Goal: Transaction & Acquisition: Download file/media

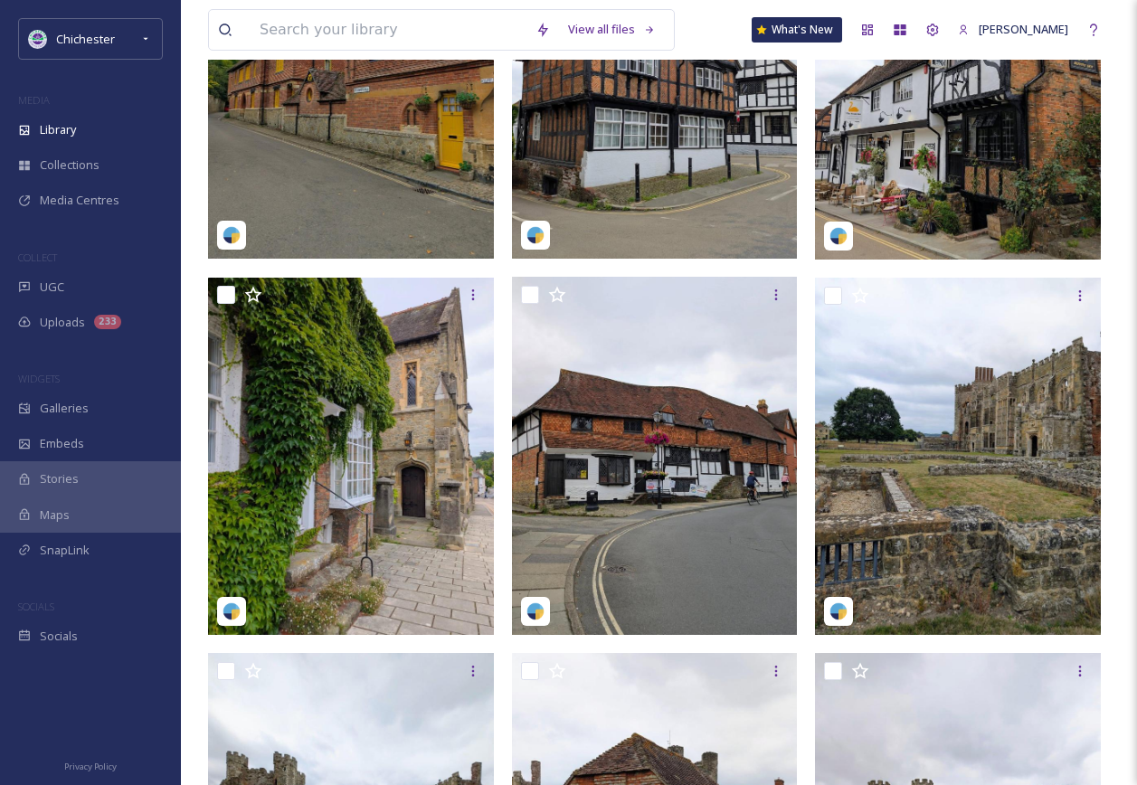
scroll to position [904, 0]
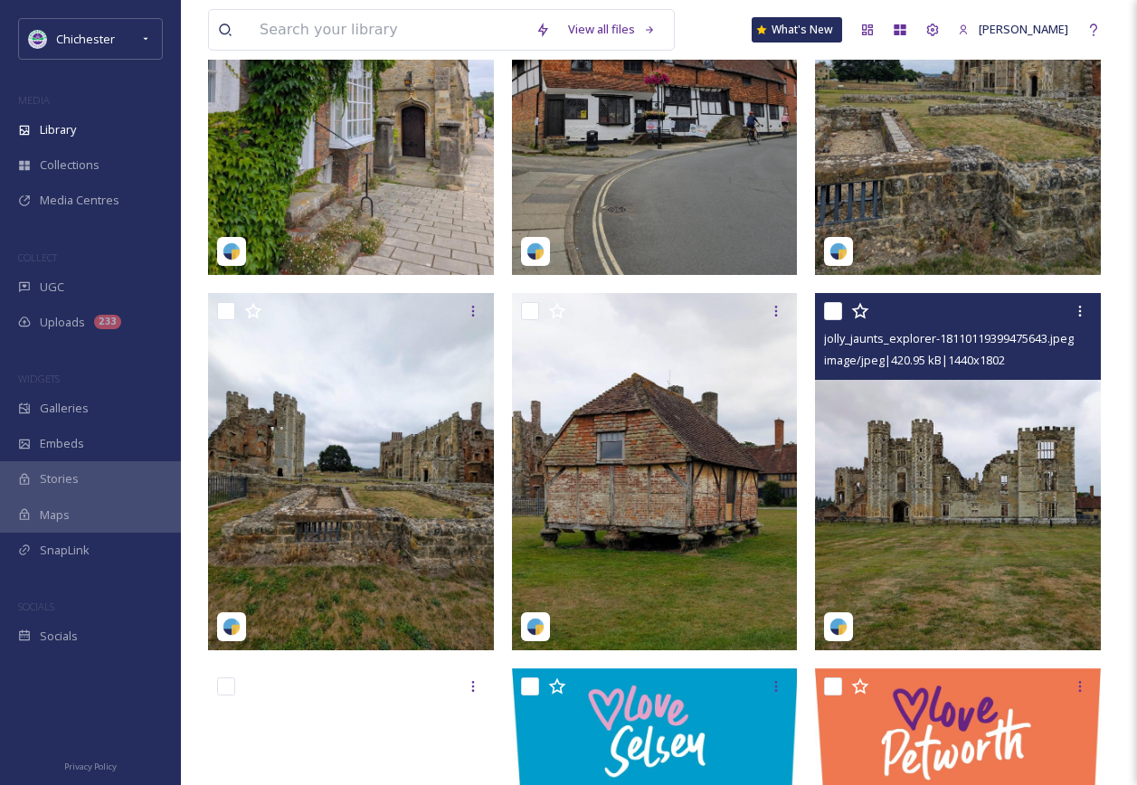
click at [830, 320] on input "checkbox" at bounding box center [833, 311] width 18 height 18
checkbox input "true"
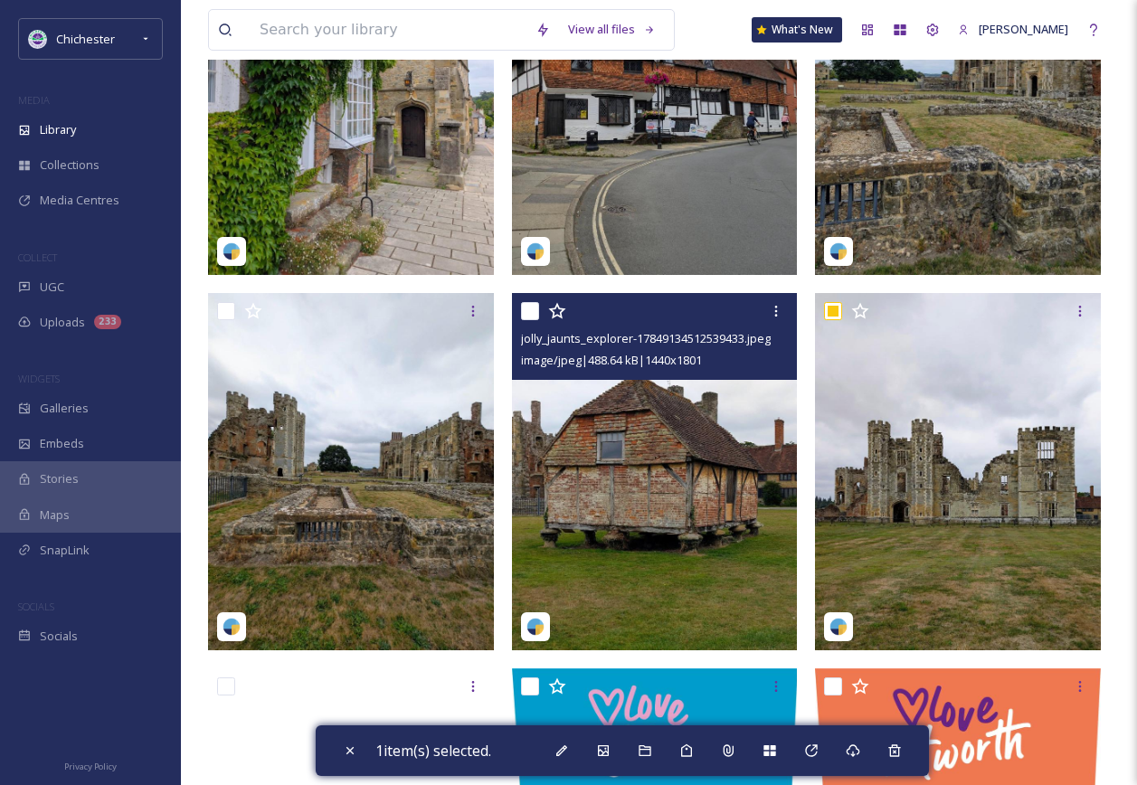
click at [525, 320] on input "checkbox" at bounding box center [530, 311] width 18 height 18
checkbox input "true"
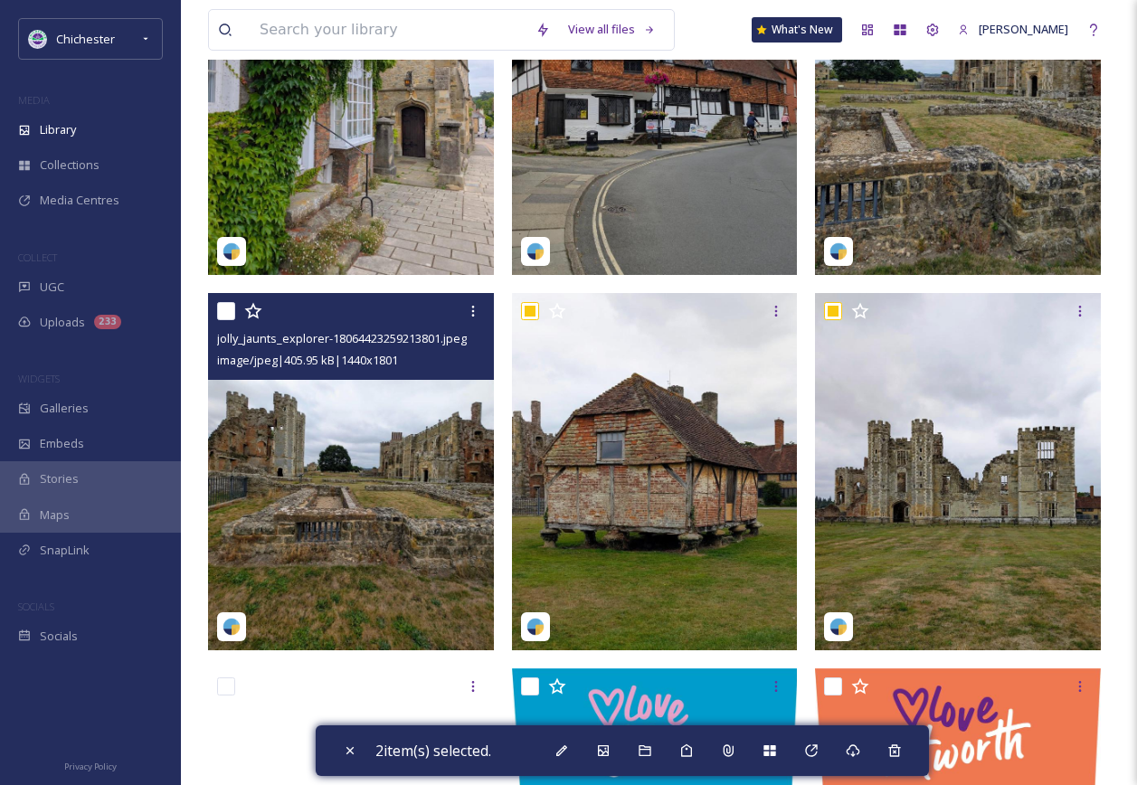
click at [223, 320] on input "checkbox" at bounding box center [226, 311] width 18 height 18
checkbox input "true"
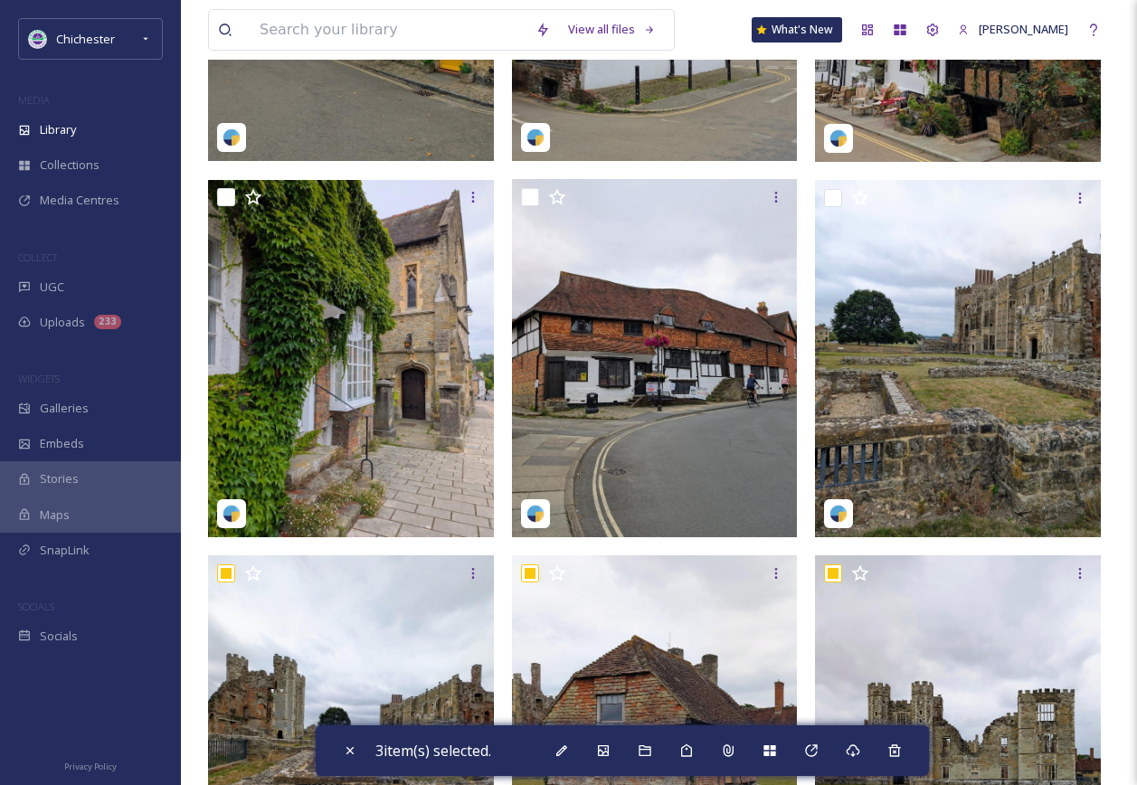
scroll to position [633, 0]
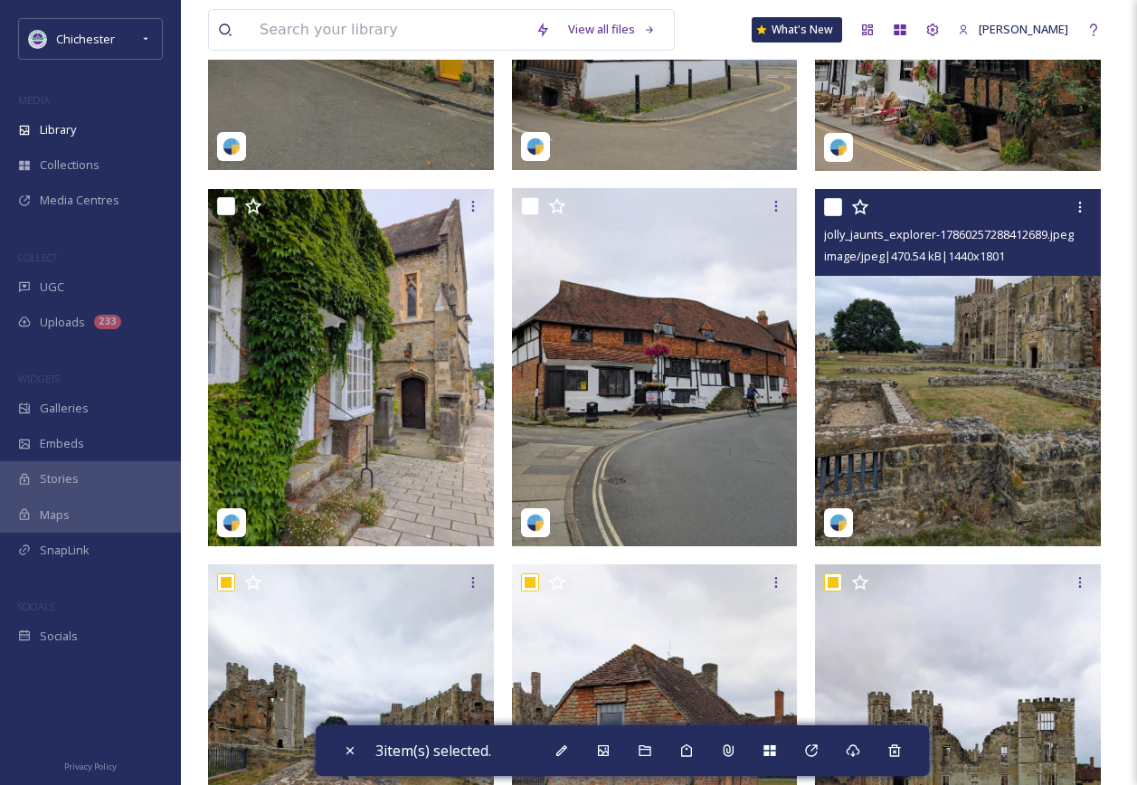
click at [836, 216] on input "checkbox" at bounding box center [833, 207] width 18 height 18
checkbox input "true"
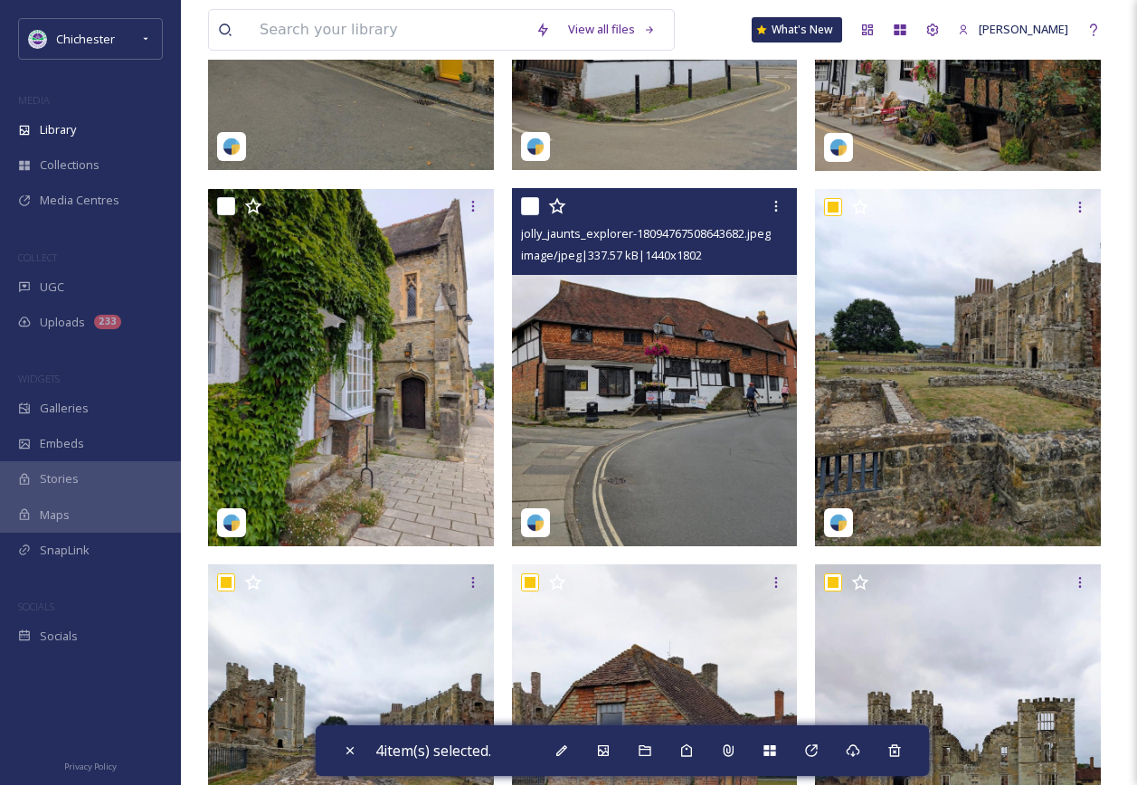
click at [533, 215] on input "checkbox" at bounding box center [530, 206] width 18 height 18
checkbox input "true"
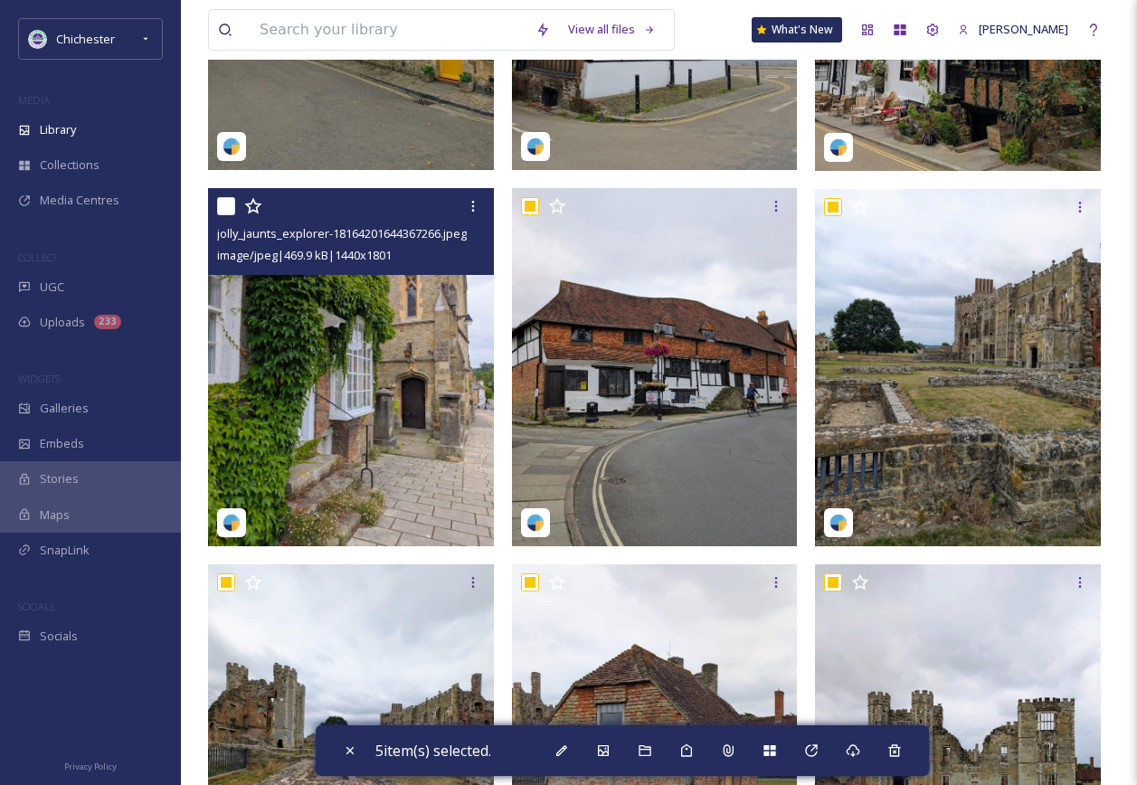
click at [224, 215] on input "checkbox" at bounding box center [226, 206] width 18 height 18
checkbox input "true"
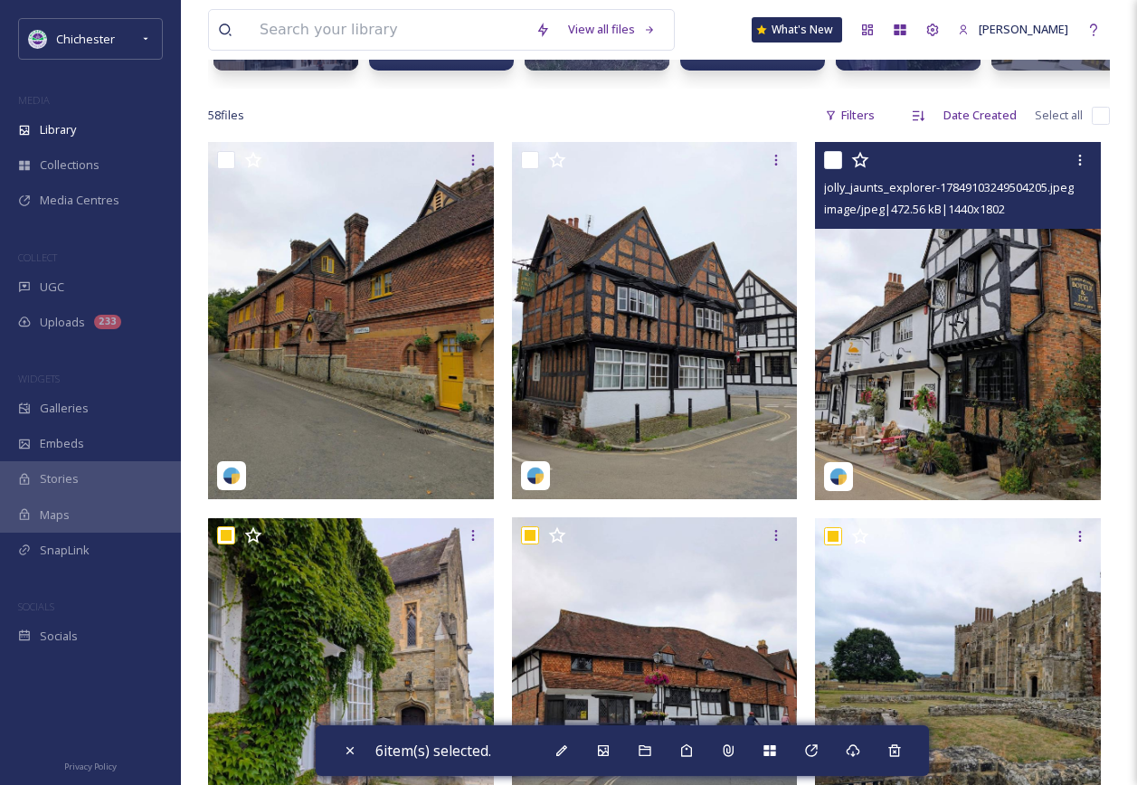
scroll to position [271, 0]
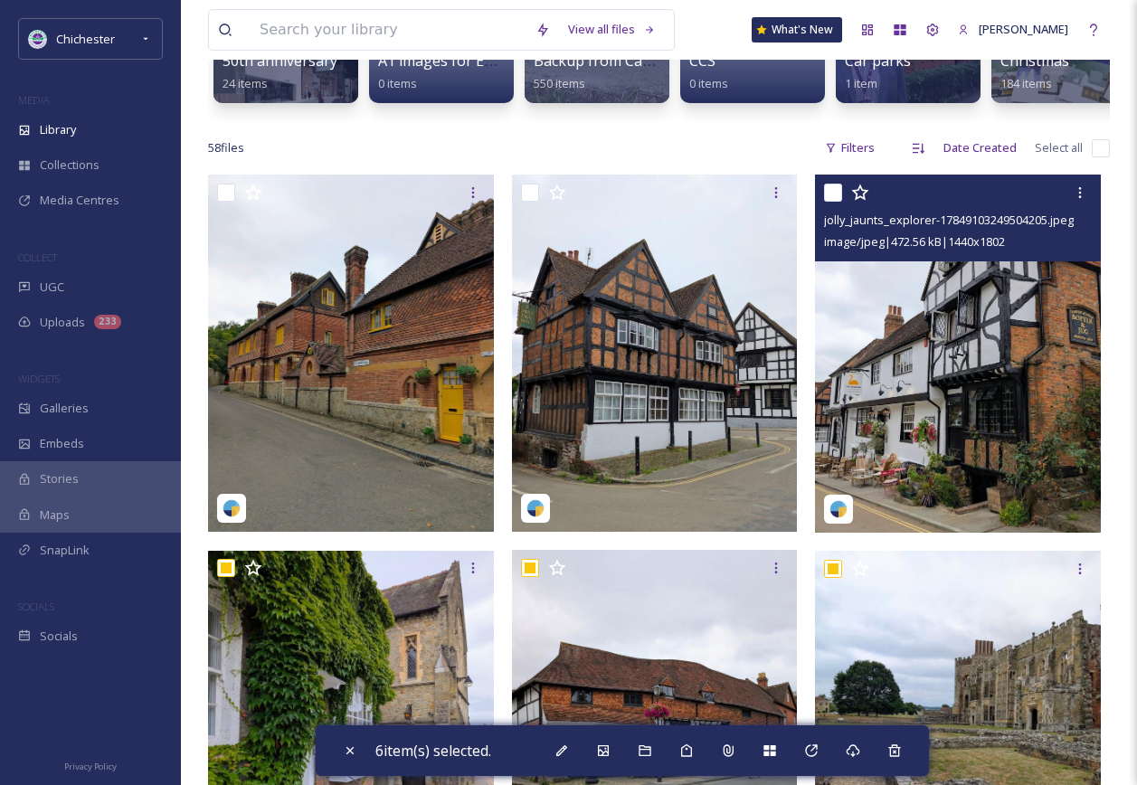
click at [831, 197] on input "checkbox" at bounding box center [833, 193] width 18 height 18
checkbox input "true"
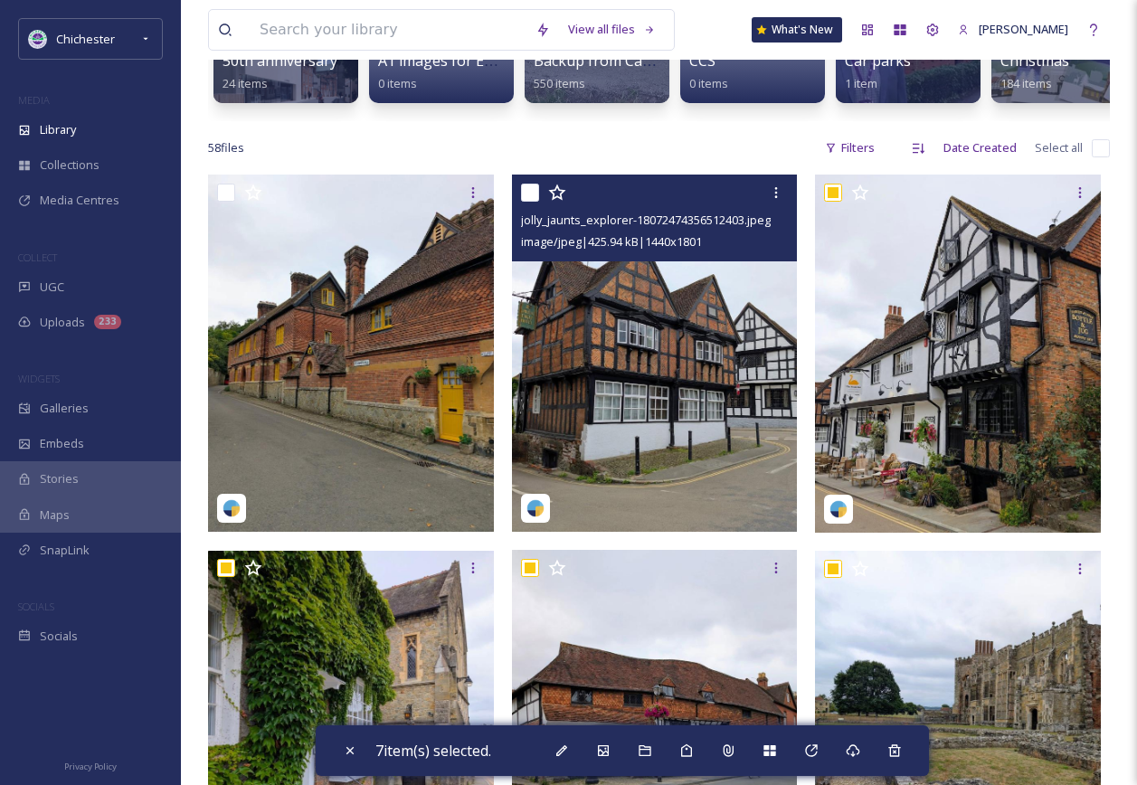
click at [530, 202] on input "checkbox" at bounding box center [530, 193] width 18 height 18
checkbox input "true"
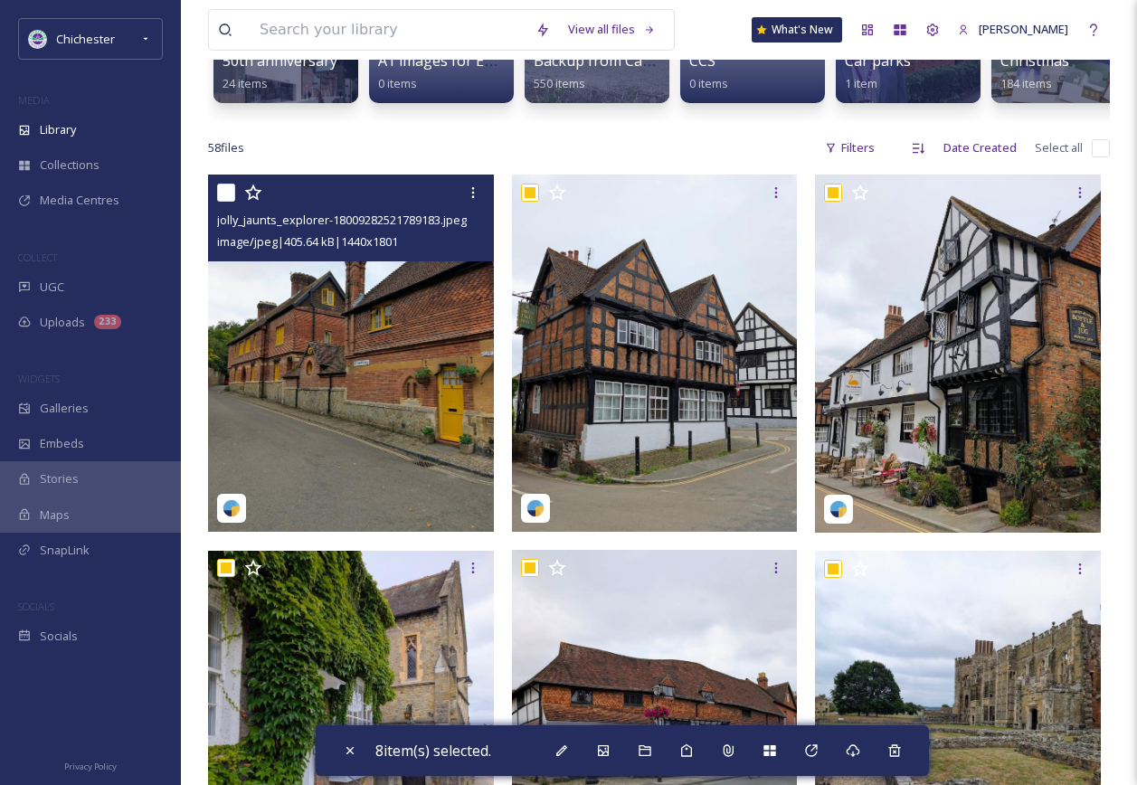
click at [229, 202] on input "checkbox" at bounding box center [226, 193] width 18 height 18
checkbox input "true"
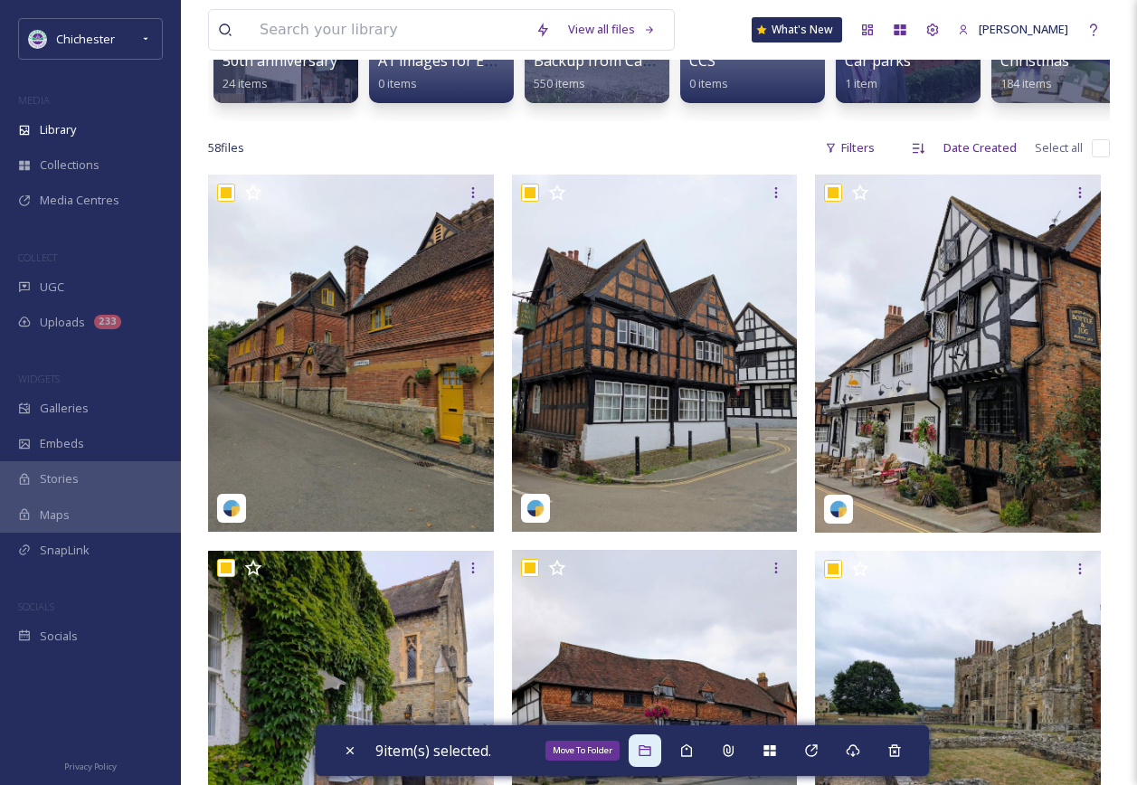
click at [658, 758] on div "Move To Folder" at bounding box center [645, 750] width 33 height 33
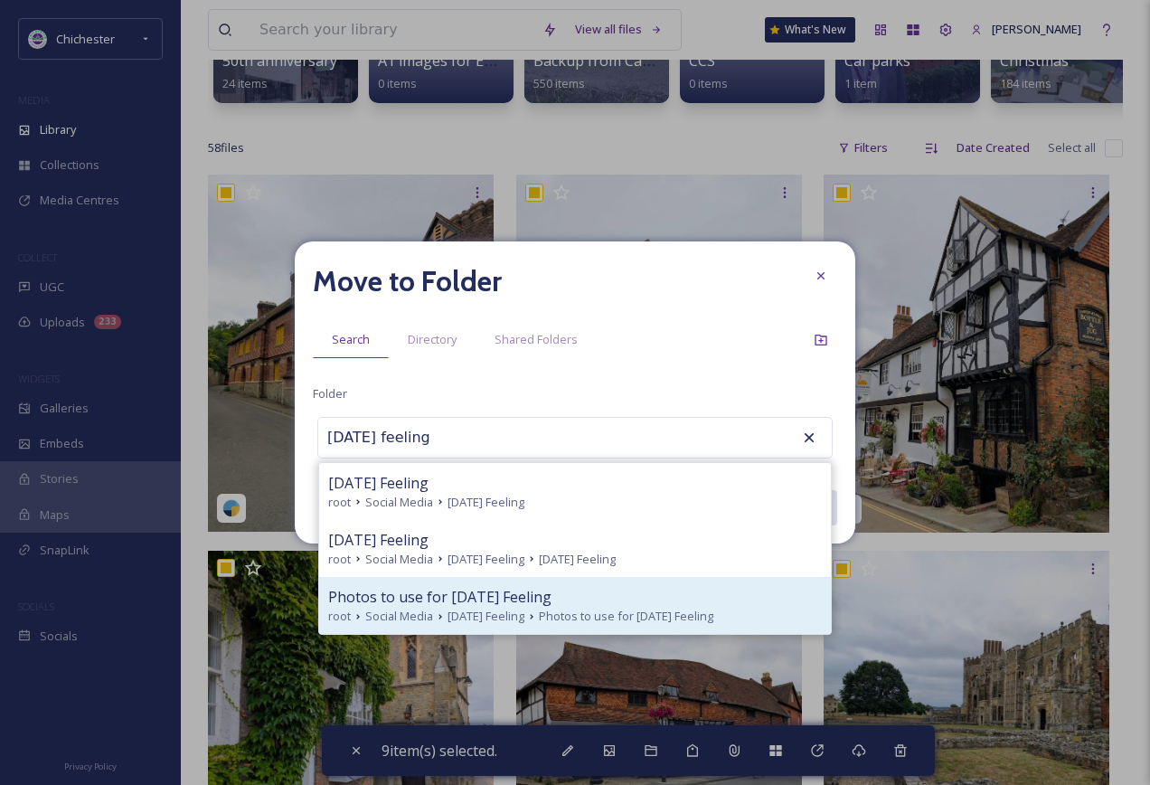
click at [653, 602] on div "Photos to use for [DATE] Feeling" at bounding box center [575, 597] width 494 height 22
type input "Photos to use for [DATE] Feeling"
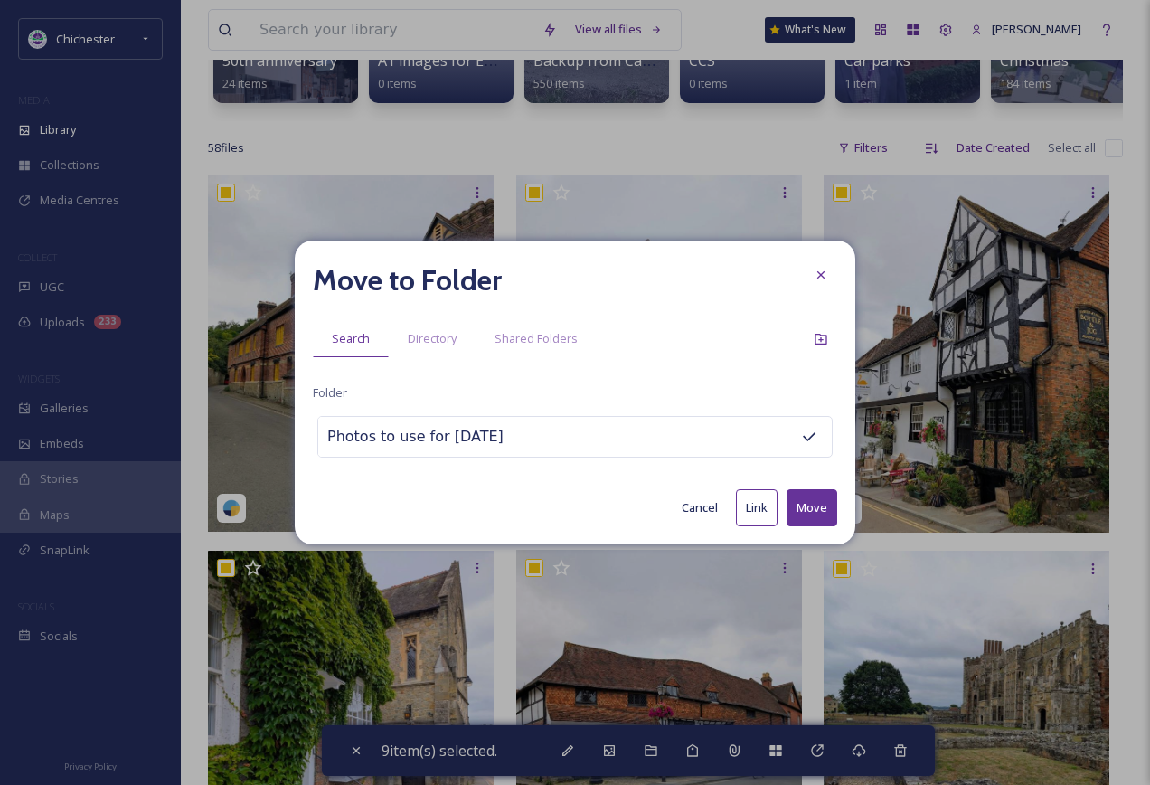
click at [826, 512] on button "Move" at bounding box center [812, 507] width 51 height 37
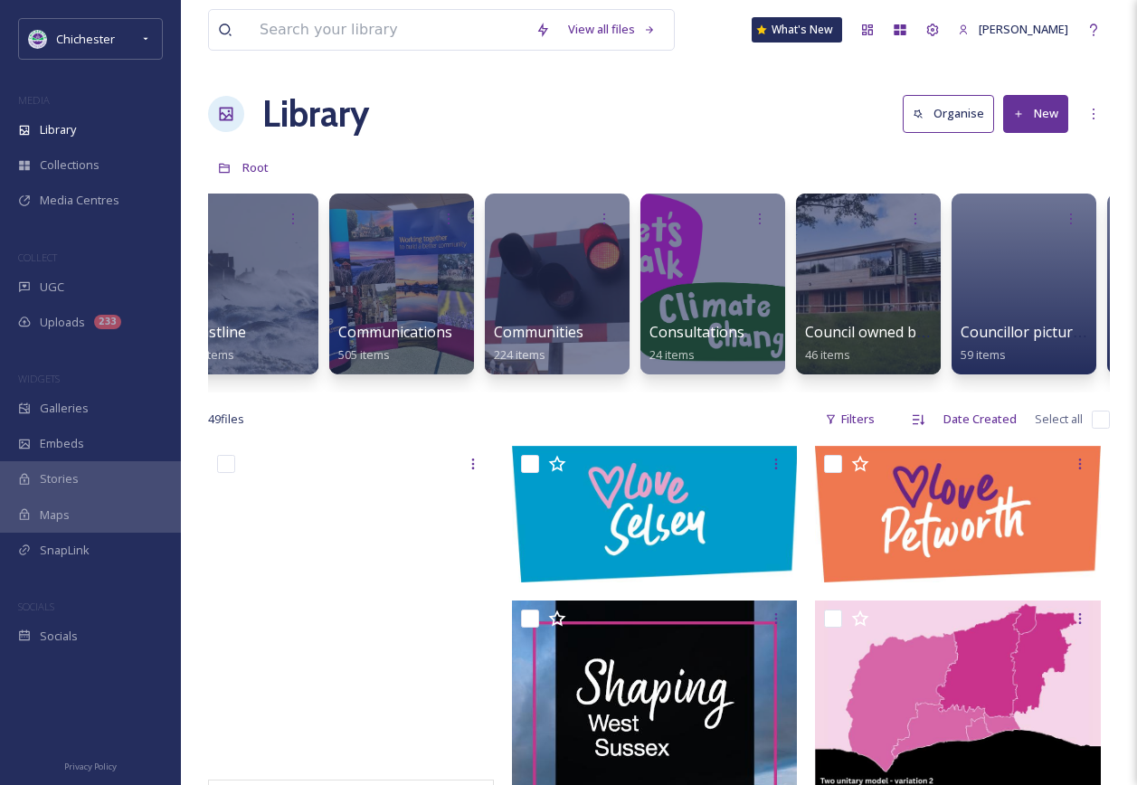
scroll to position [0, 1203]
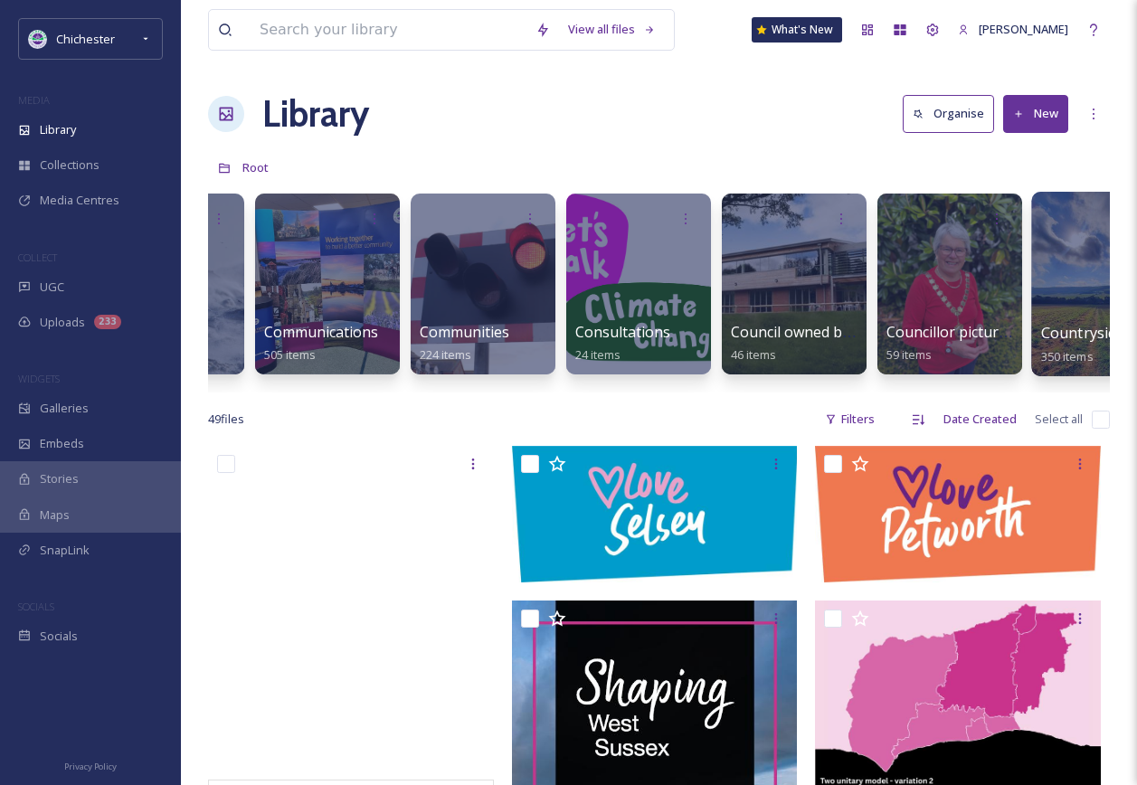
click at [1068, 290] on div at bounding box center [1104, 284] width 147 height 184
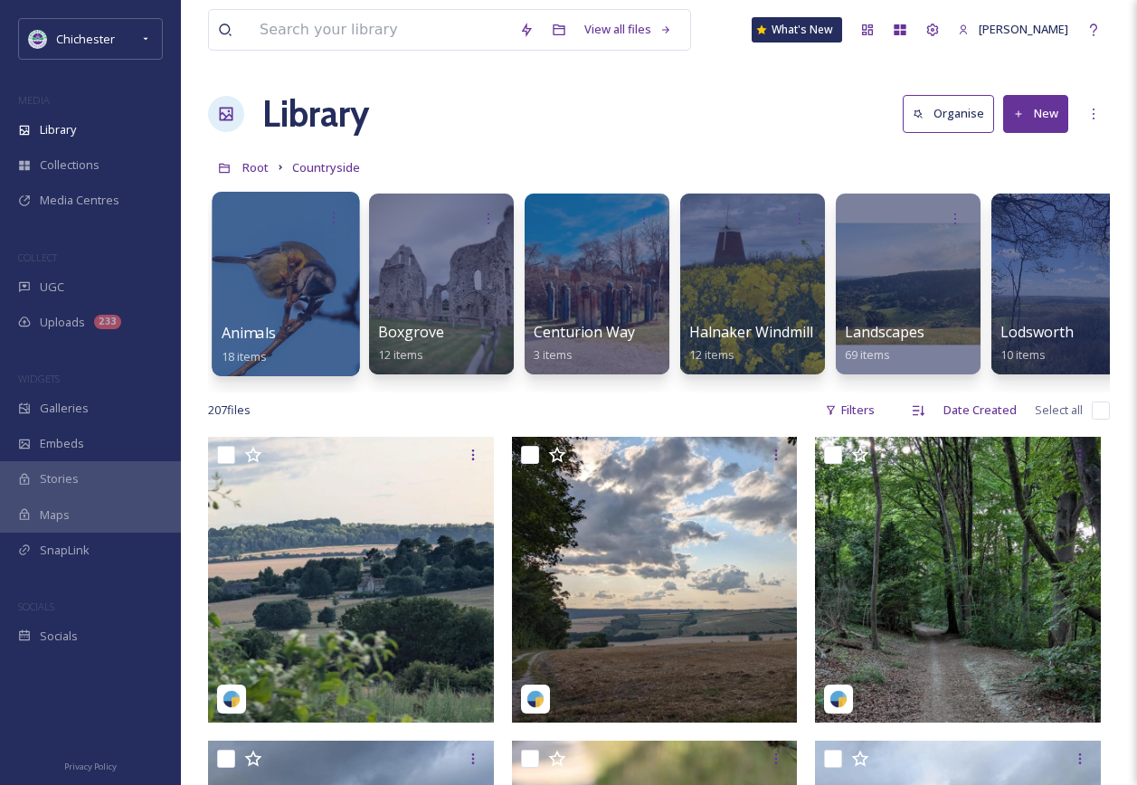
click at [283, 298] on div at bounding box center [285, 284] width 147 height 184
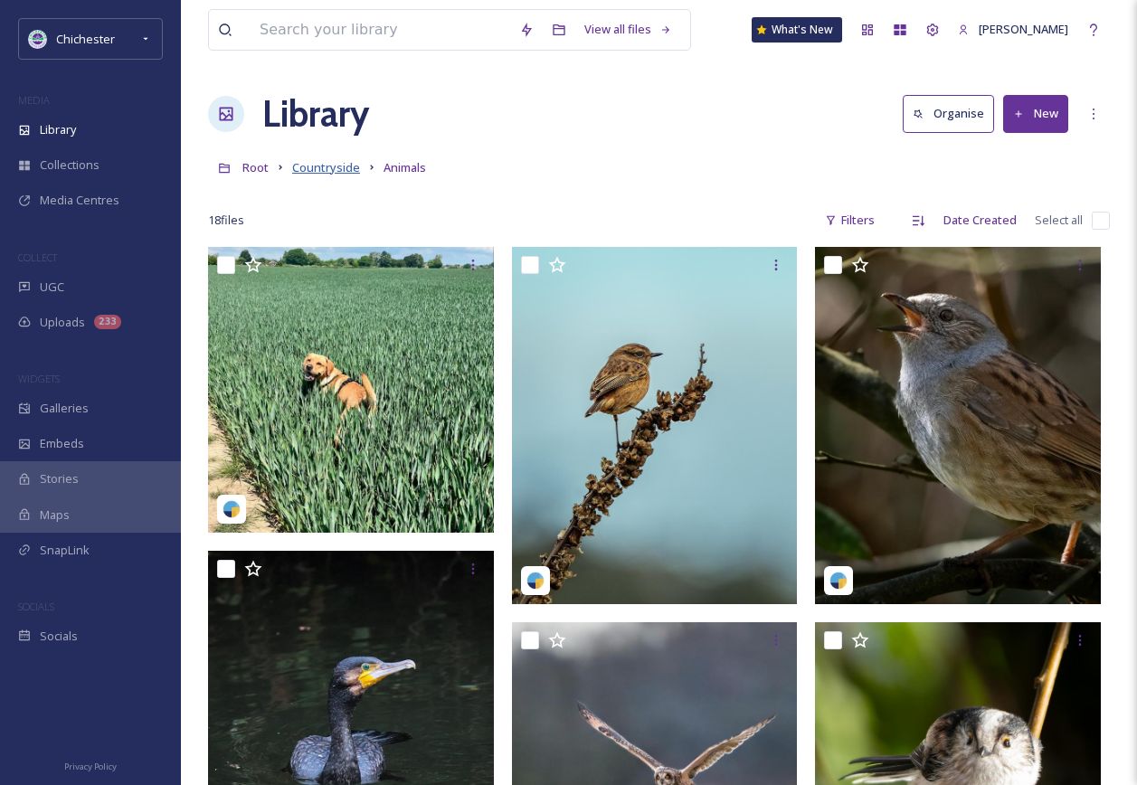
click at [333, 170] on span "Countryside" at bounding box center [326, 167] width 68 height 16
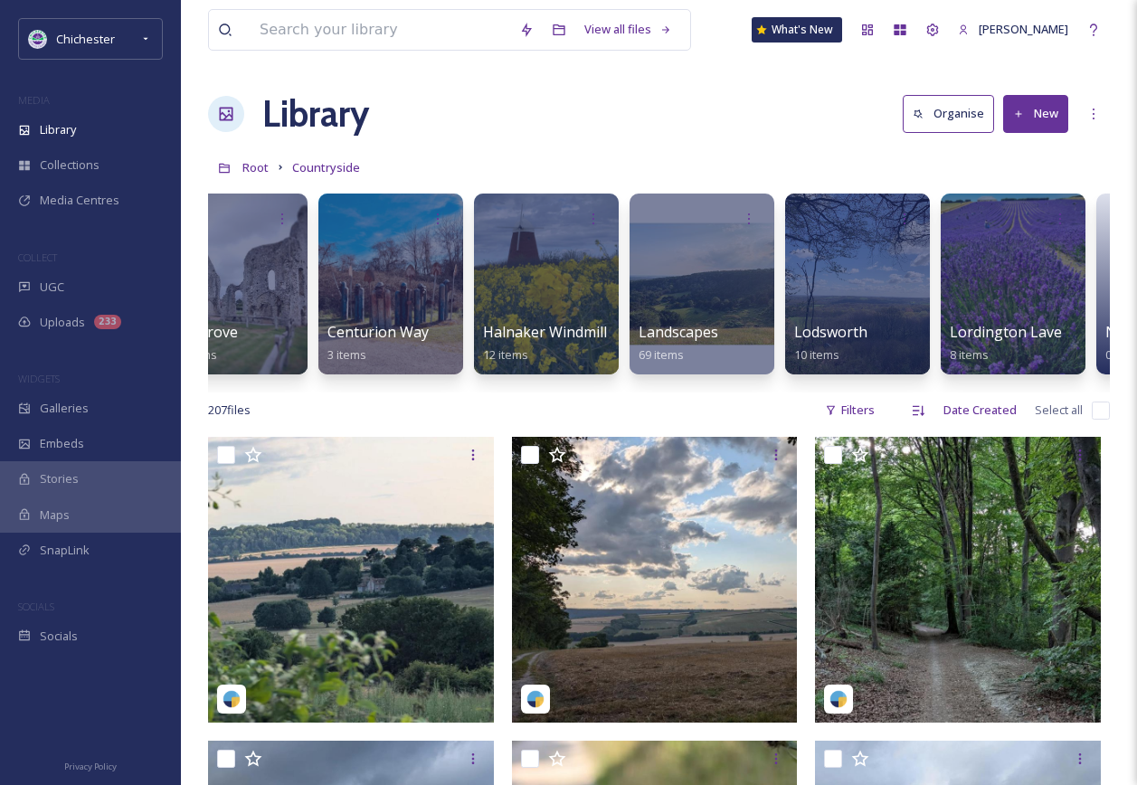
scroll to position [0, 260]
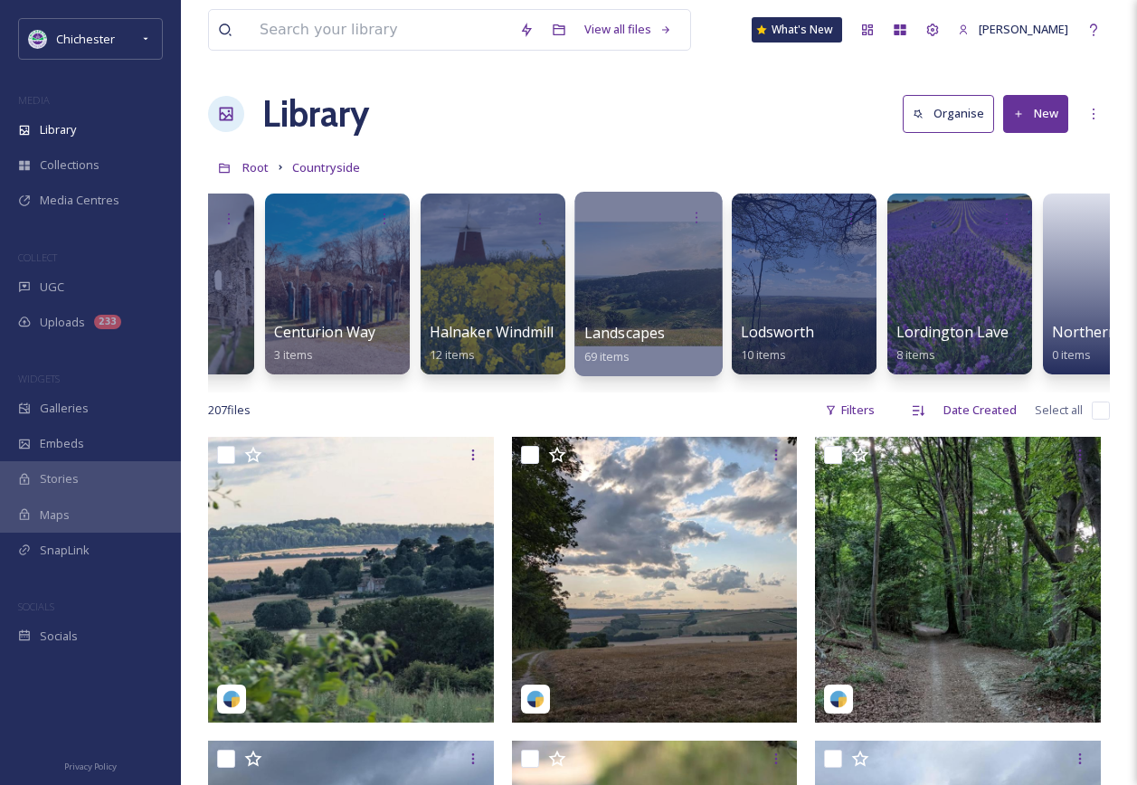
click at [630, 313] on div at bounding box center [647, 284] width 147 height 184
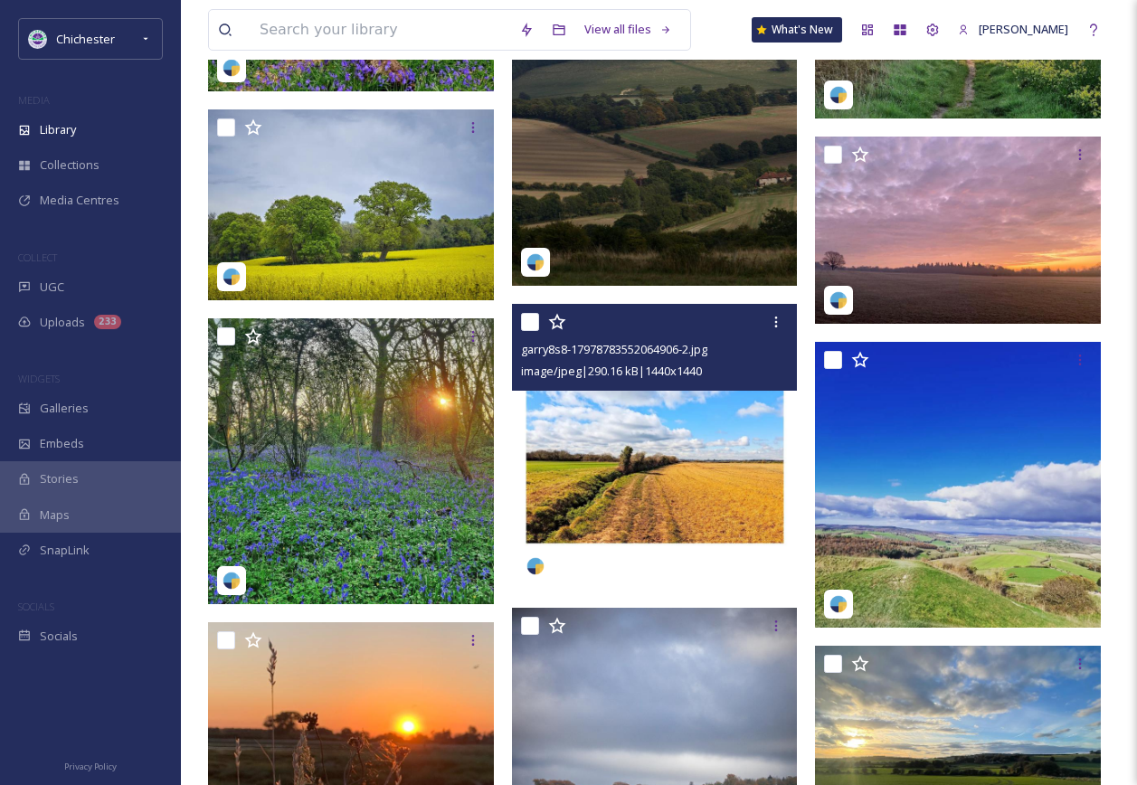
scroll to position [1356, 0]
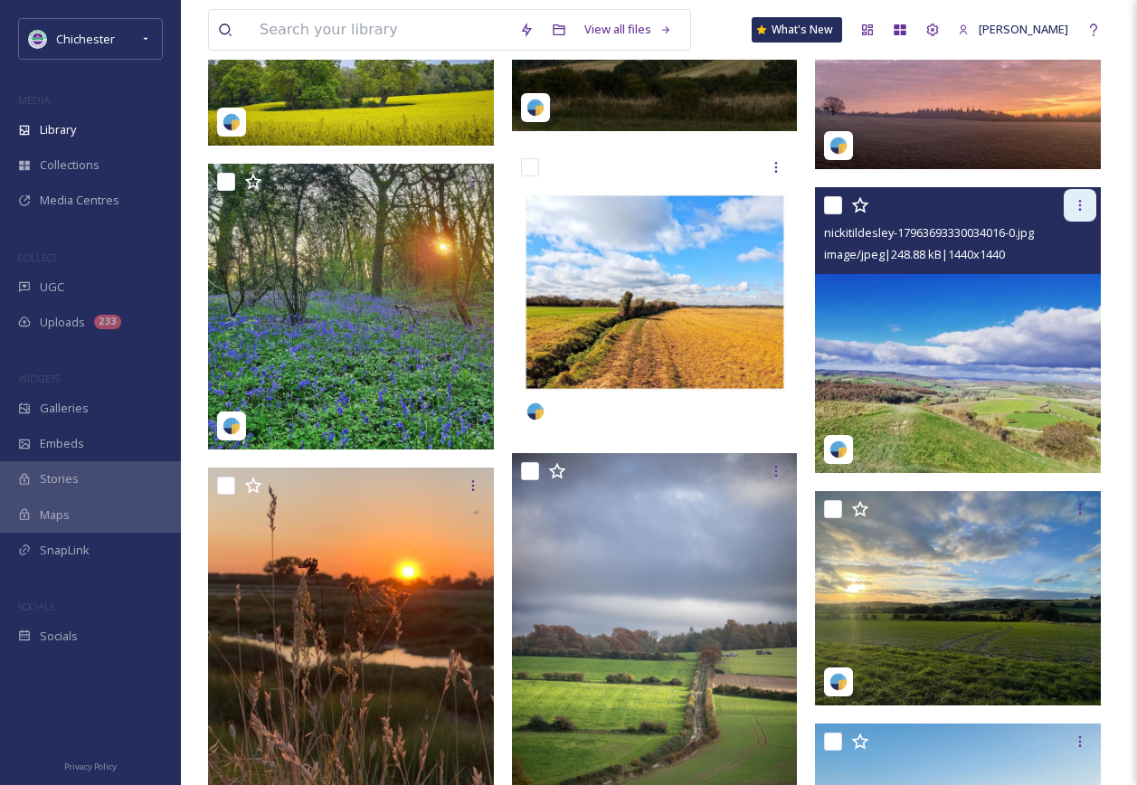
click at [1082, 198] on icon at bounding box center [1080, 205] width 14 height 14
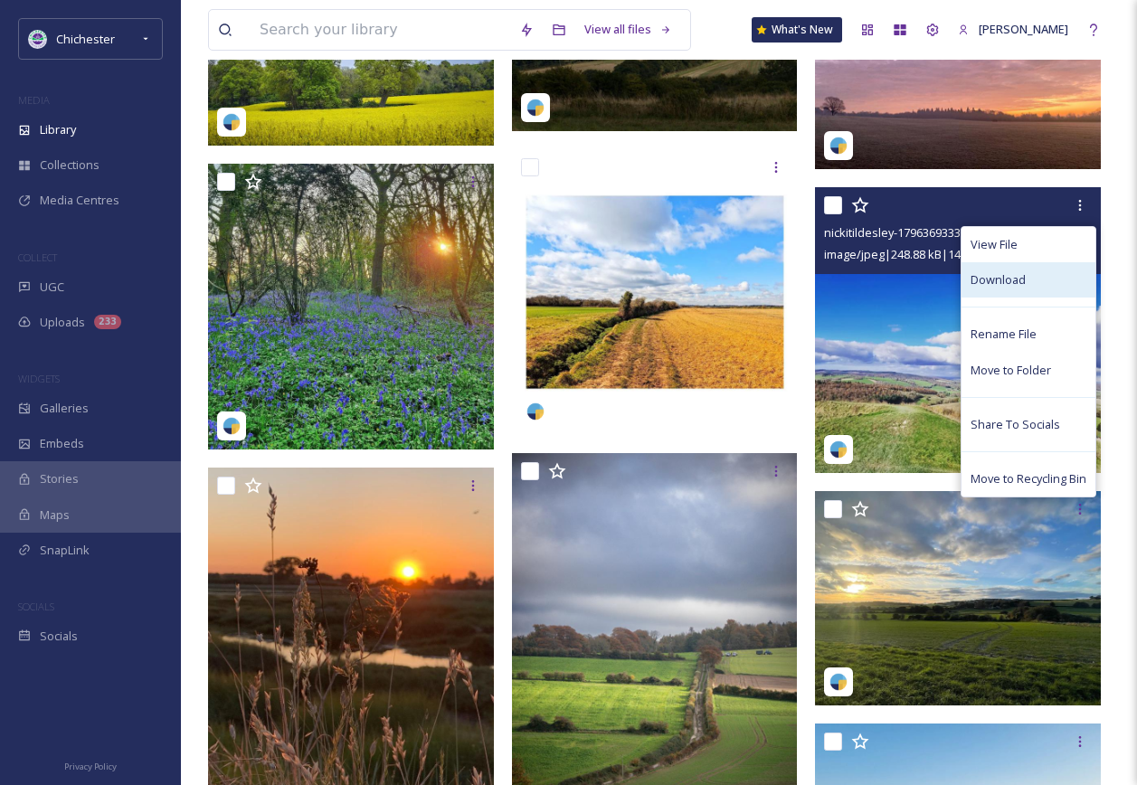
click at [997, 277] on span "Download" at bounding box center [997, 279] width 55 height 17
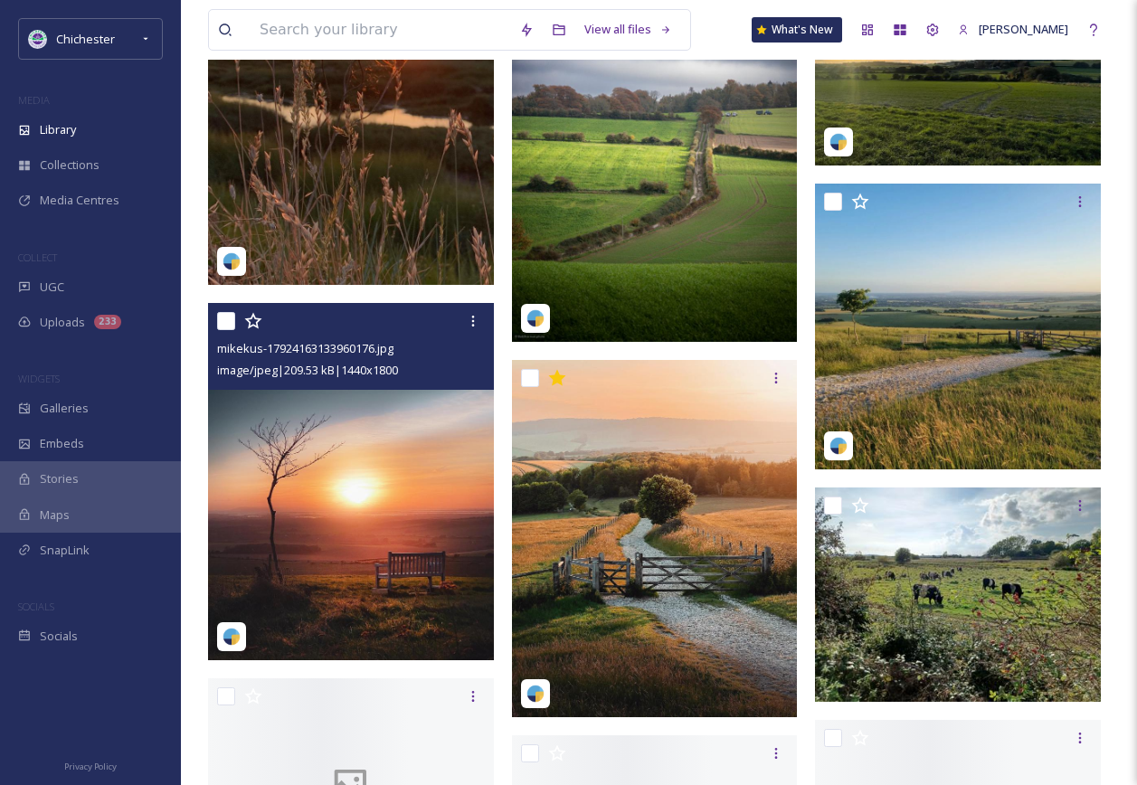
scroll to position [1899, 0]
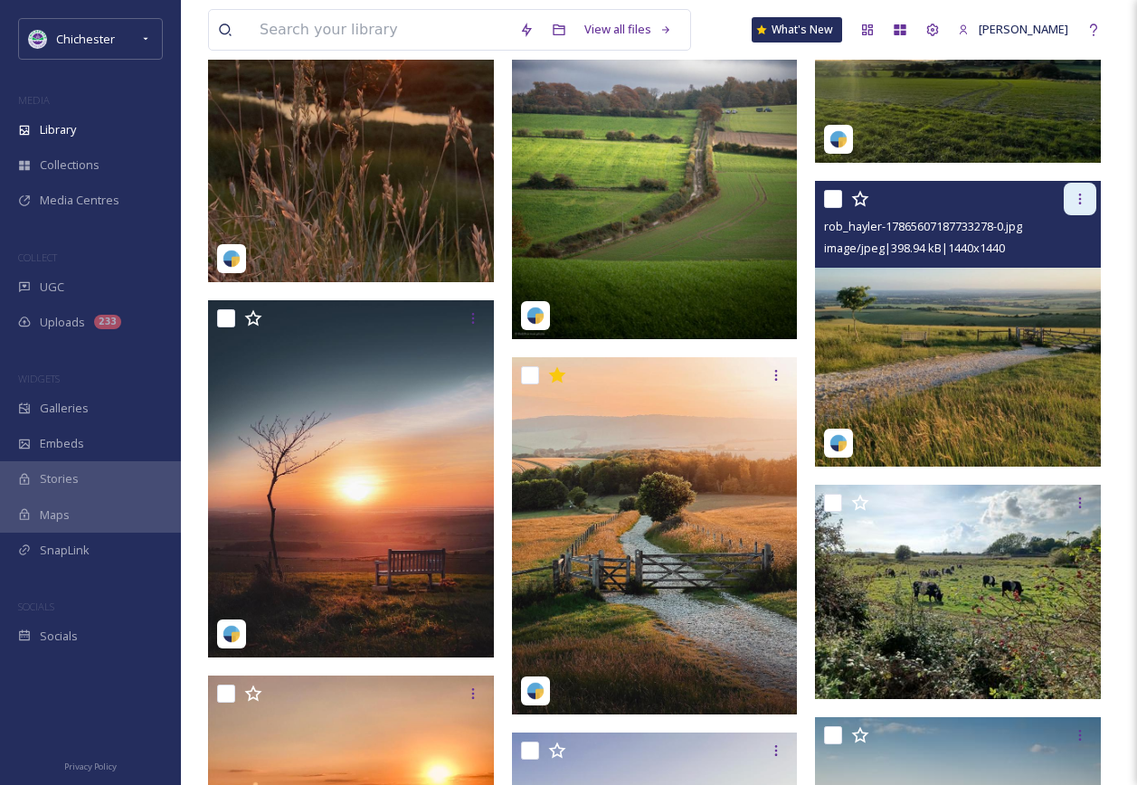
click at [1076, 202] on icon at bounding box center [1080, 199] width 14 height 14
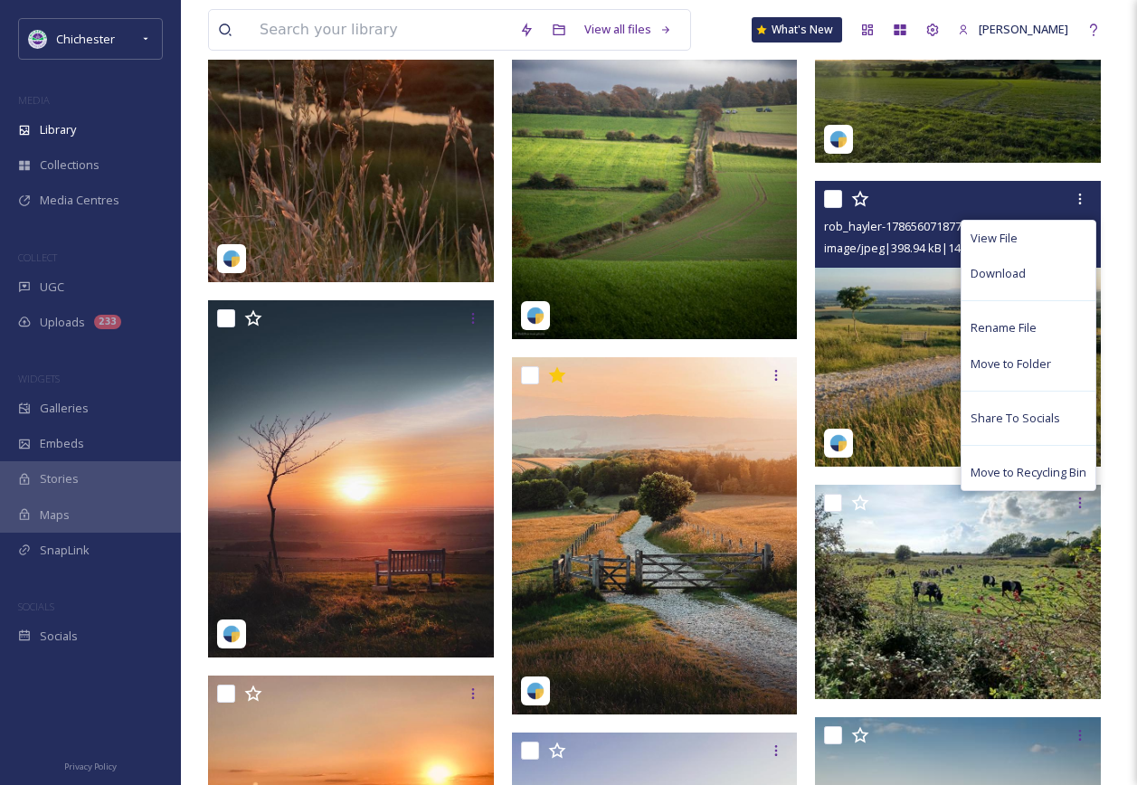
click at [910, 346] on img at bounding box center [958, 324] width 286 height 286
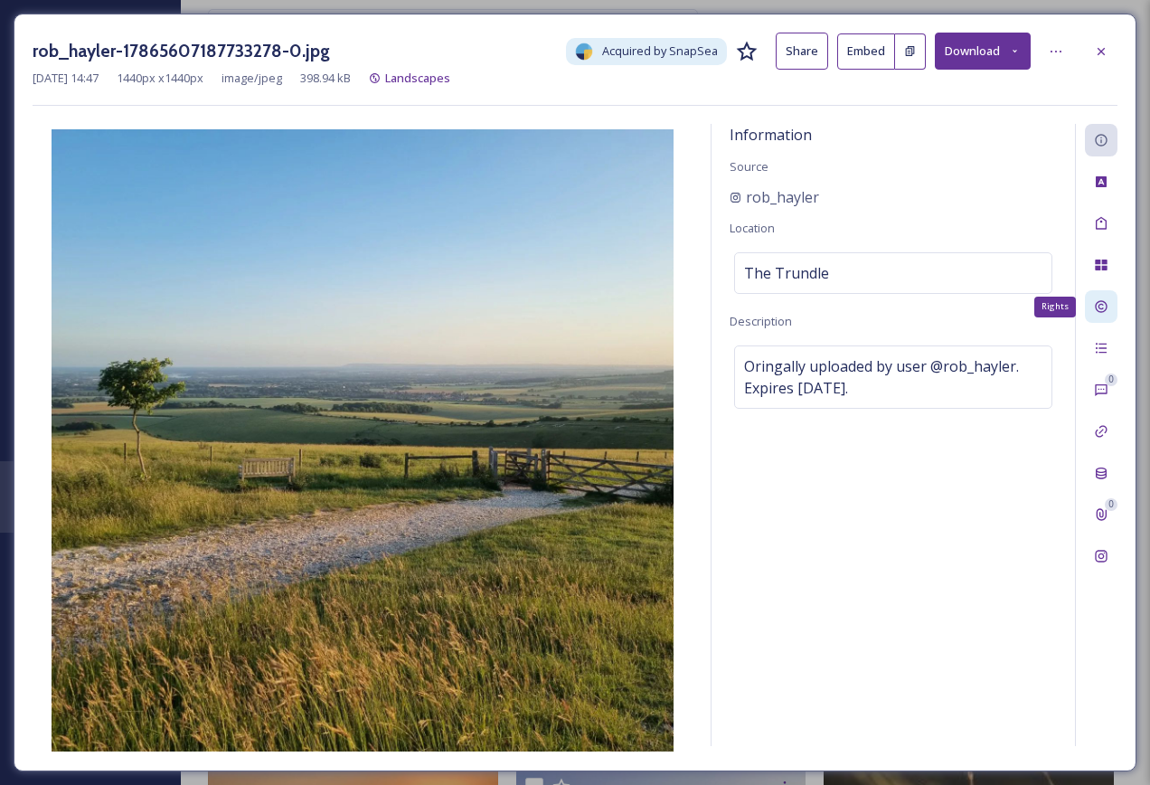
click at [1104, 313] on icon at bounding box center [1101, 306] width 14 height 14
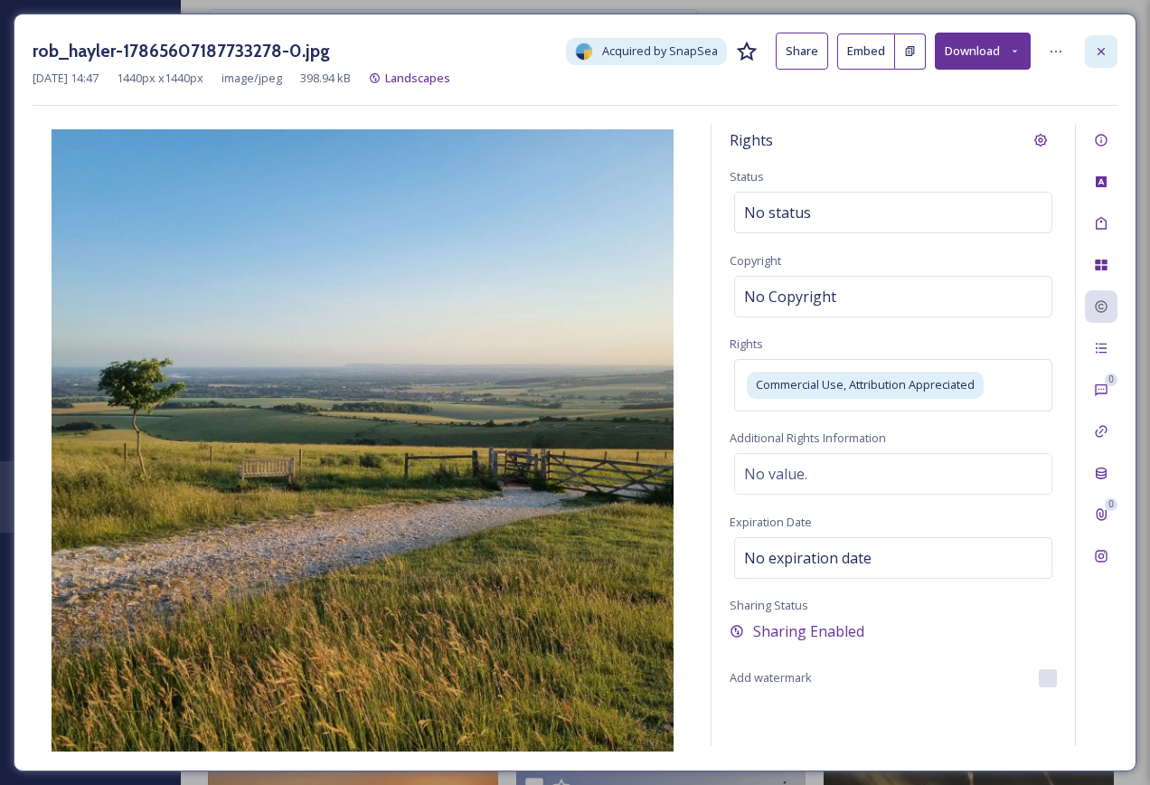
click at [1097, 49] on icon at bounding box center [1101, 51] width 14 height 14
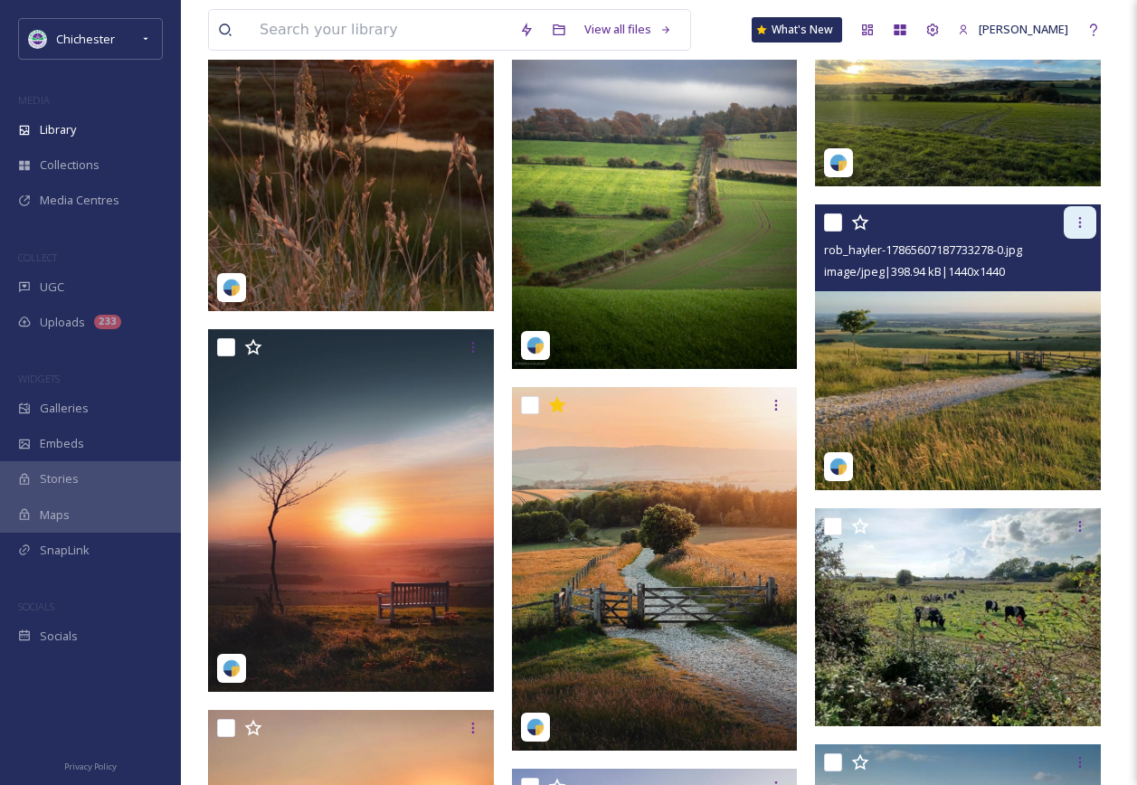
click at [1086, 221] on icon at bounding box center [1080, 222] width 14 height 14
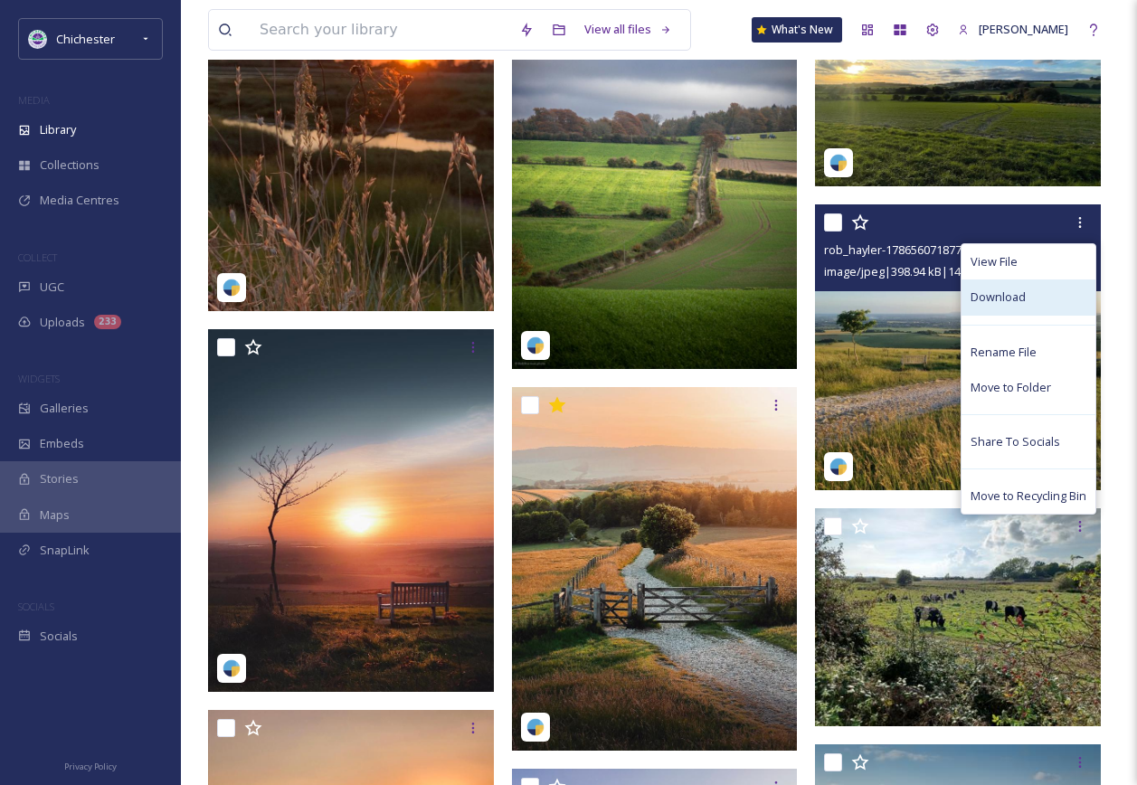
click at [1010, 306] on span "Download" at bounding box center [997, 296] width 55 height 17
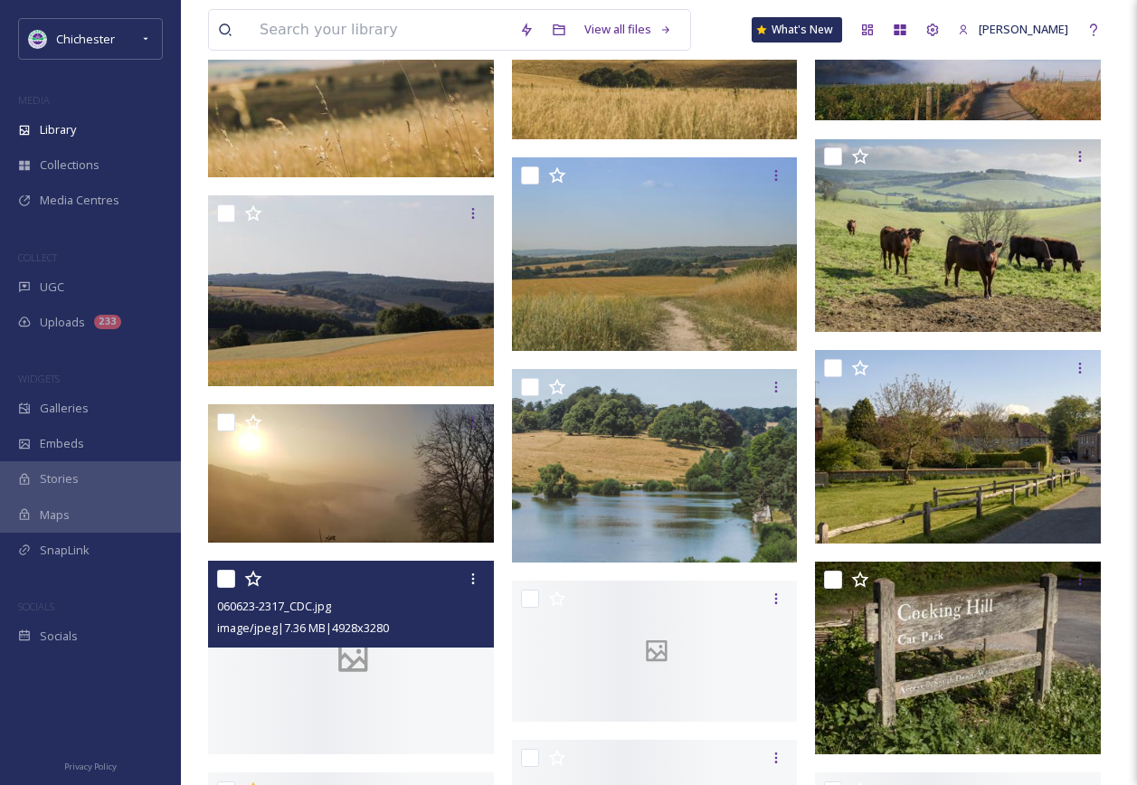
scroll to position [3617, 0]
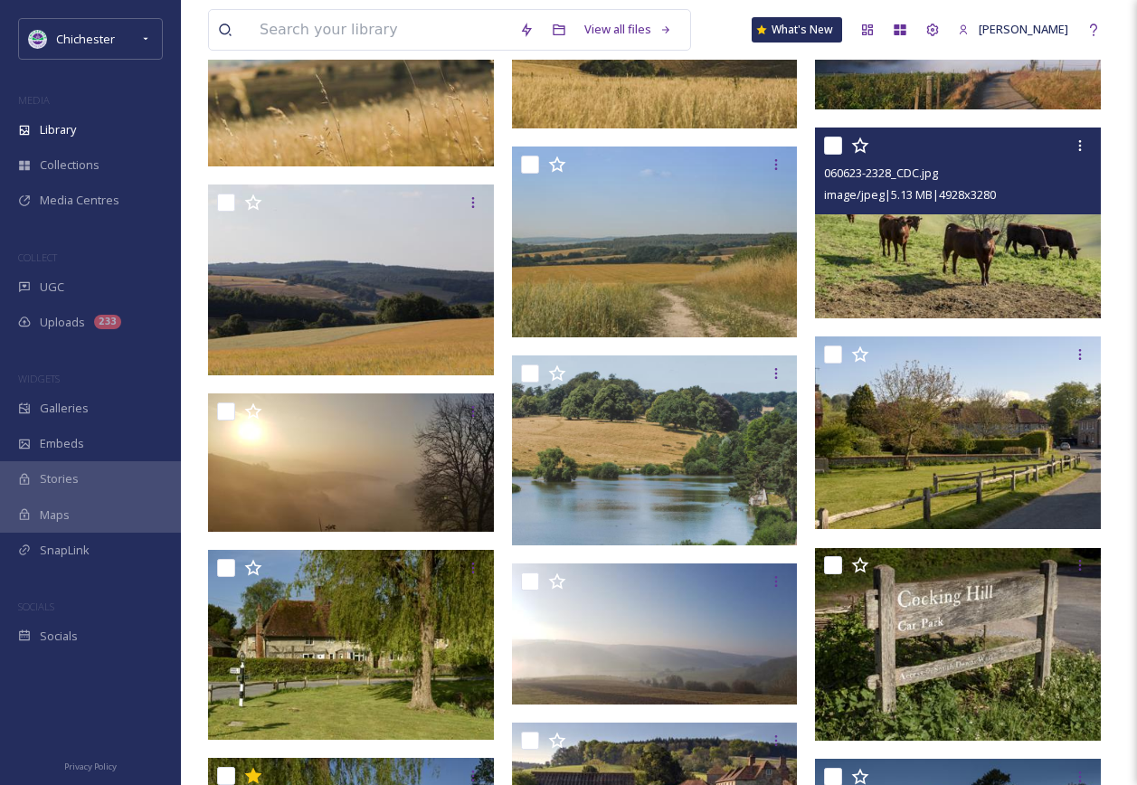
click at [898, 263] on img at bounding box center [958, 223] width 286 height 190
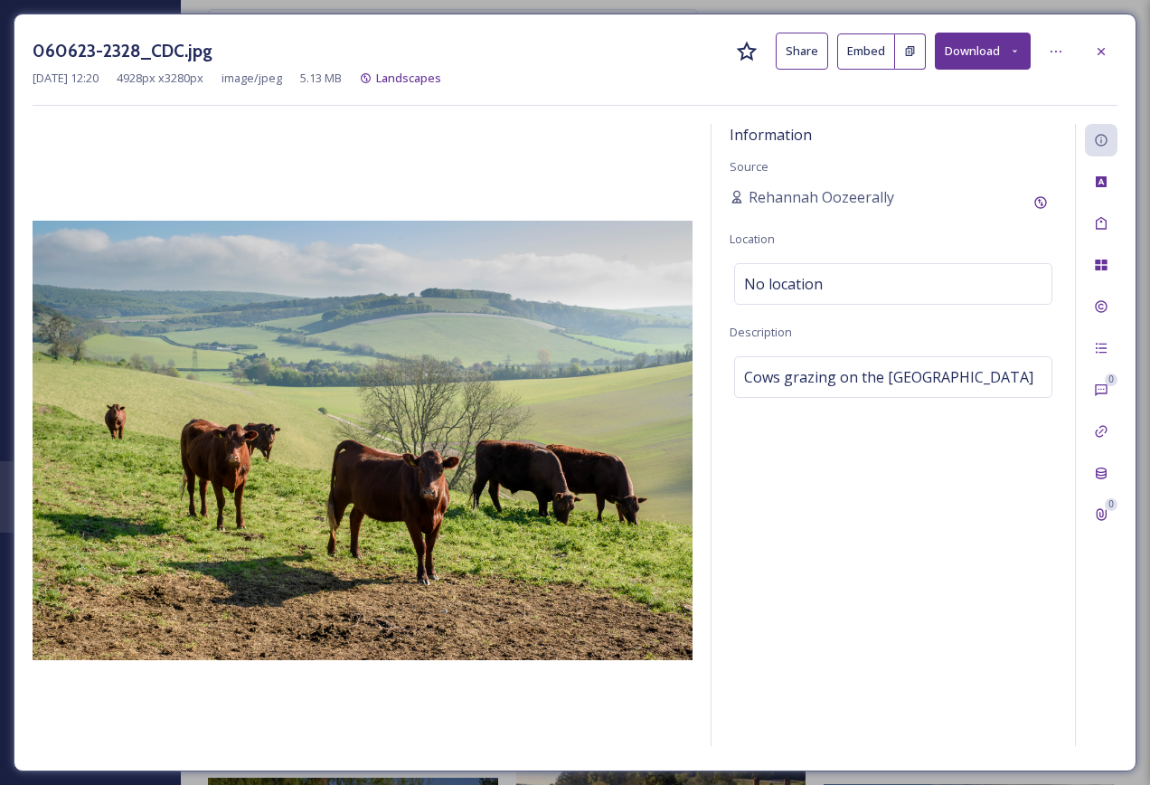
click at [1118, 222] on div "060623-2328_CDC.jpg Share Embed Download [DATE] 12:20 4928 px x 3280 px image/j…" at bounding box center [575, 393] width 1123 height 758
click at [1095, 51] on icon at bounding box center [1101, 51] width 14 height 14
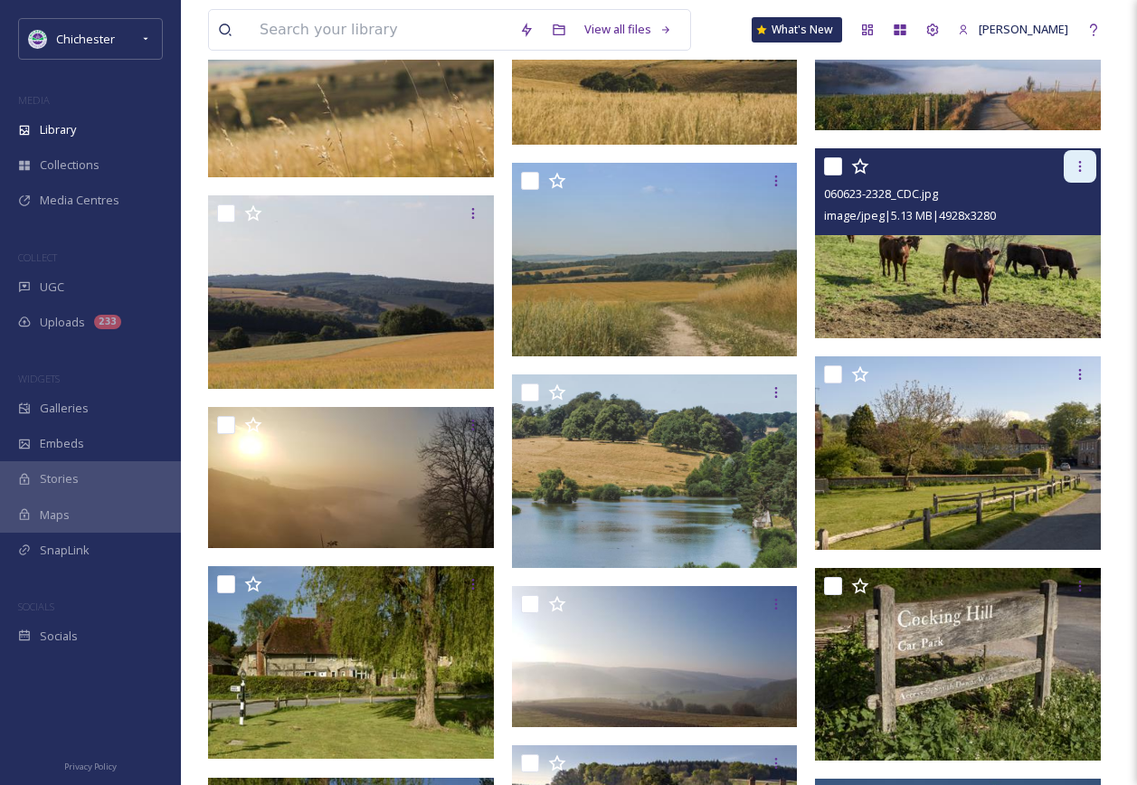
click at [1094, 159] on div at bounding box center [1079, 166] width 33 height 33
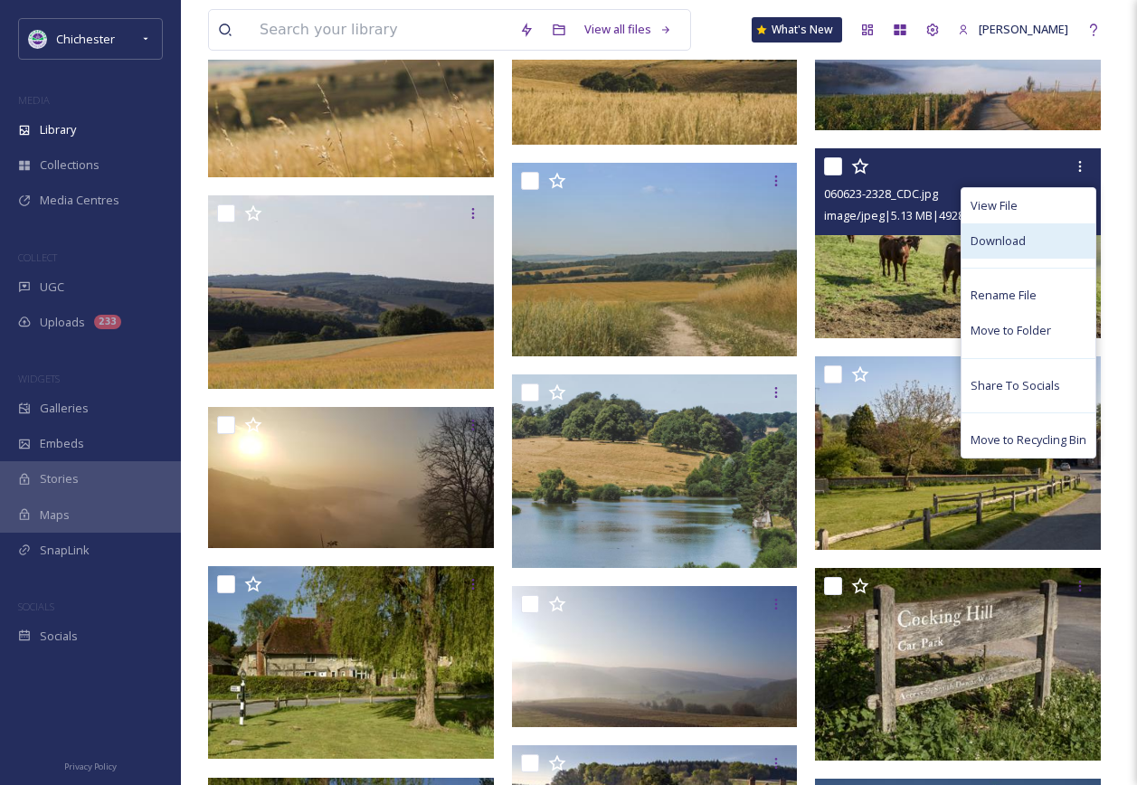
click at [1013, 233] on span "Download" at bounding box center [997, 240] width 55 height 17
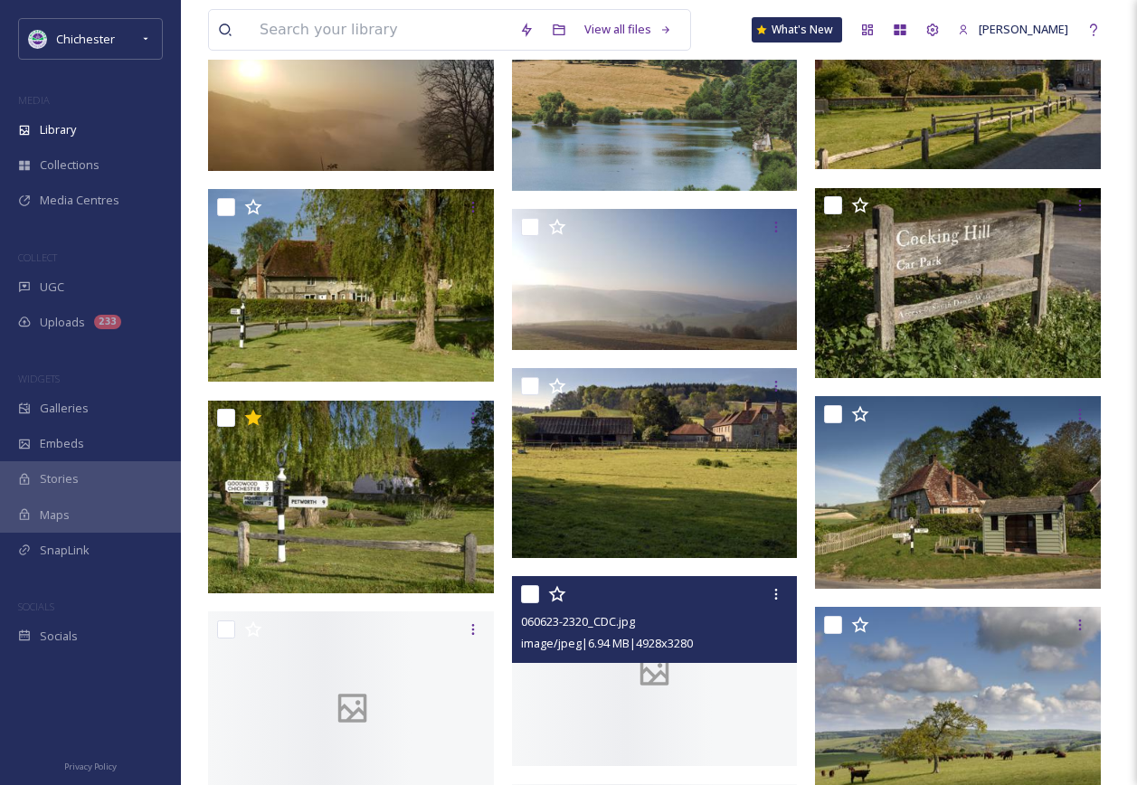
scroll to position [4160, 0]
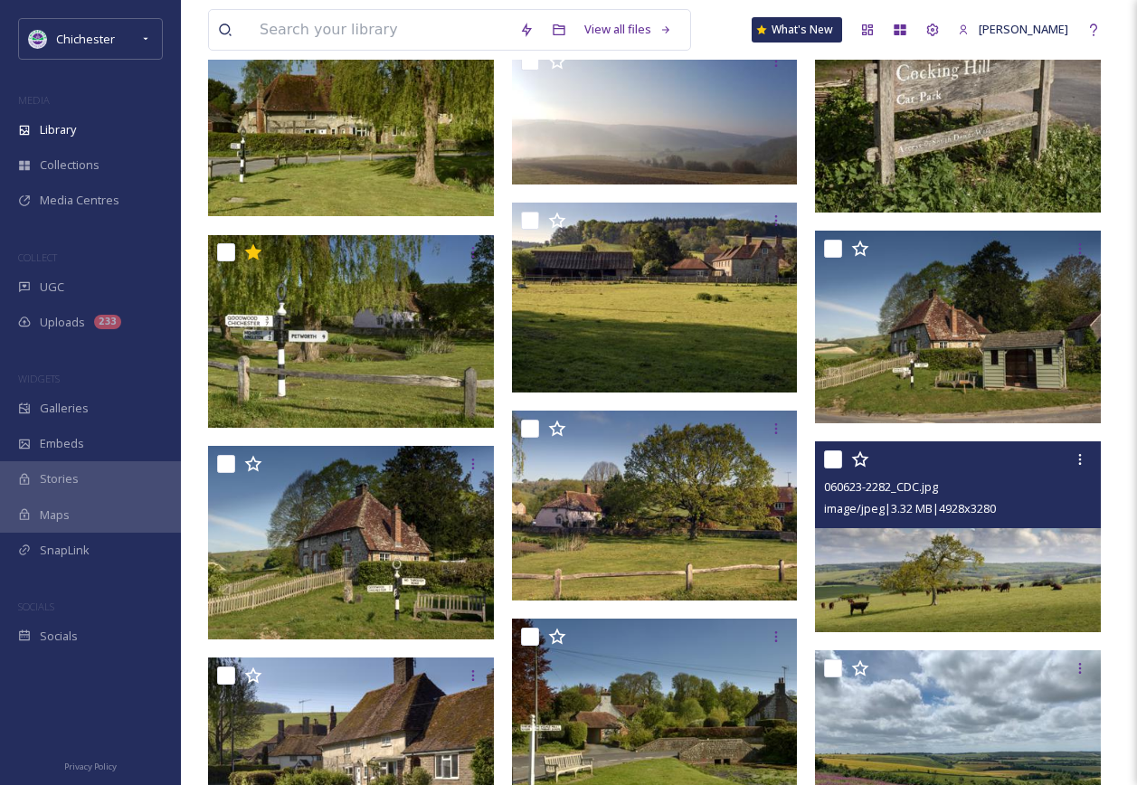
click at [958, 562] on img at bounding box center [958, 536] width 286 height 190
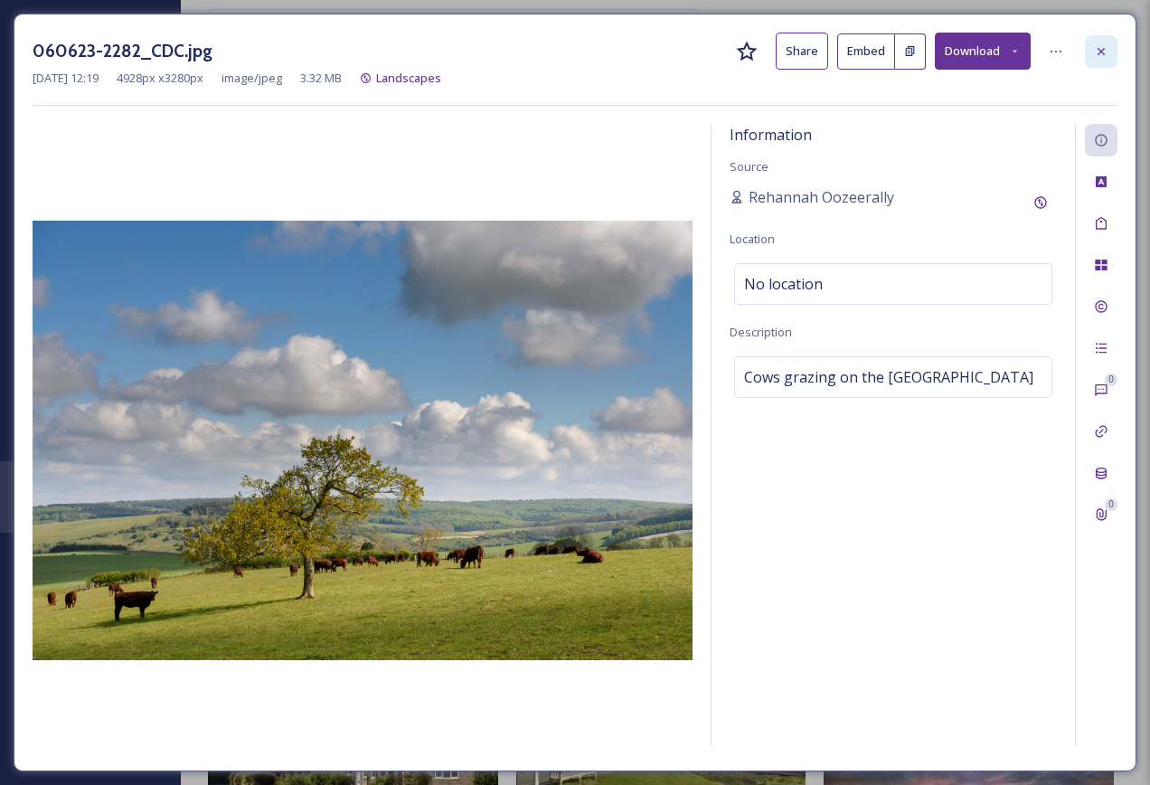
click at [1089, 52] on div at bounding box center [1101, 51] width 33 height 33
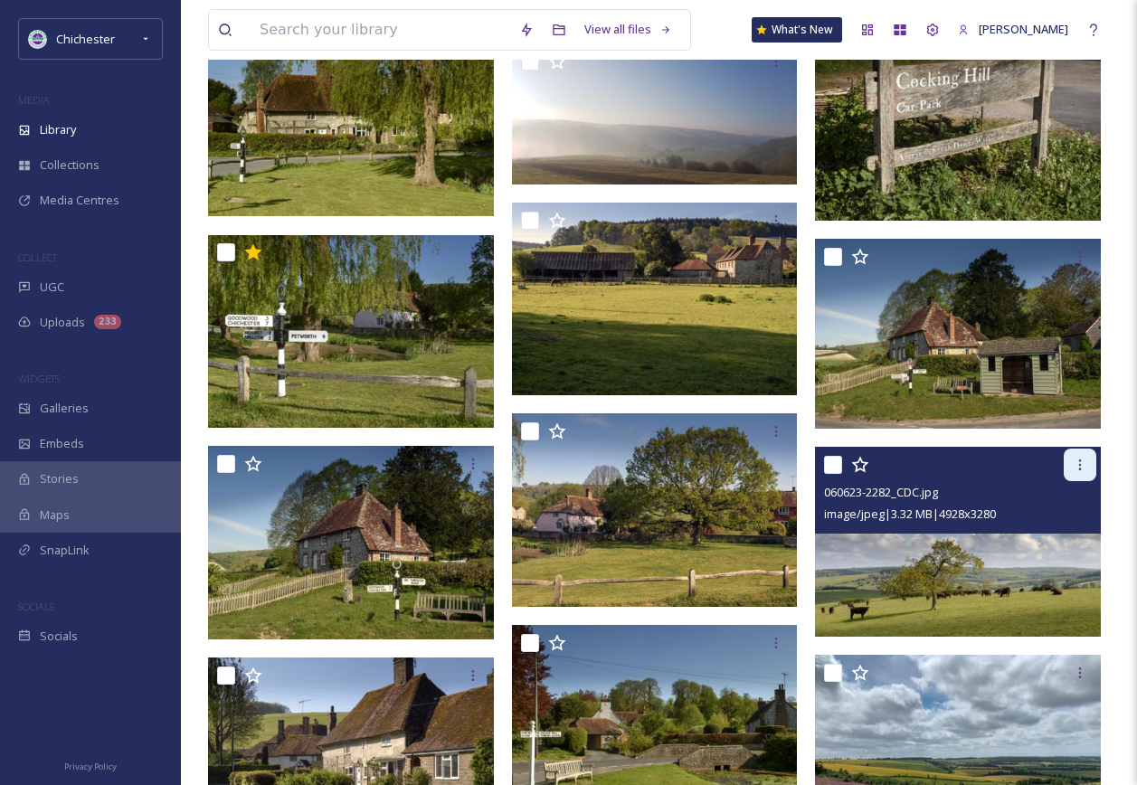
click at [1080, 477] on div at bounding box center [1079, 465] width 33 height 33
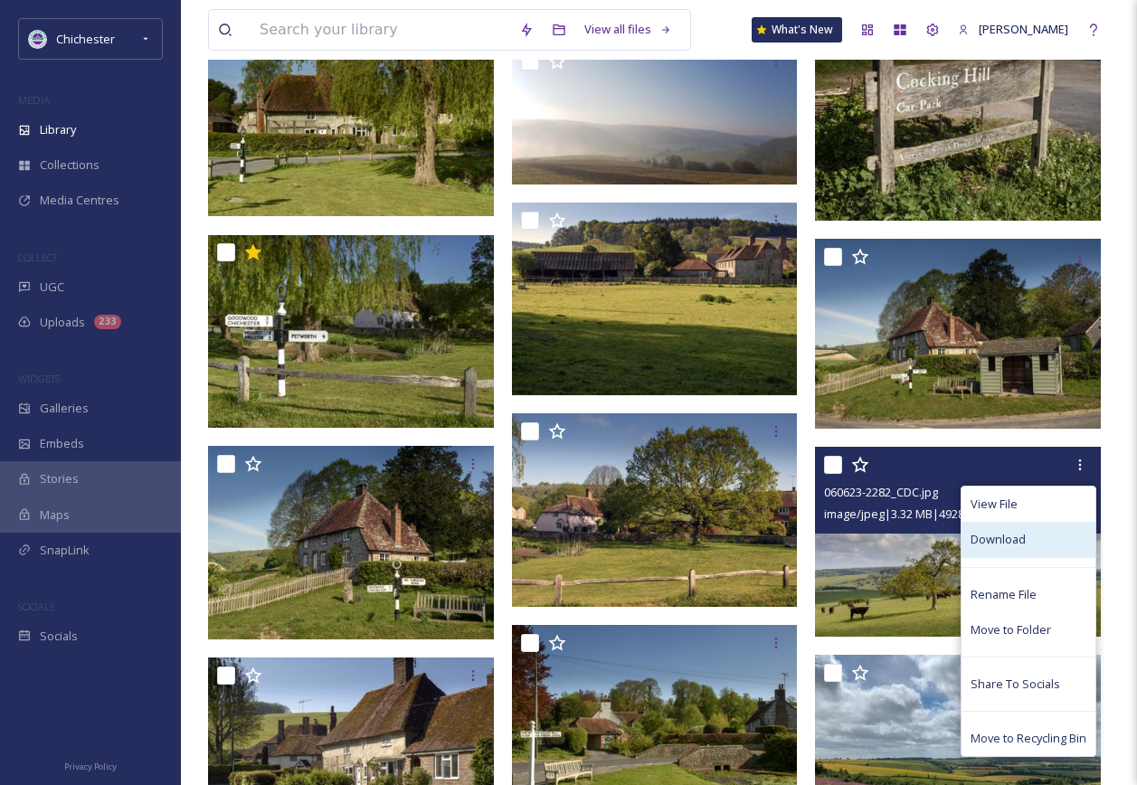
click at [1038, 550] on div "Download" at bounding box center [1028, 539] width 134 height 35
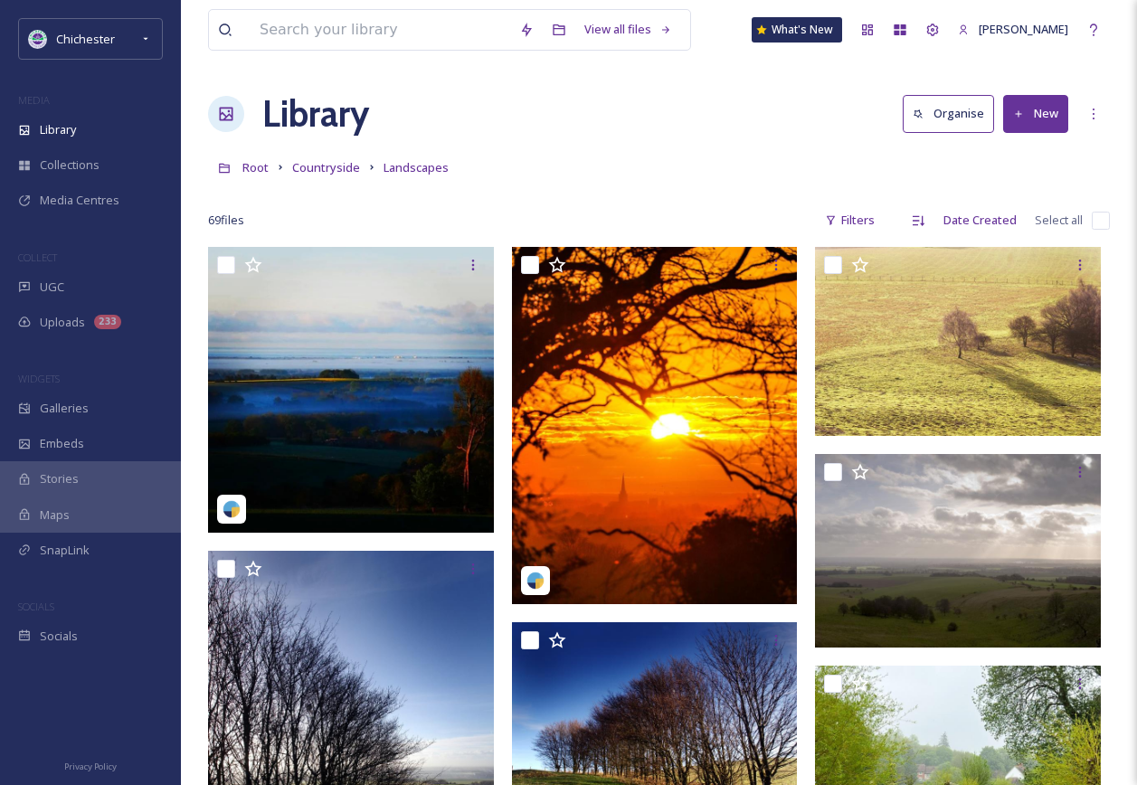
click at [329, 159] on link "Countryside" at bounding box center [326, 167] width 68 height 22
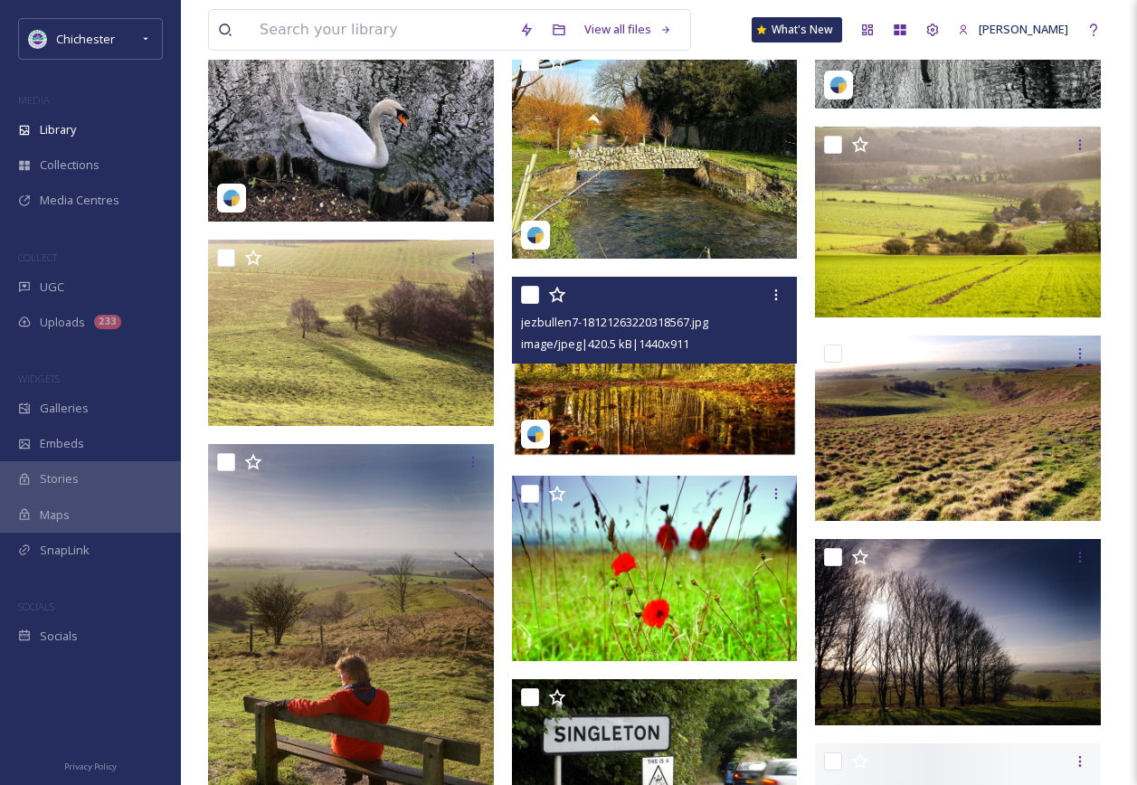
scroll to position [4702, 0]
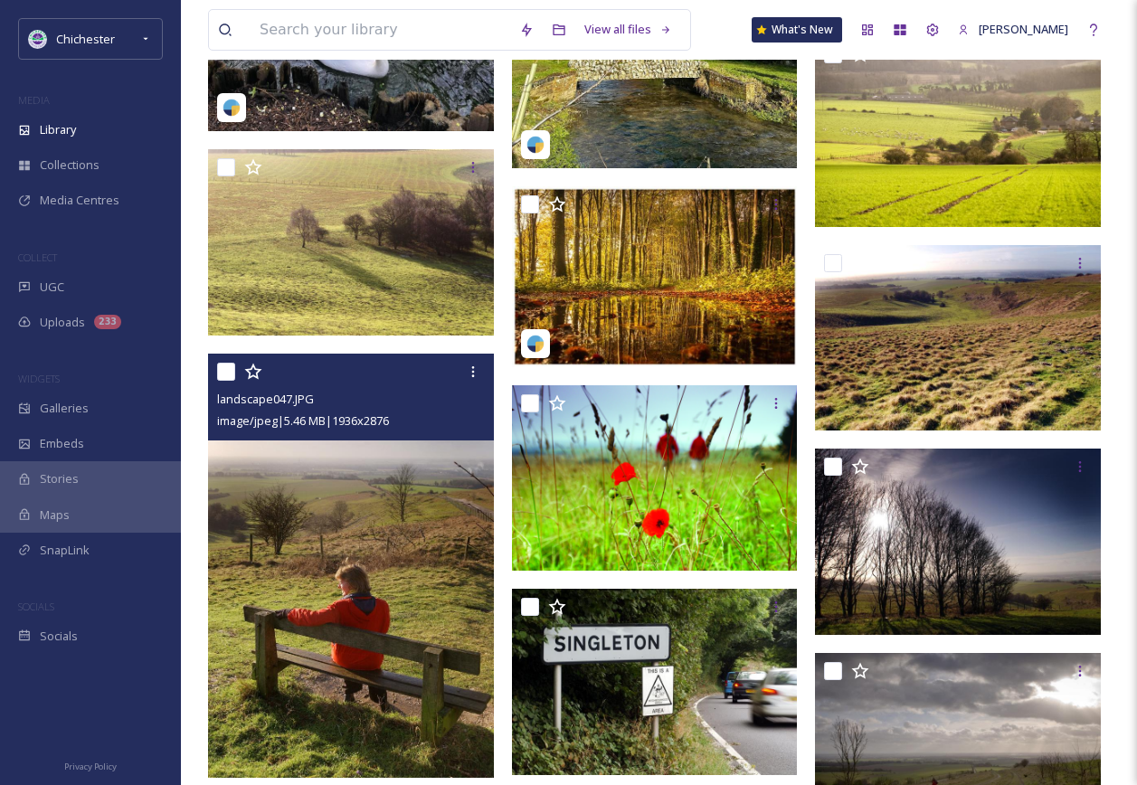
click at [411, 738] on img at bounding box center [351, 566] width 286 height 425
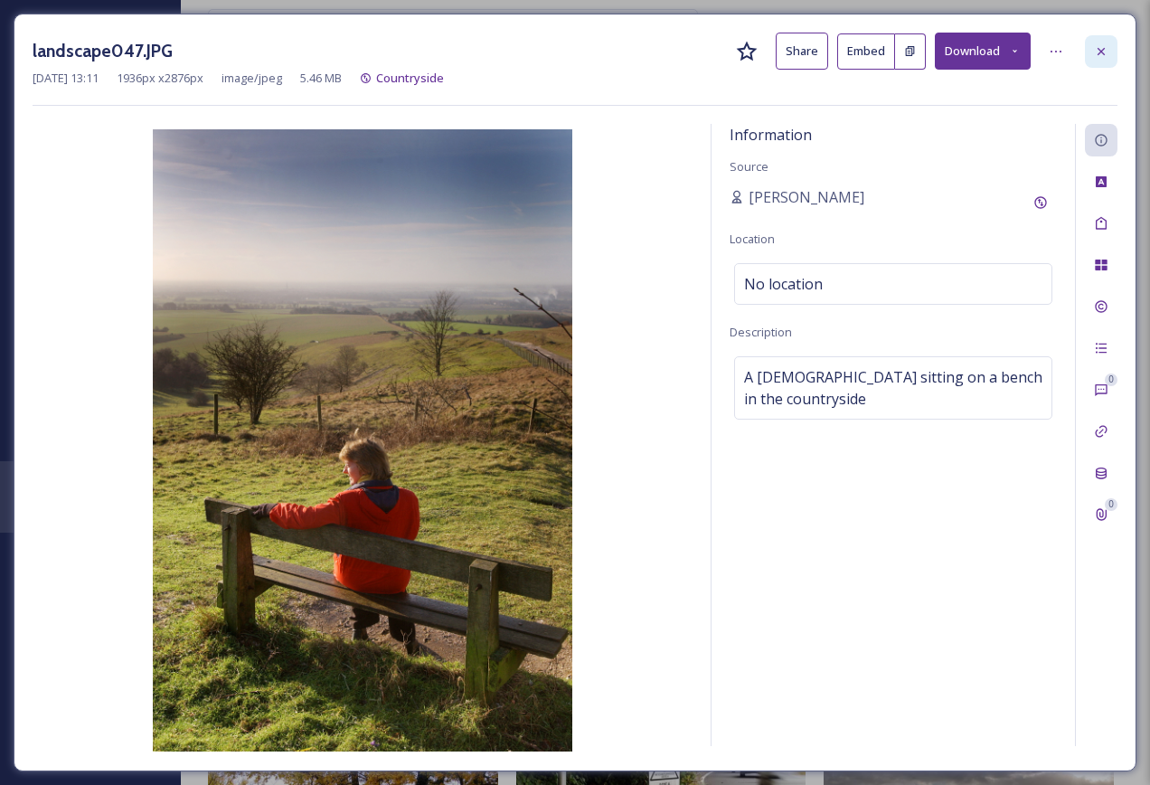
click at [1107, 49] on icon at bounding box center [1101, 51] width 14 height 14
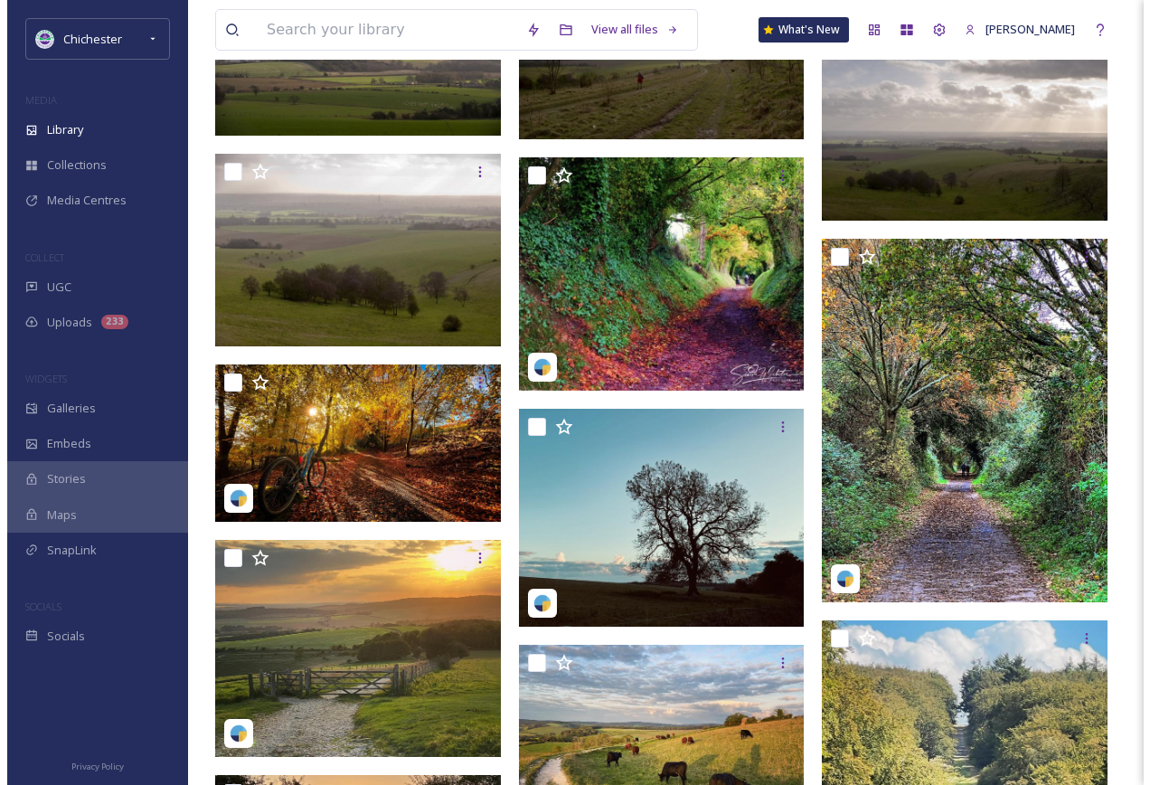
scroll to position [7687, 0]
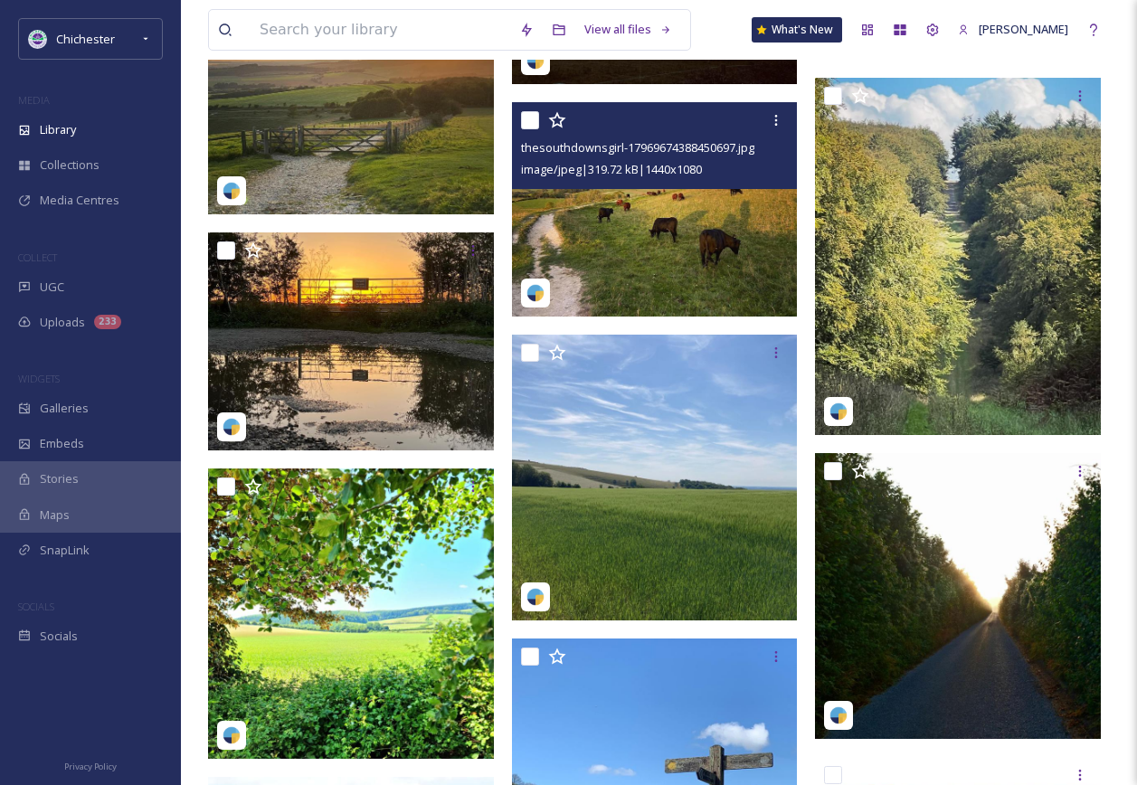
click at [653, 266] on img at bounding box center [655, 209] width 286 height 214
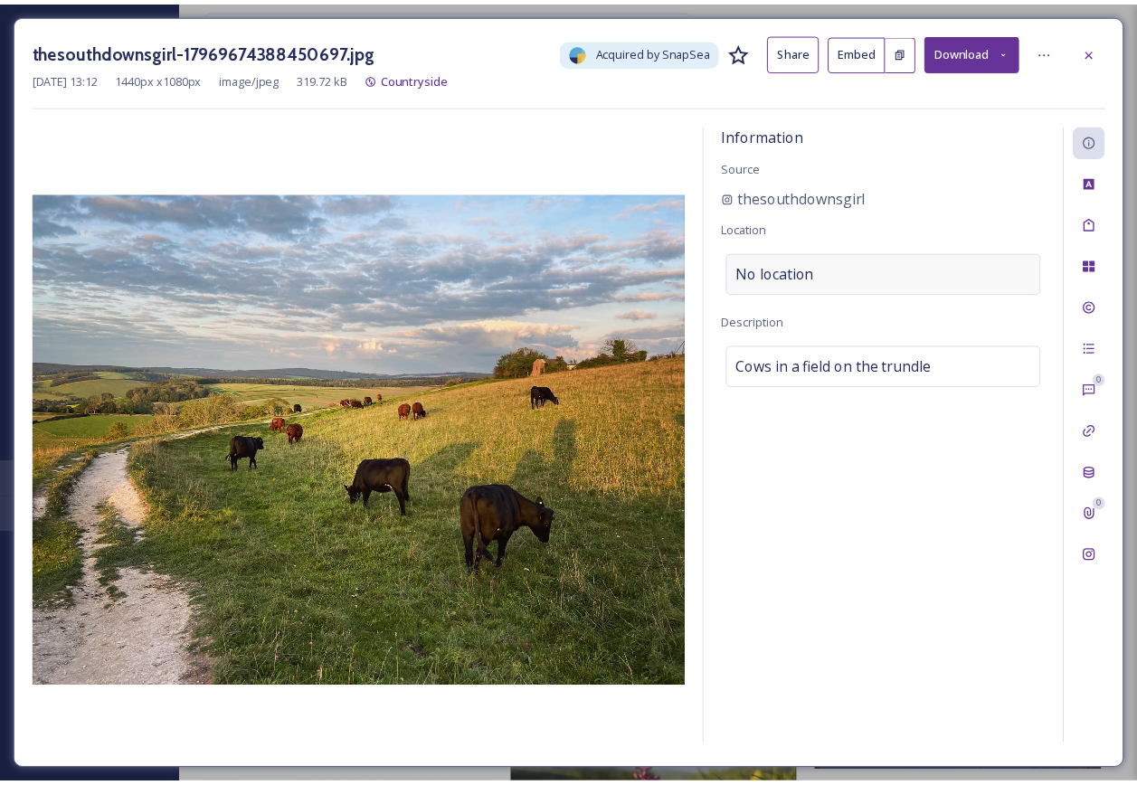
scroll to position [7693, 0]
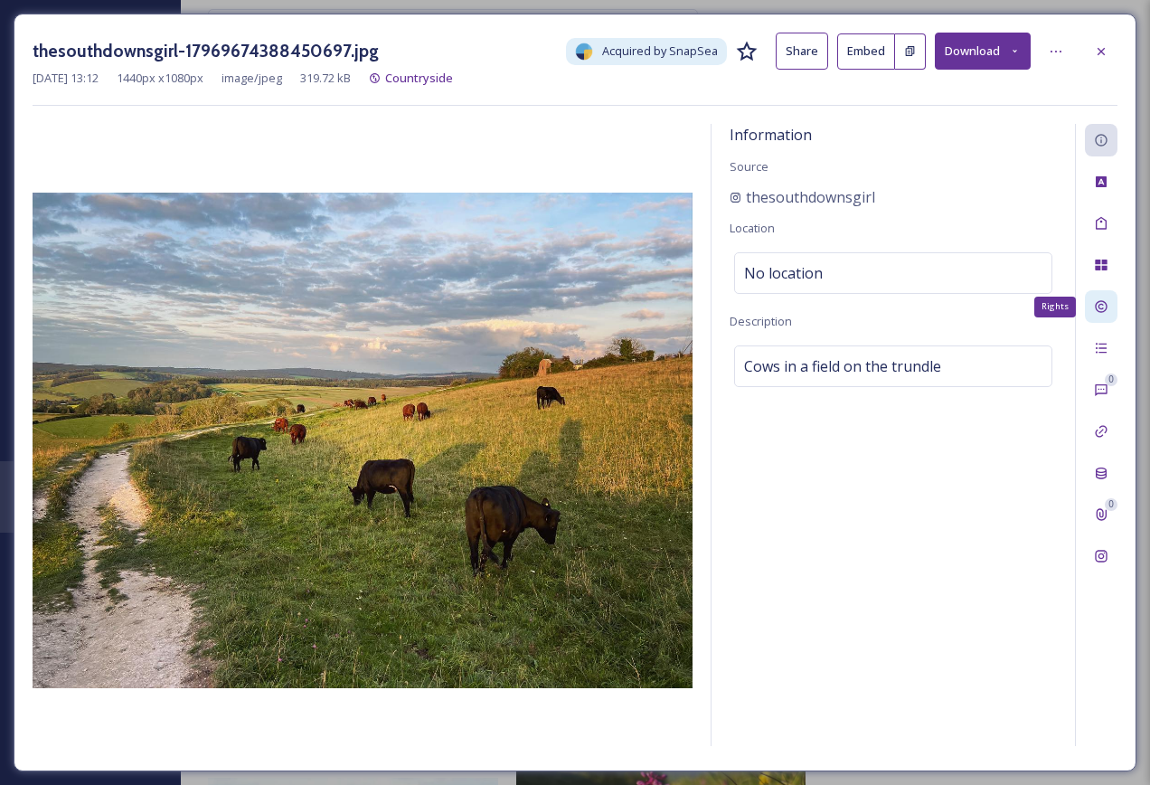
click at [1098, 313] on icon at bounding box center [1101, 306] width 14 height 14
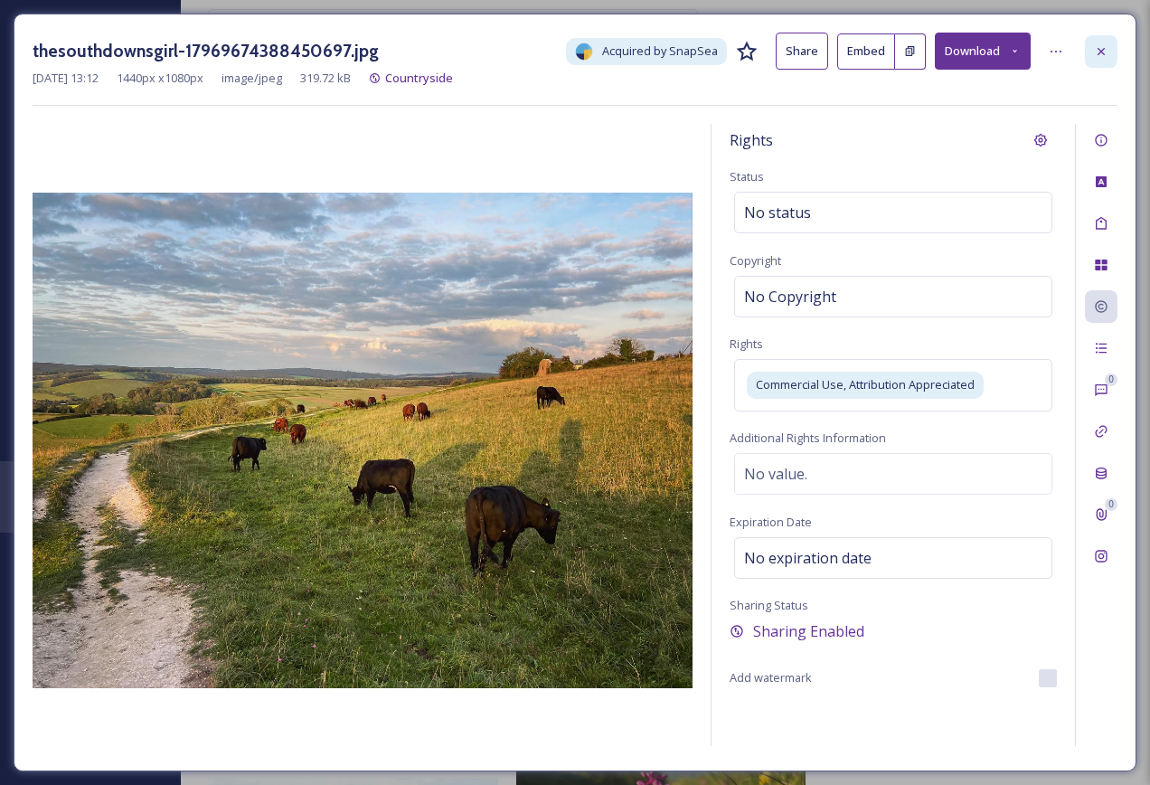
click at [1101, 51] on icon at bounding box center [1101, 50] width 7 height 7
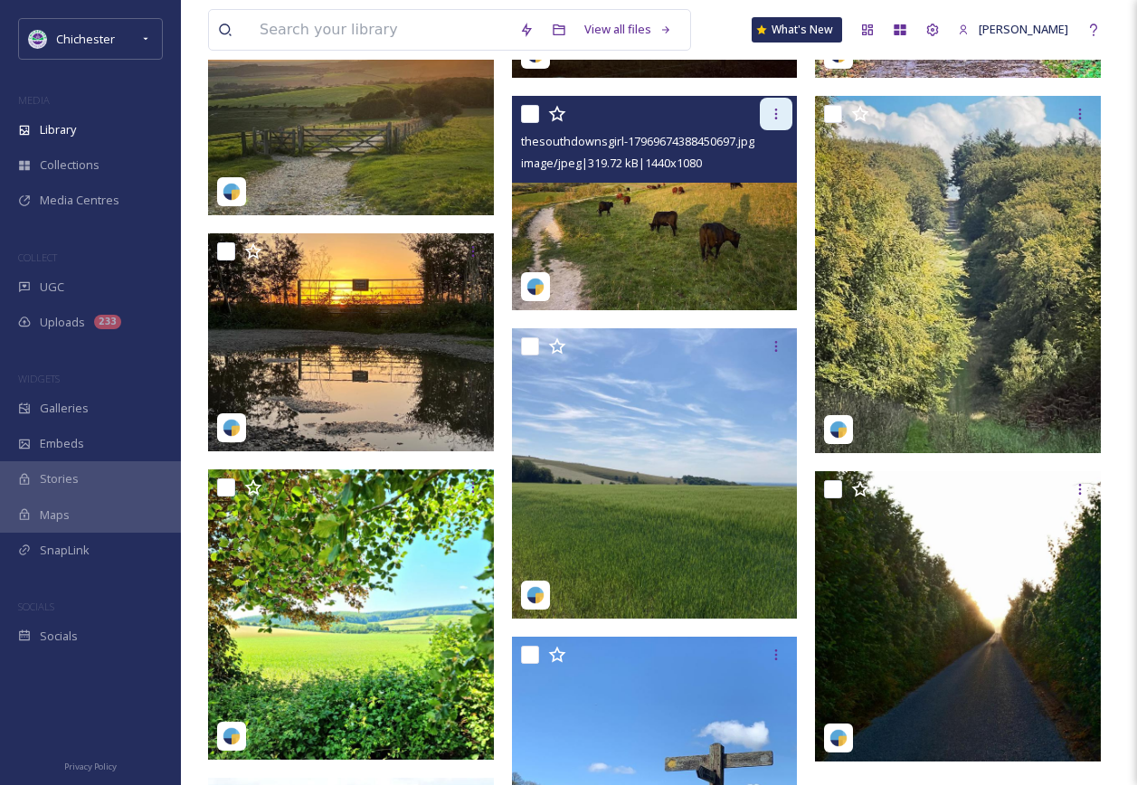
click at [786, 130] on div at bounding box center [776, 114] width 33 height 33
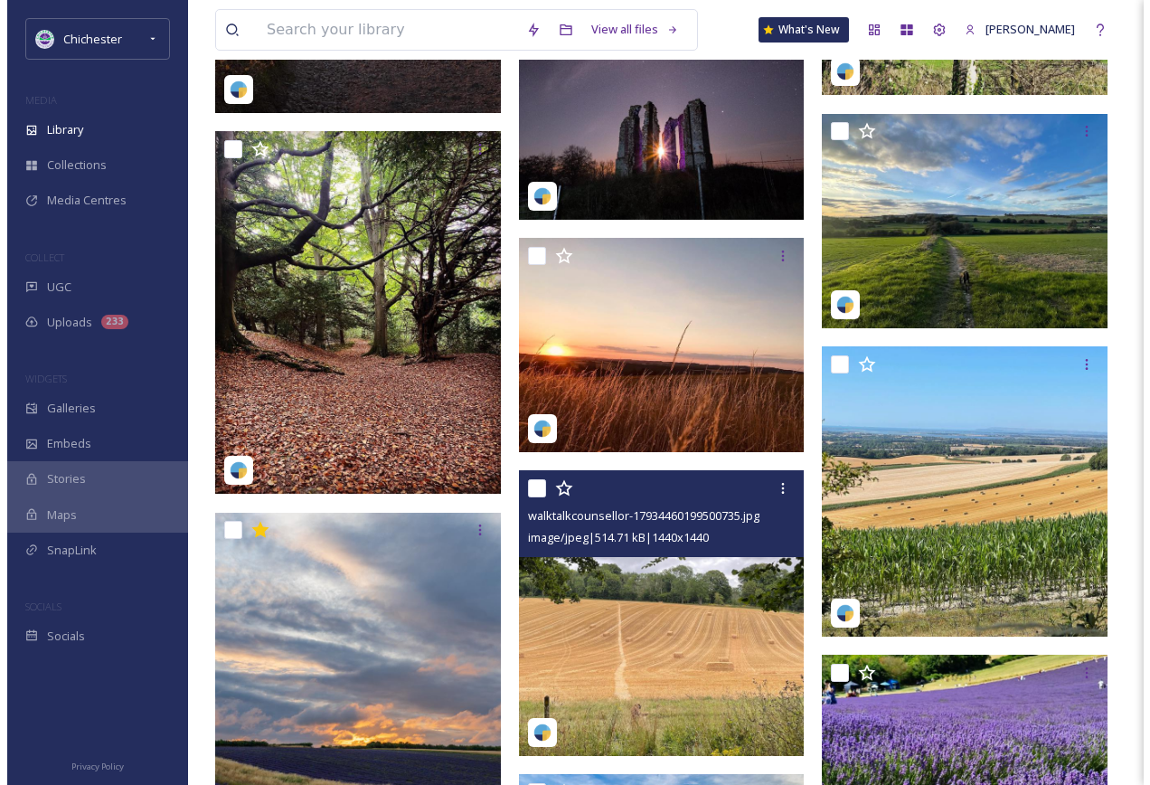
scroll to position [10858, 0]
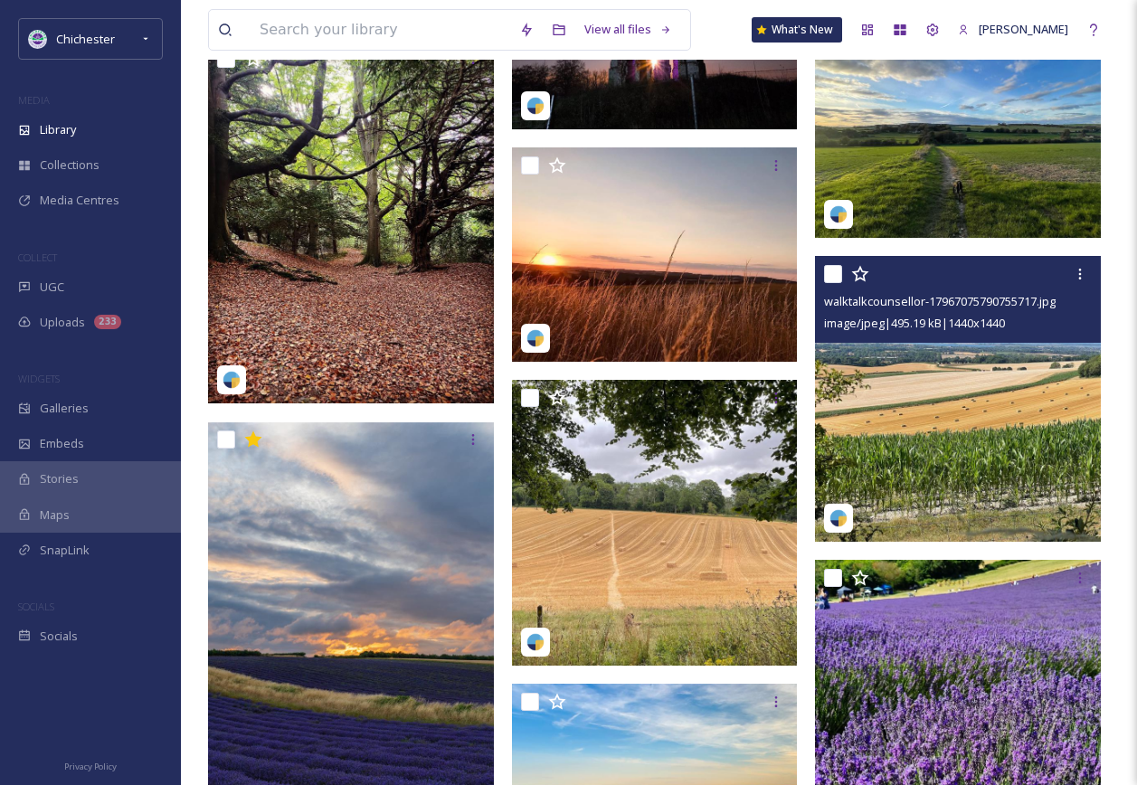
click at [933, 423] on img at bounding box center [958, 399] width 286 height 286
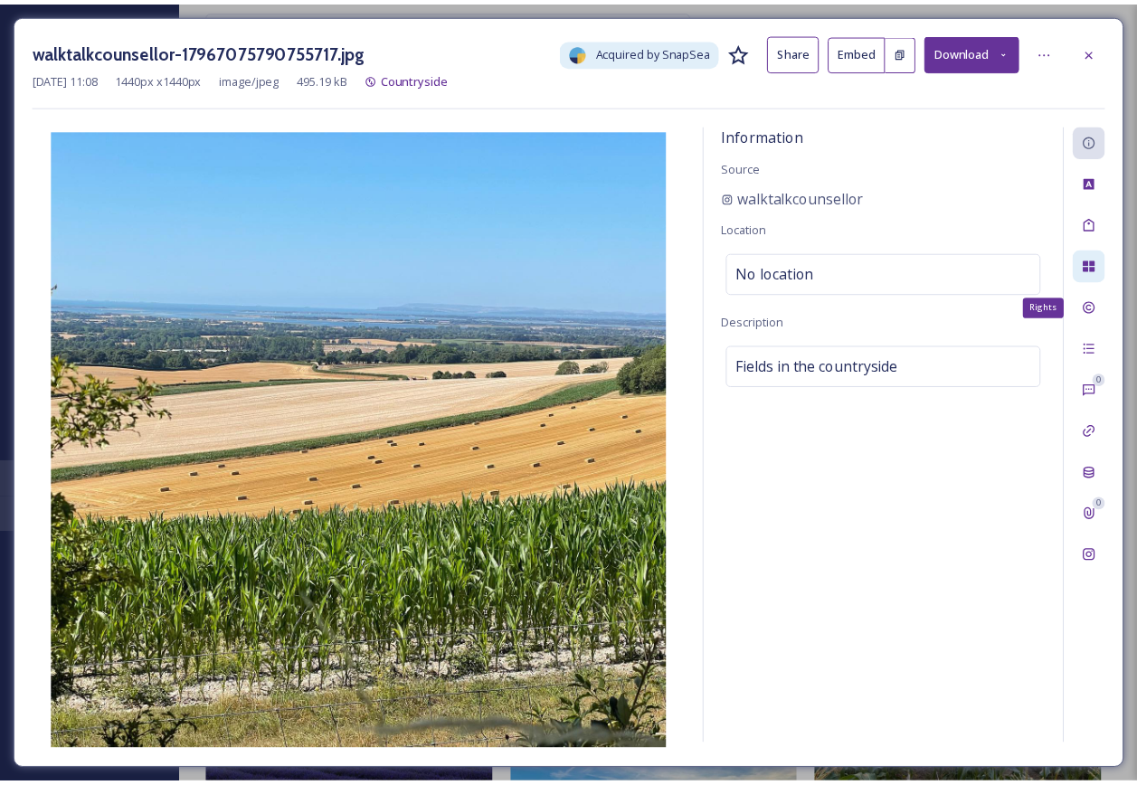
scroll to position [10878, 0]
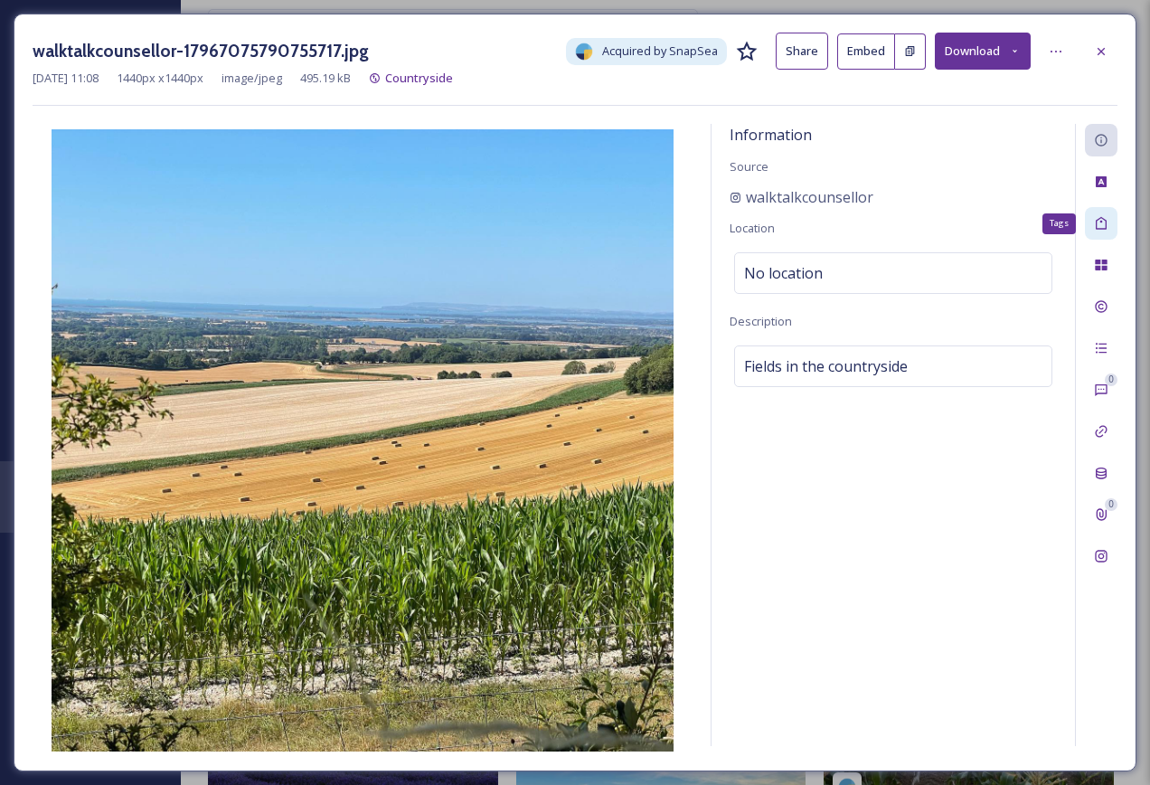
click at [1093, 222] on div "Tags" at bounding box center [1101, 223] width 33 height 33
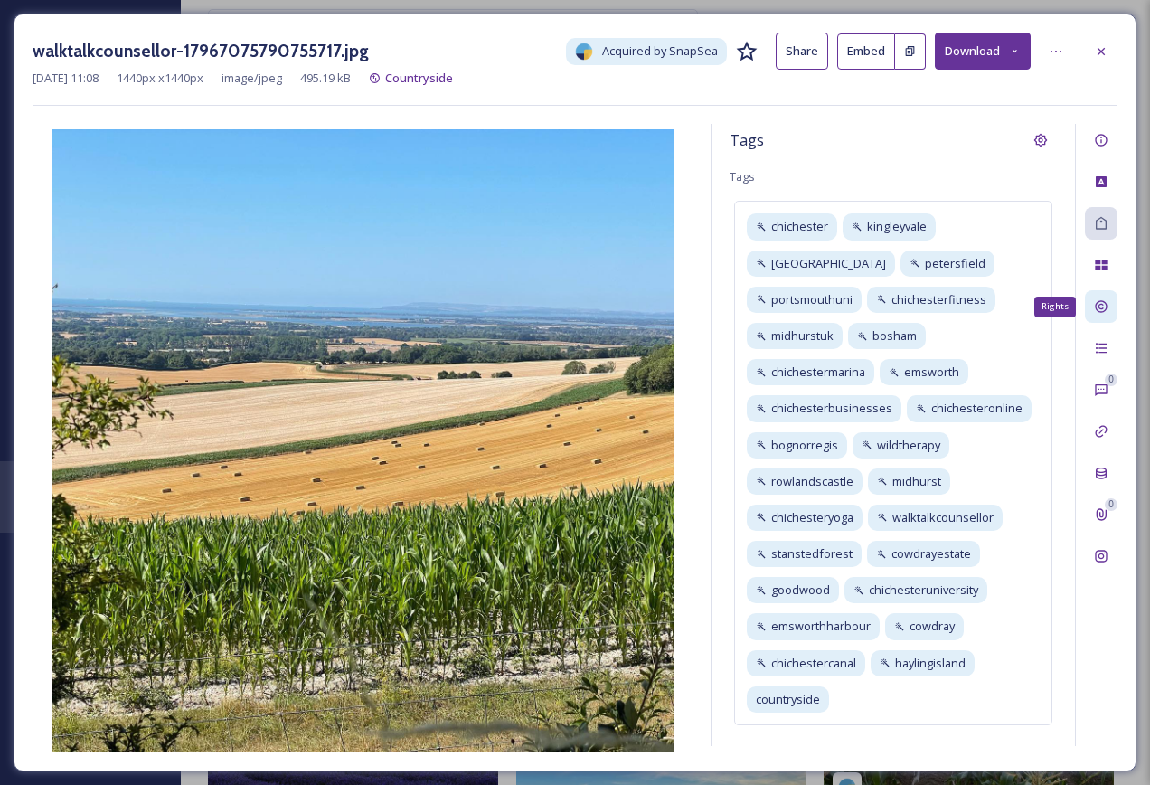
click at [1109, 302] on div "Rights" at bounding box center [1101, 306] width 33 height 33
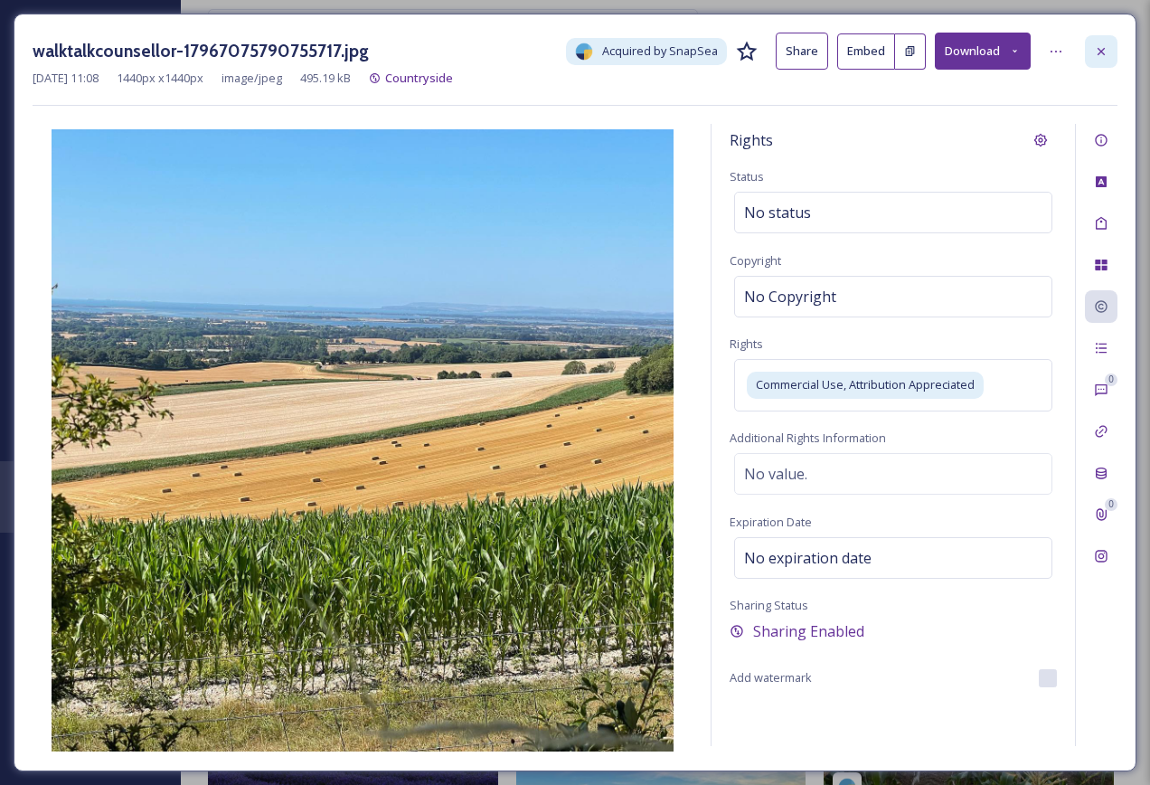
click at [1100, 60] on div at bounding box center [1101, 51] width 33 height 33
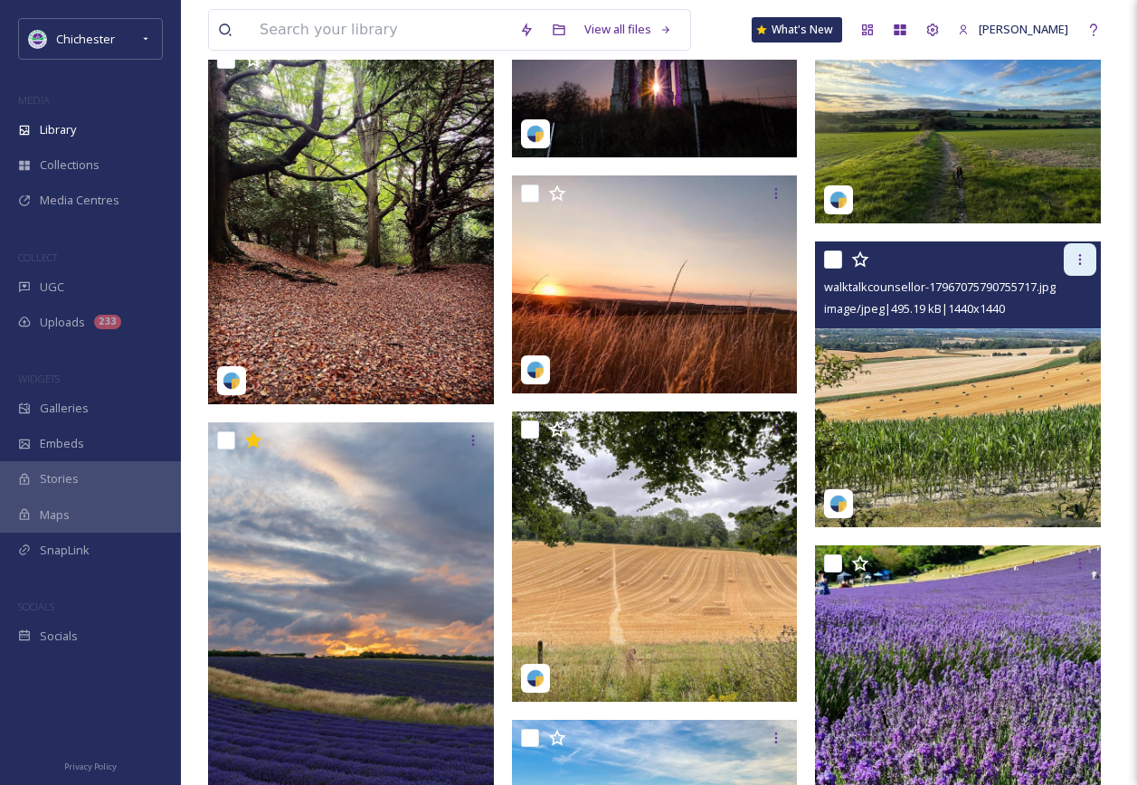
click at [1076, 267] on icon at bounding box center [1080, 259] width 14 height 14
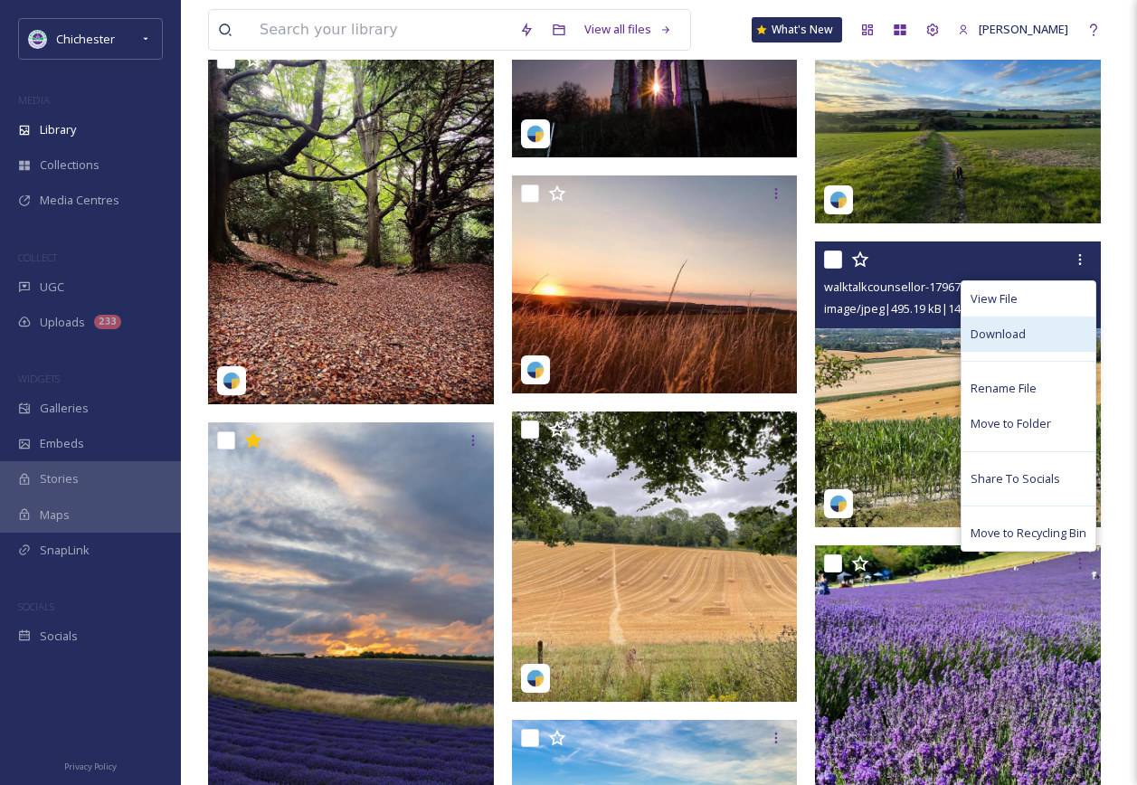
click at [997, 343] on span "Download" at bounding box center [997, 334] width 55 height 17
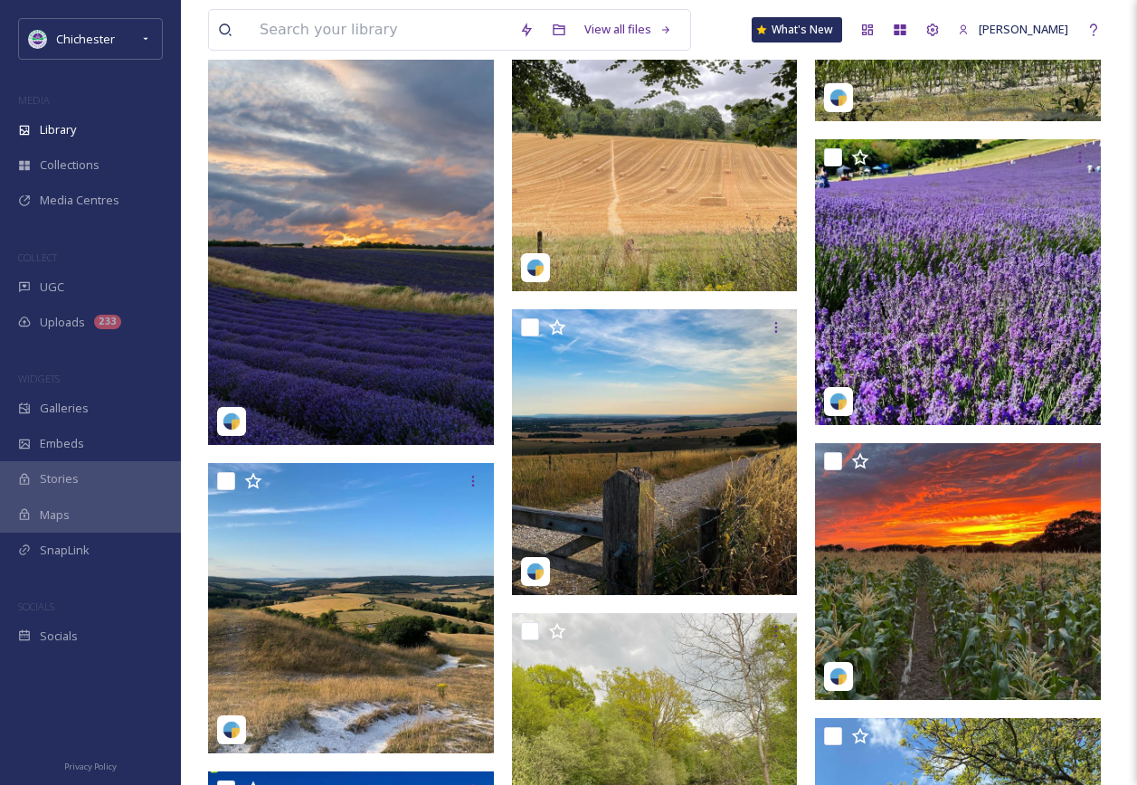
scroll to position [11421, 0]
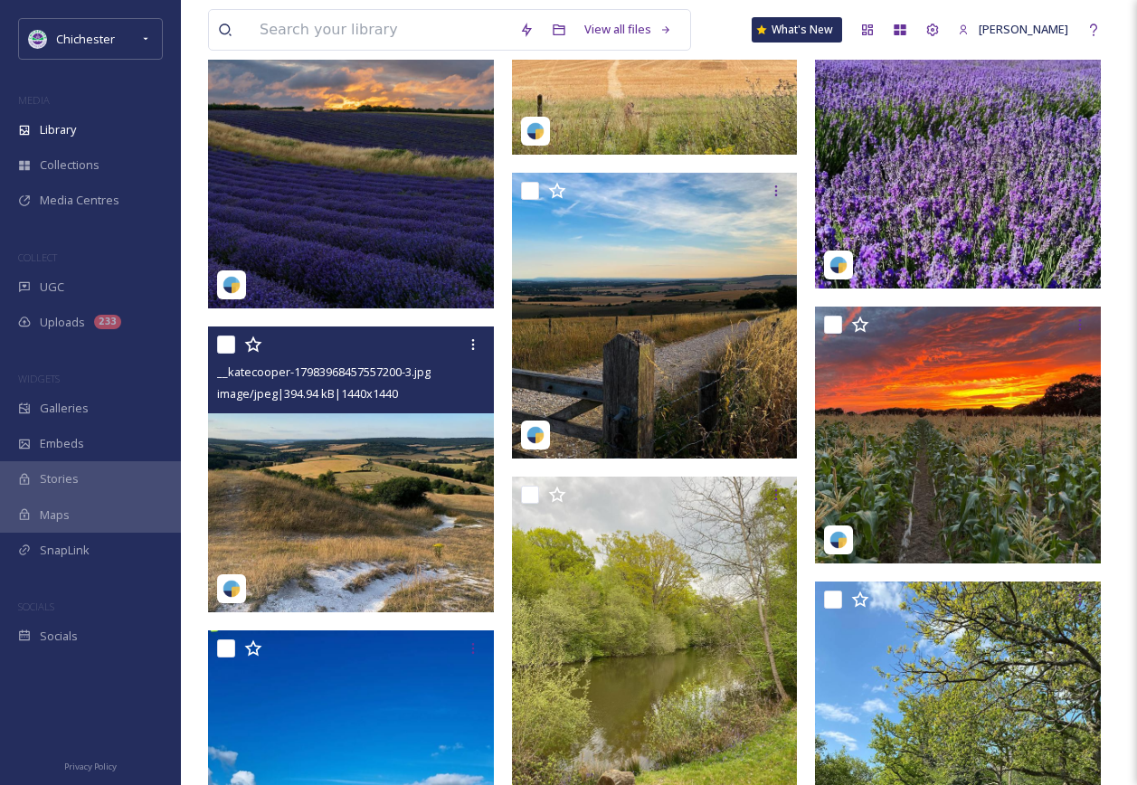
click at [379, 515] on img at bounding box center [351, 469] width 286 height 286
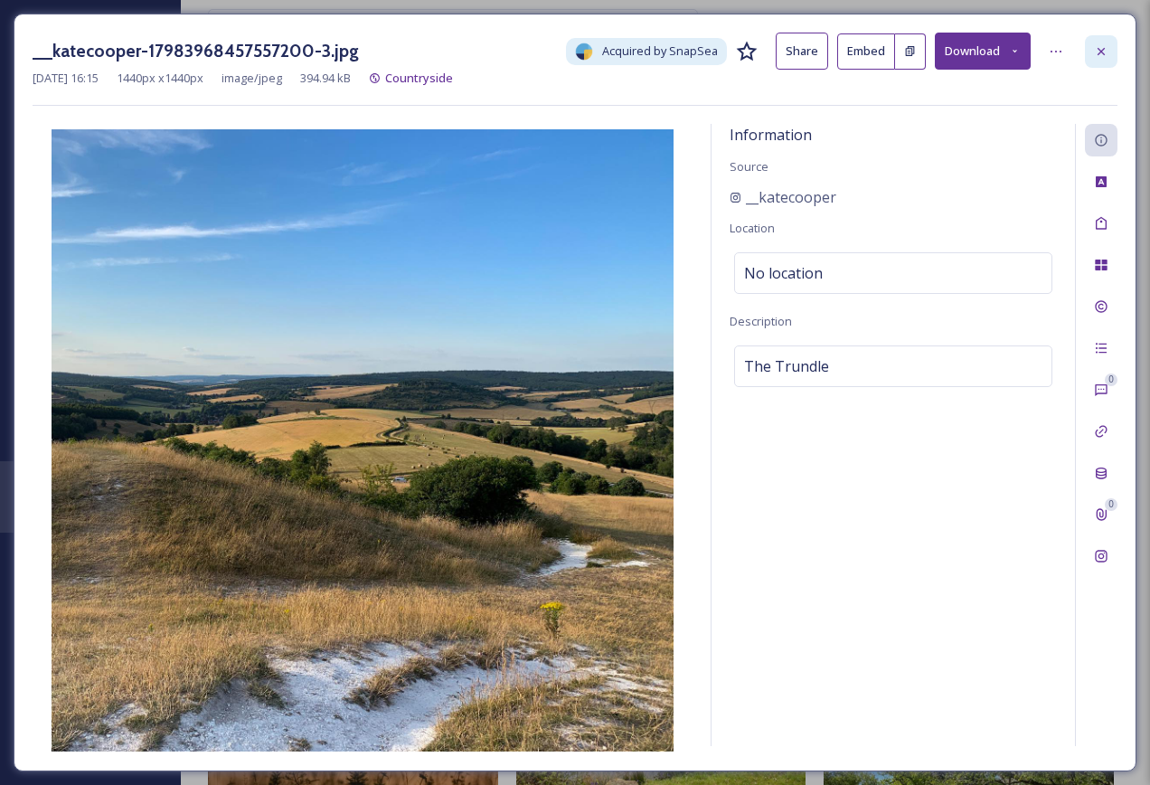
click at [1088, 52] on div at bounding box center [1101, 51] width 33 height 33
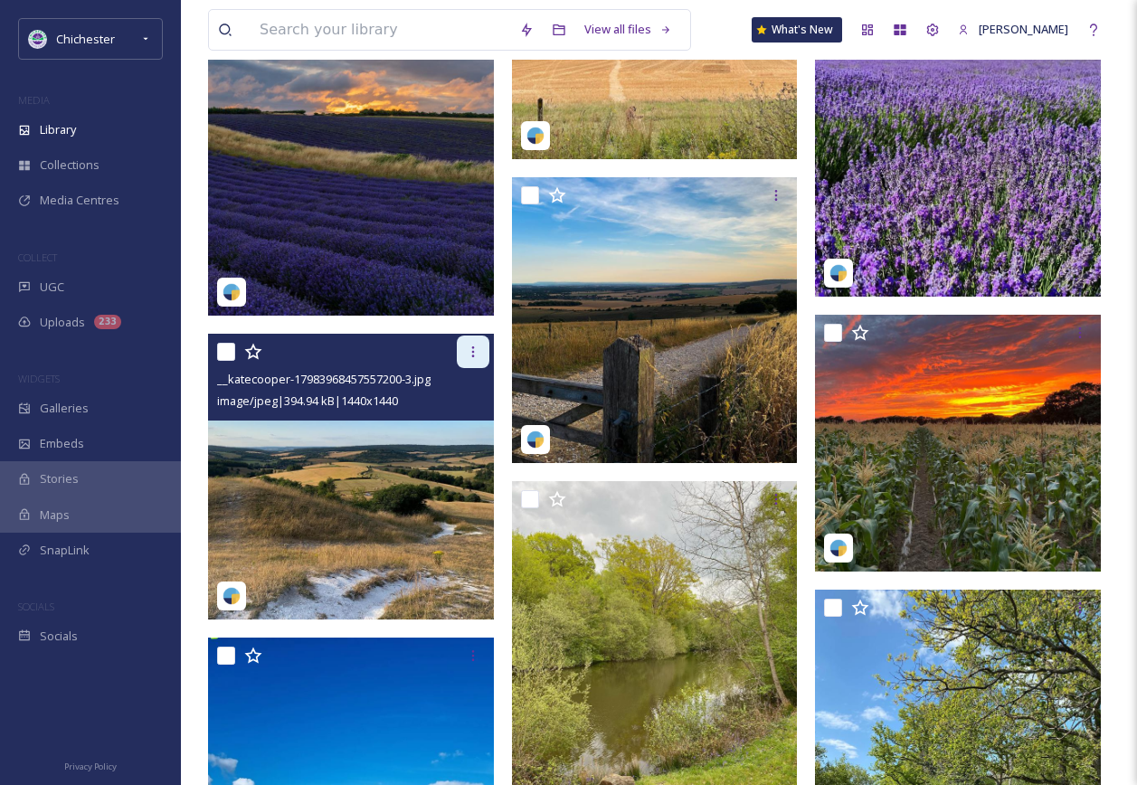
click at [467, 359] on icon at bounding box center [473, 352] width 14 height 14
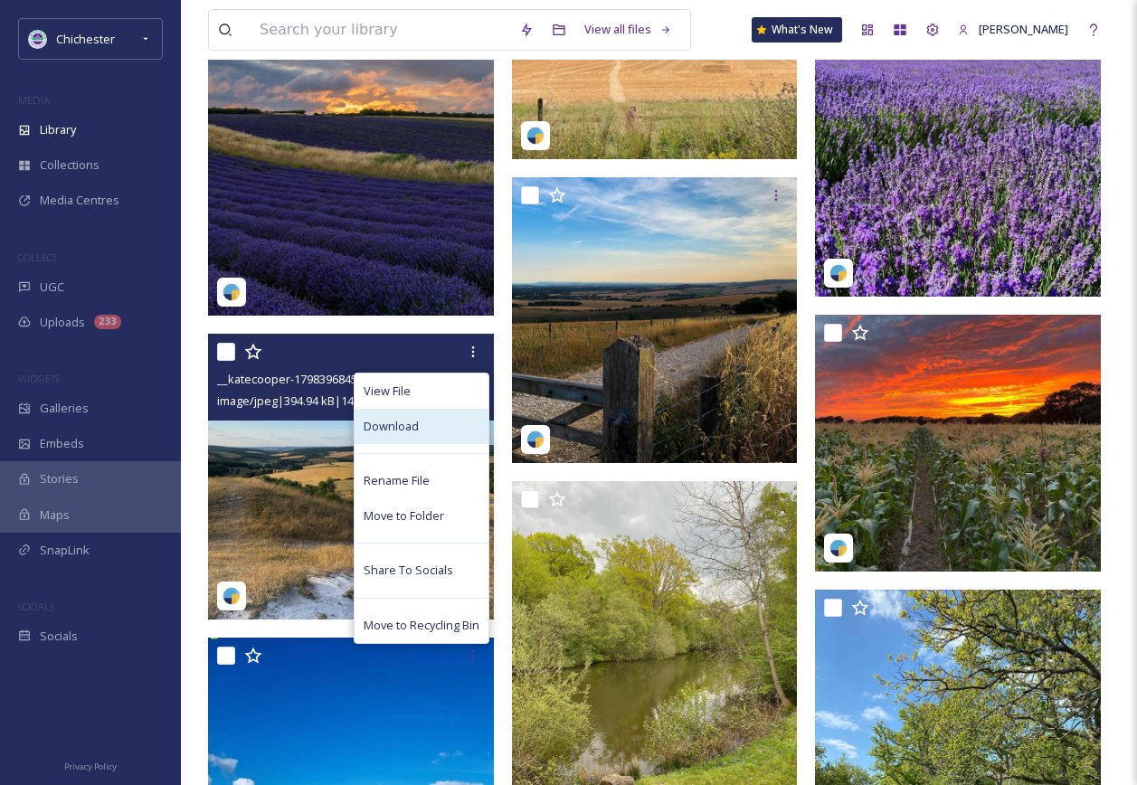
click at [394, 435] on span "Download" at bounding box center [391, 426] width 55 height 17
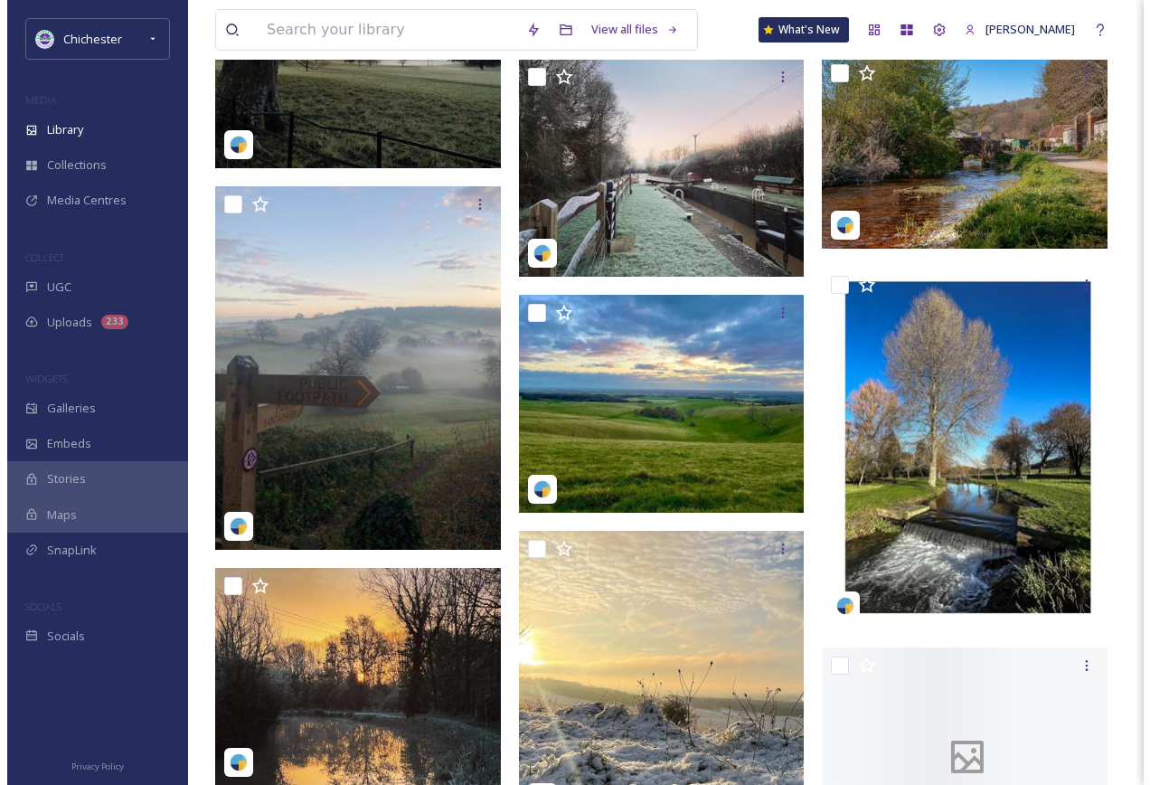
scroll to position [16847, 0]
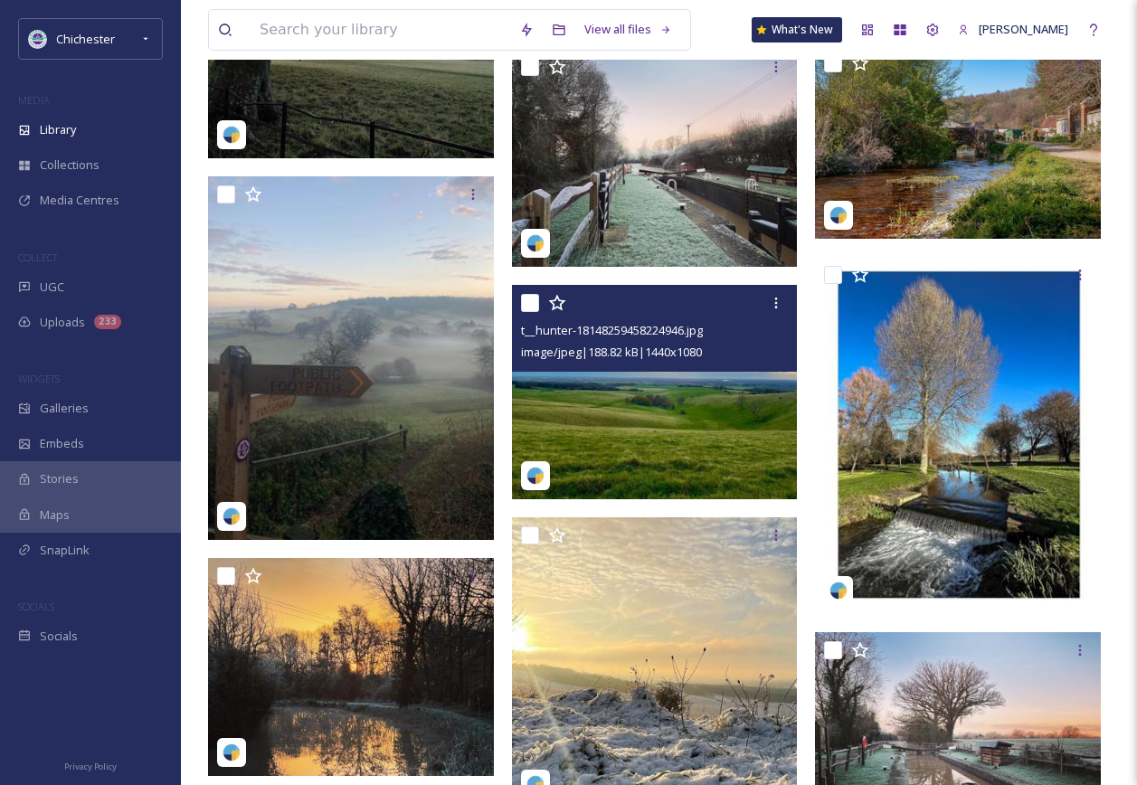
click at [585, 438] on img at bounding box center [655, 392] width 286 height 214
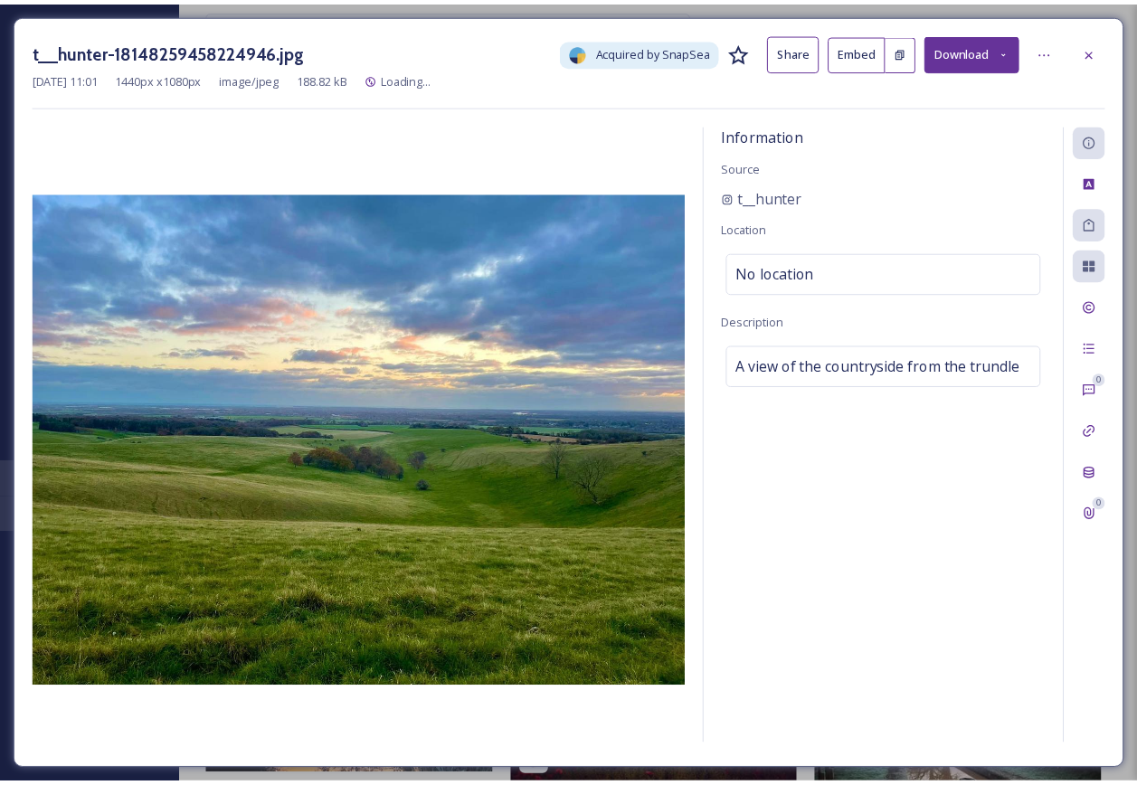
scroll to position [16851, 0]
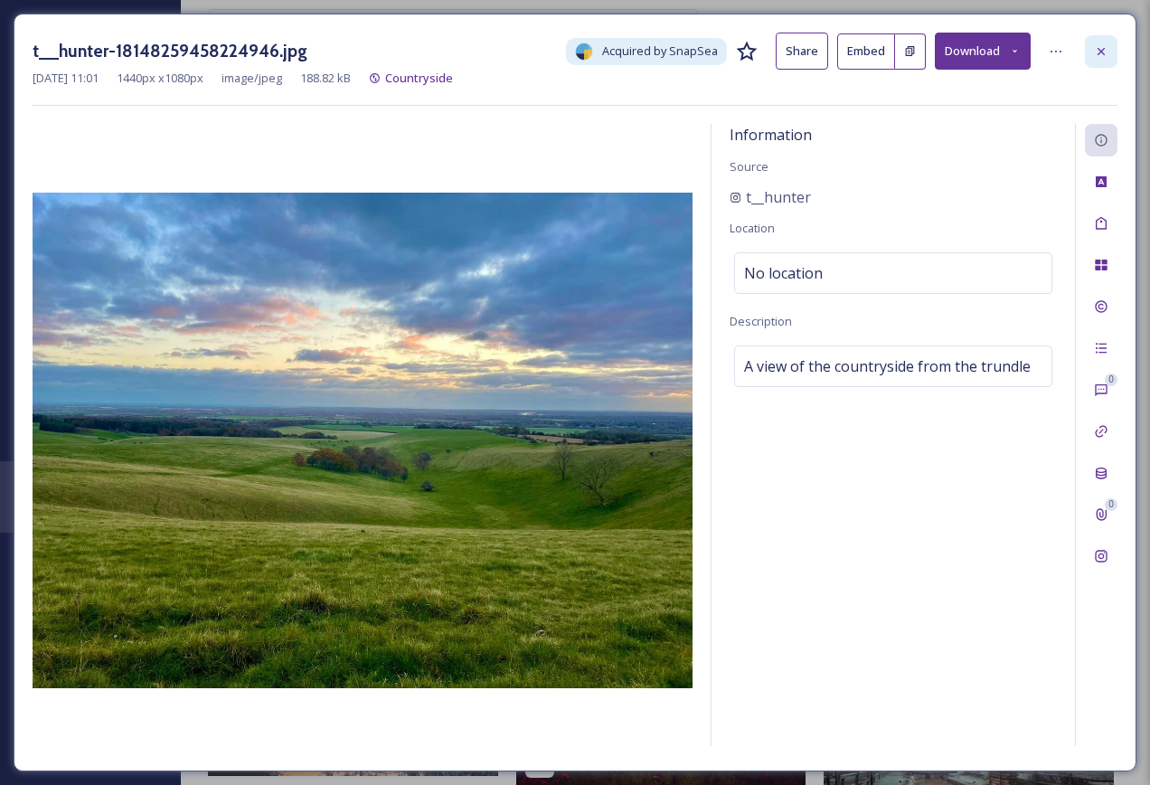
click at [1097, 56] on icon at bounding box center [1101, 51] width 14 height 14
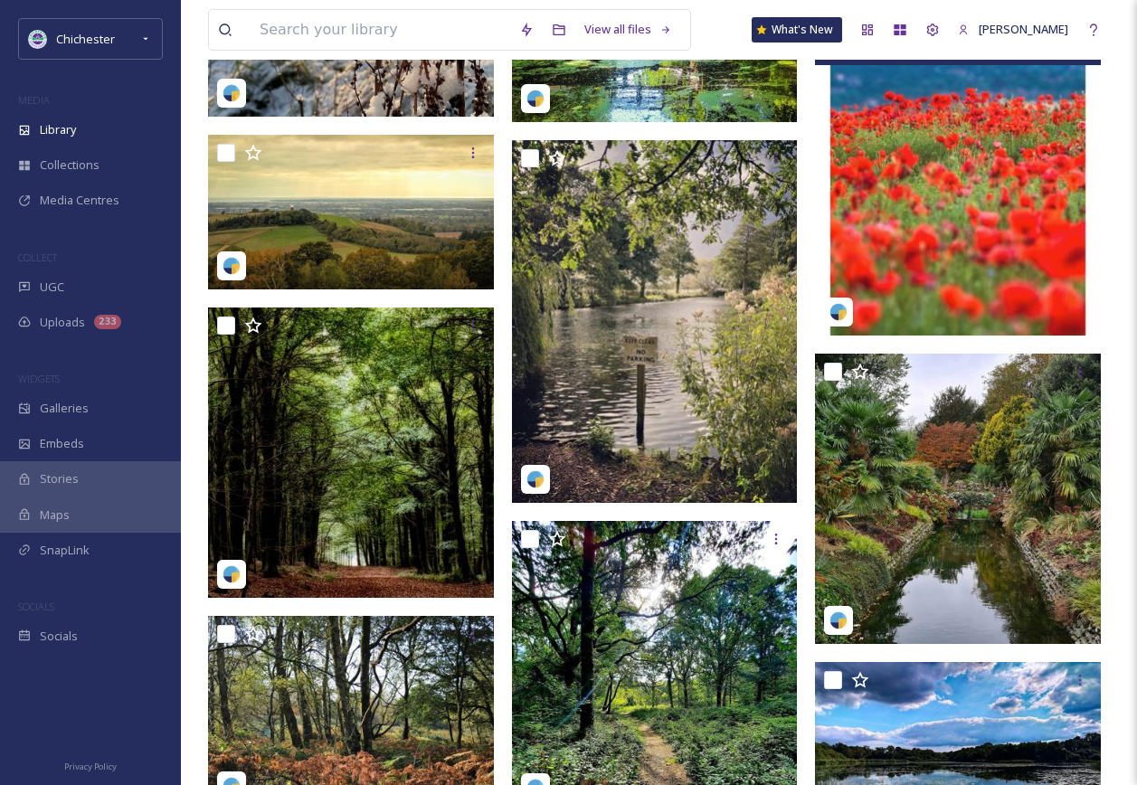
scroll to position [18208, 0]
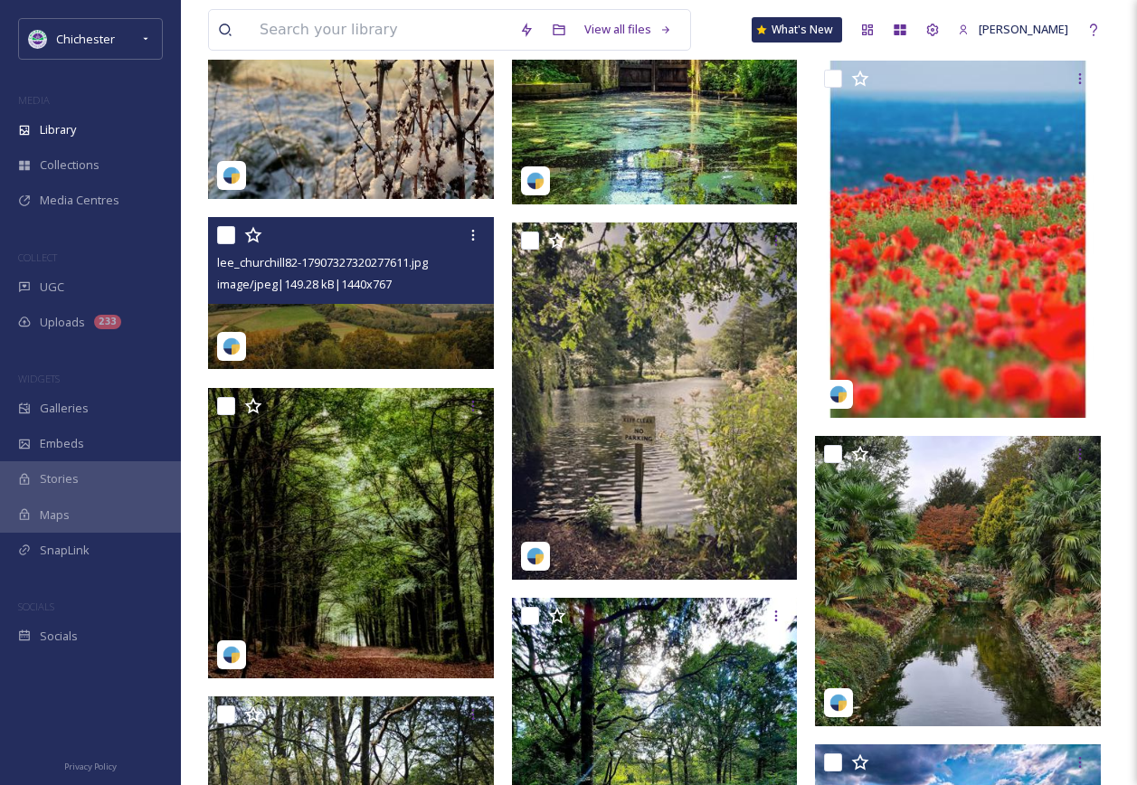
click at [396, 320] on img at bounding box center [351, 293] width 286 height 152
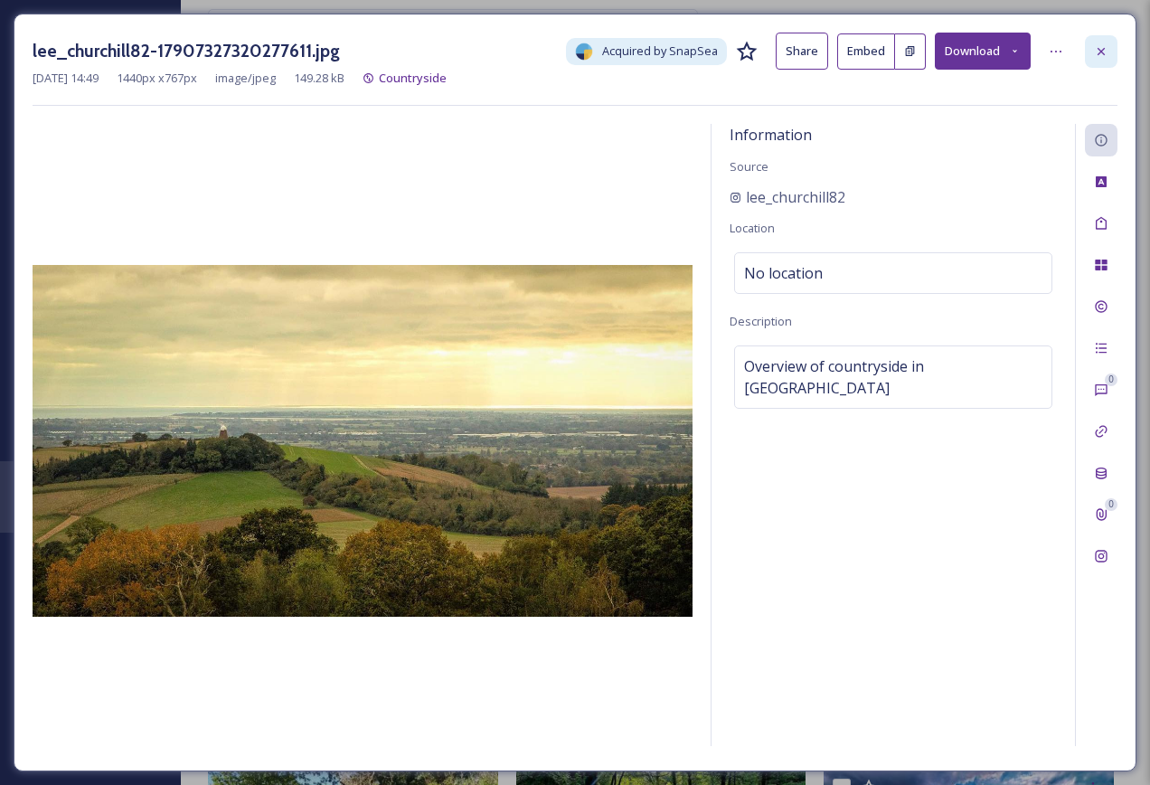
click at [1097, 51] on icon at bounding box center [1101, 51] width 14 height 14
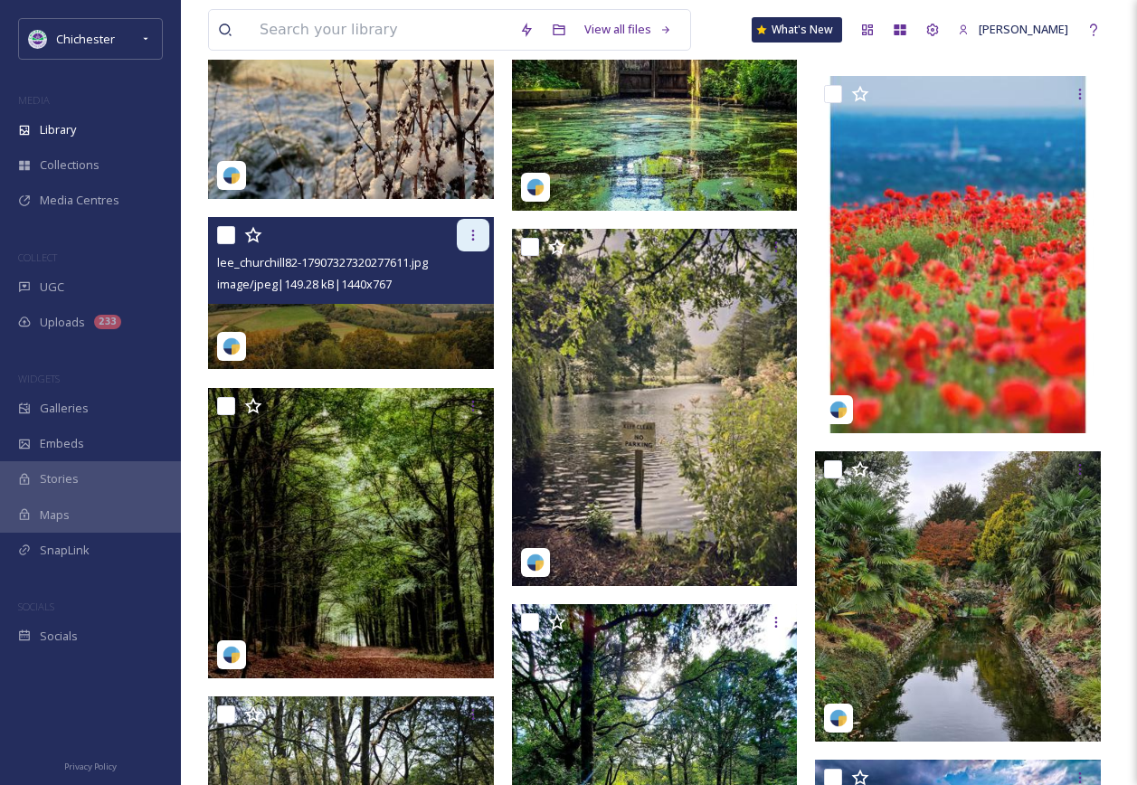
click at [460, 243] on div at bounding box center [473, 235] width 33 height 33
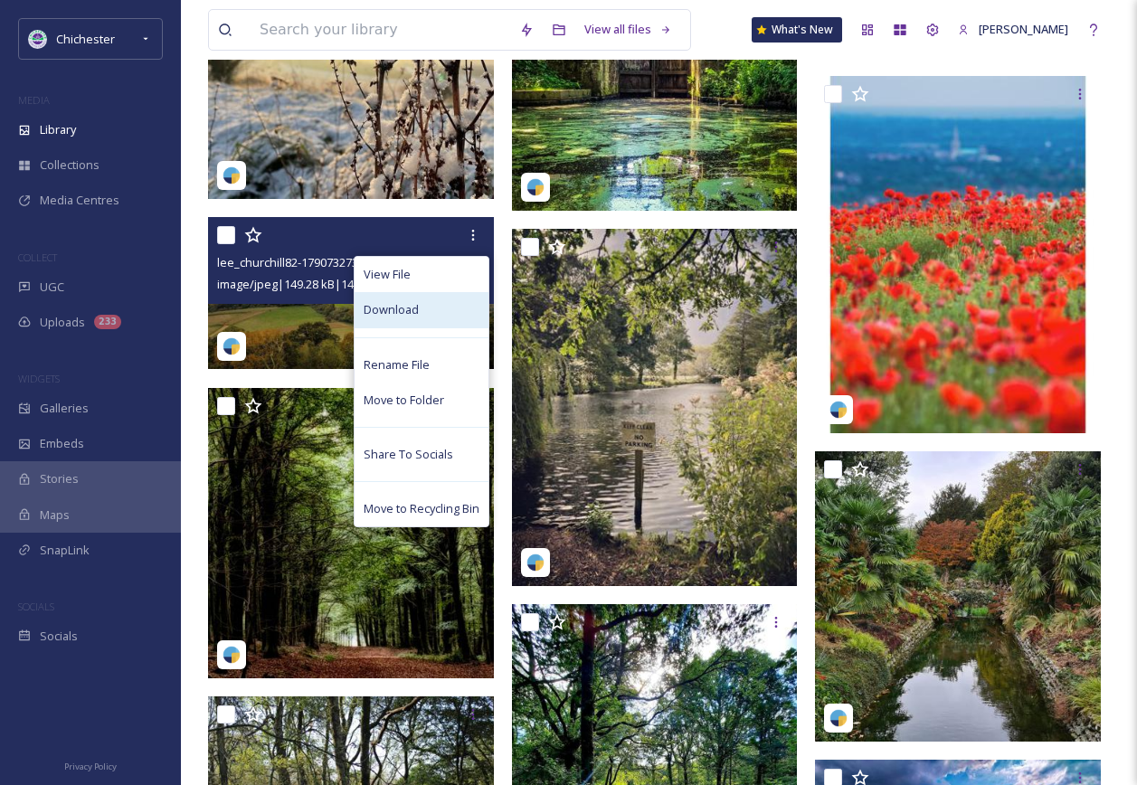
click at [383, 318] on span "Download" at bounding box center [391, 309] width 55 height 17
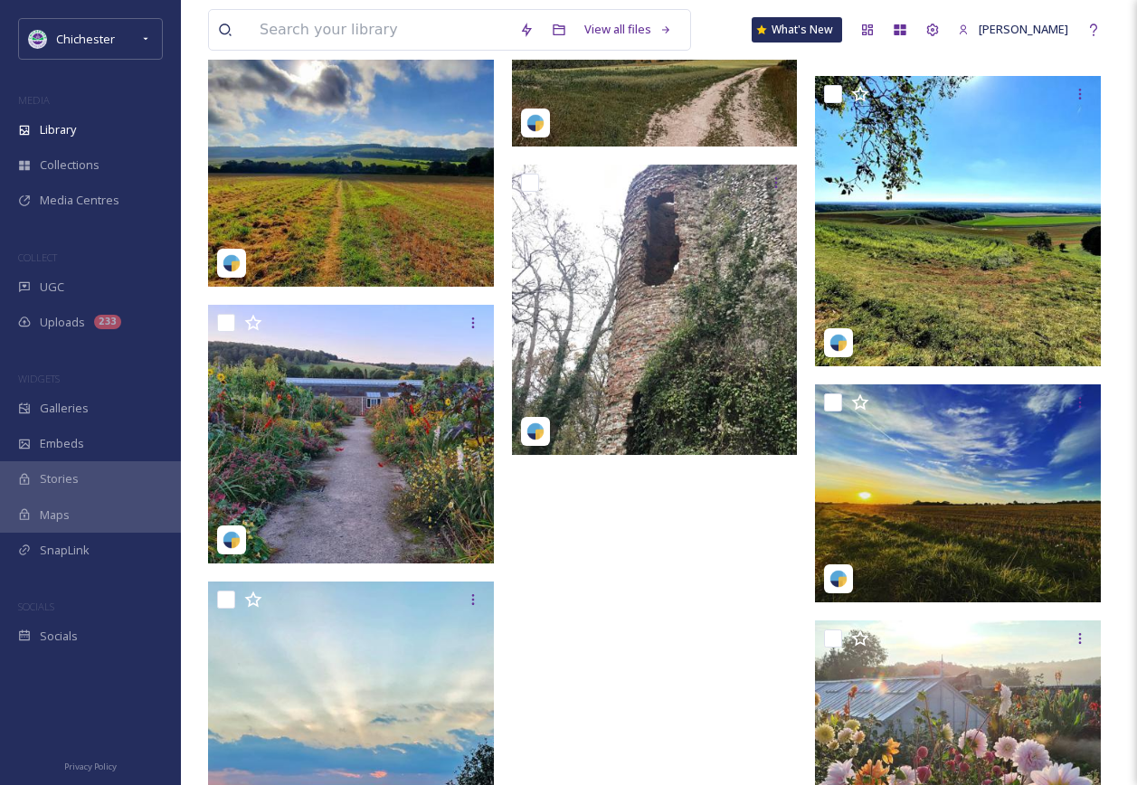
scroll to position [19745, 0]
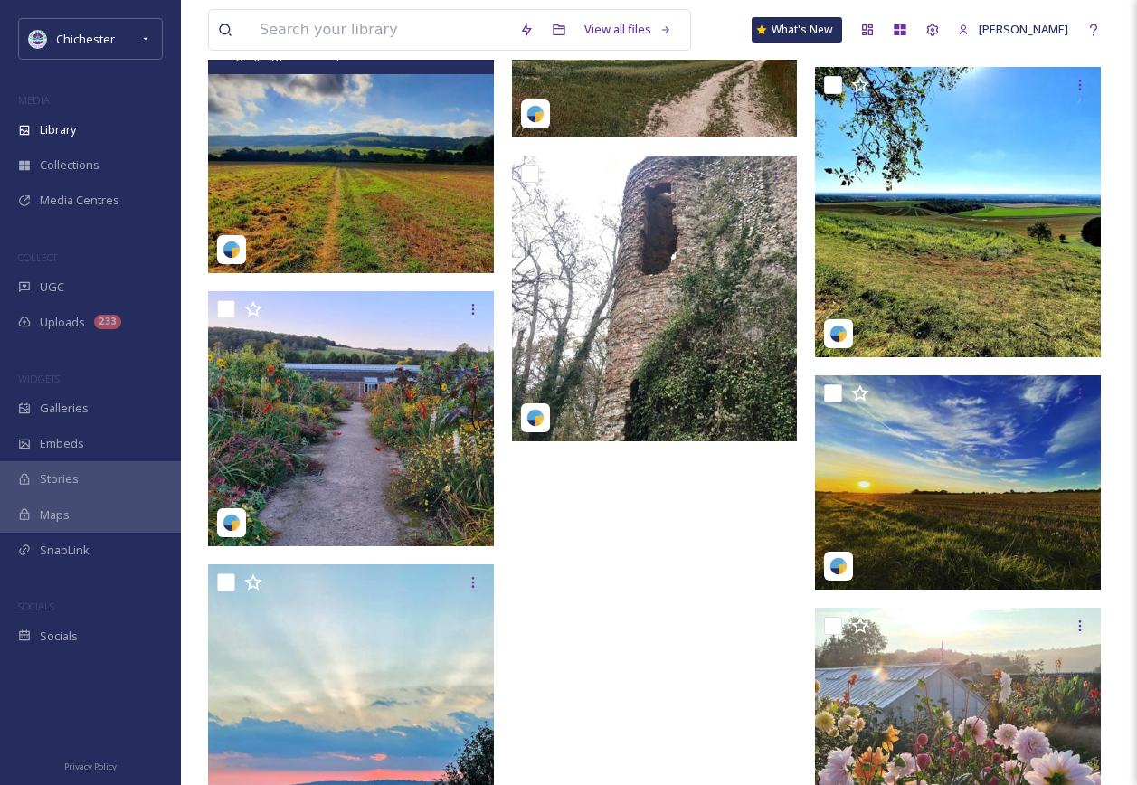
click at [420, 273] on img at bounding box center [351, 130] width 286 height 286
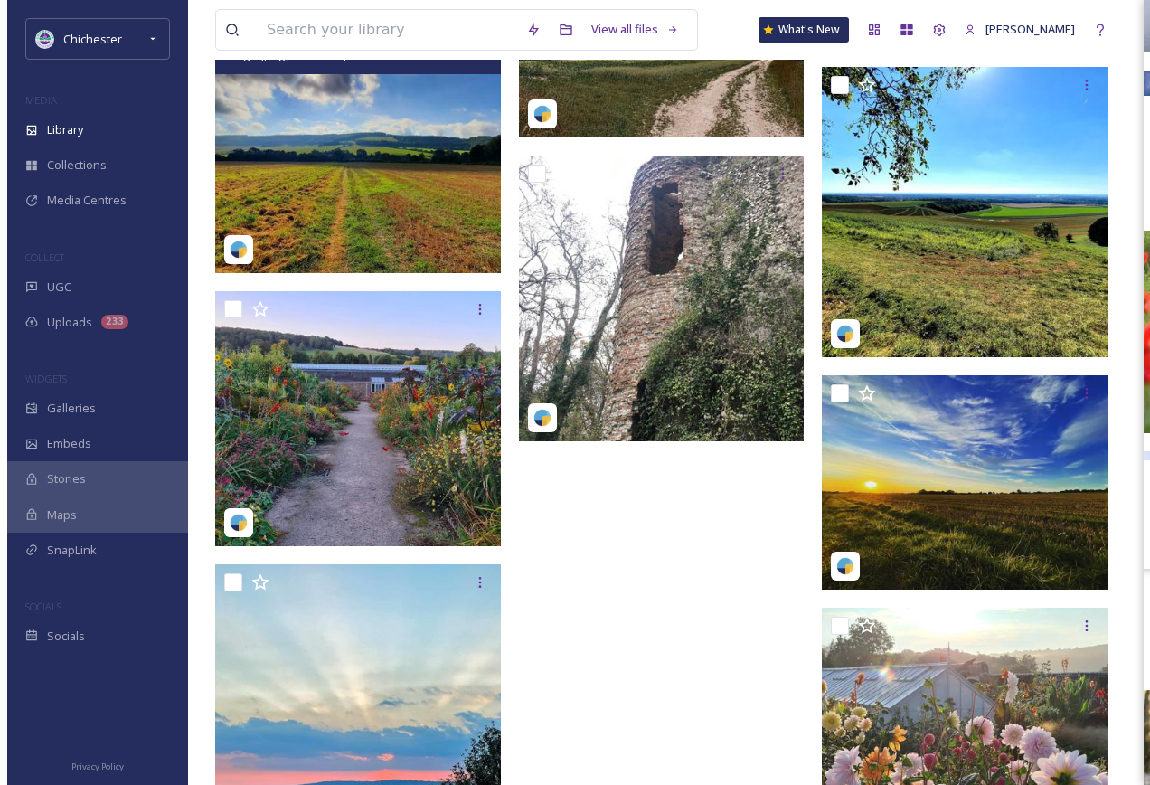
scroll to position [19441, 0]
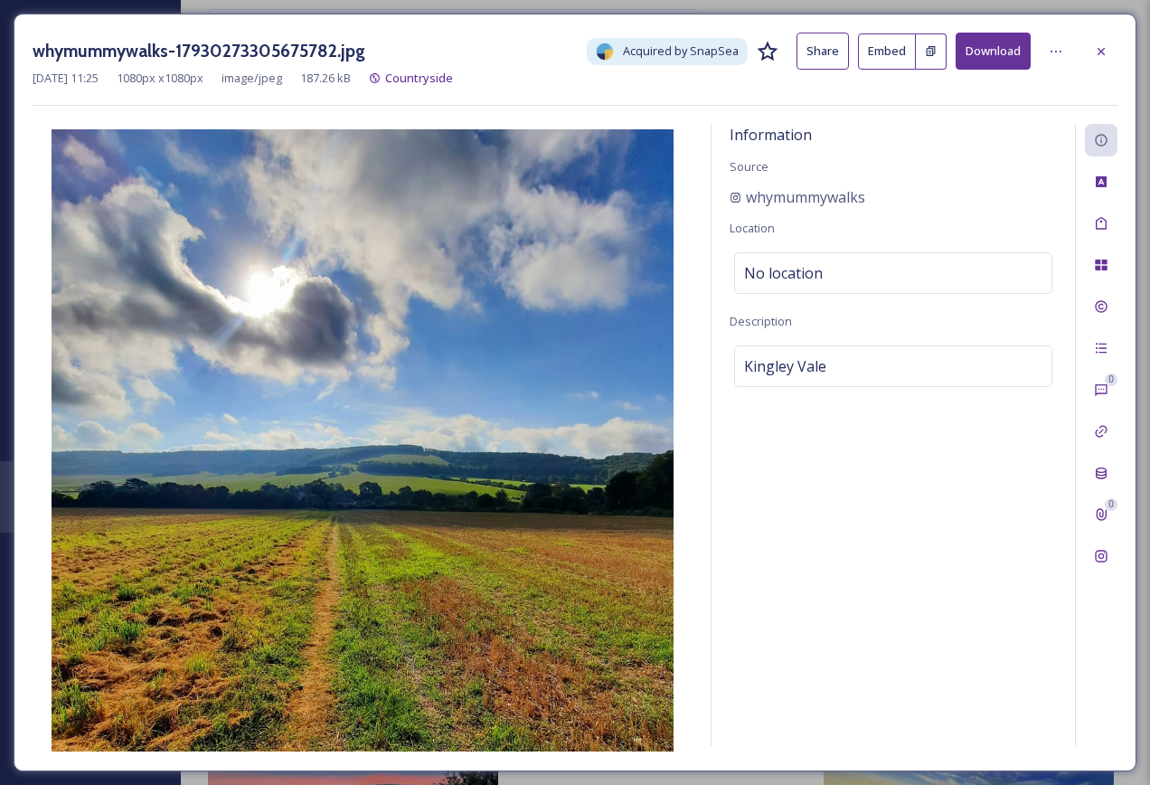
drag, startPoint x: 1096, startPoint y: 57, endPoint x: 1064, endPoint y: 105, distance: 57.4
click at [1096, 57] on icon at bounding box center [1101, 51] width 14 height 14
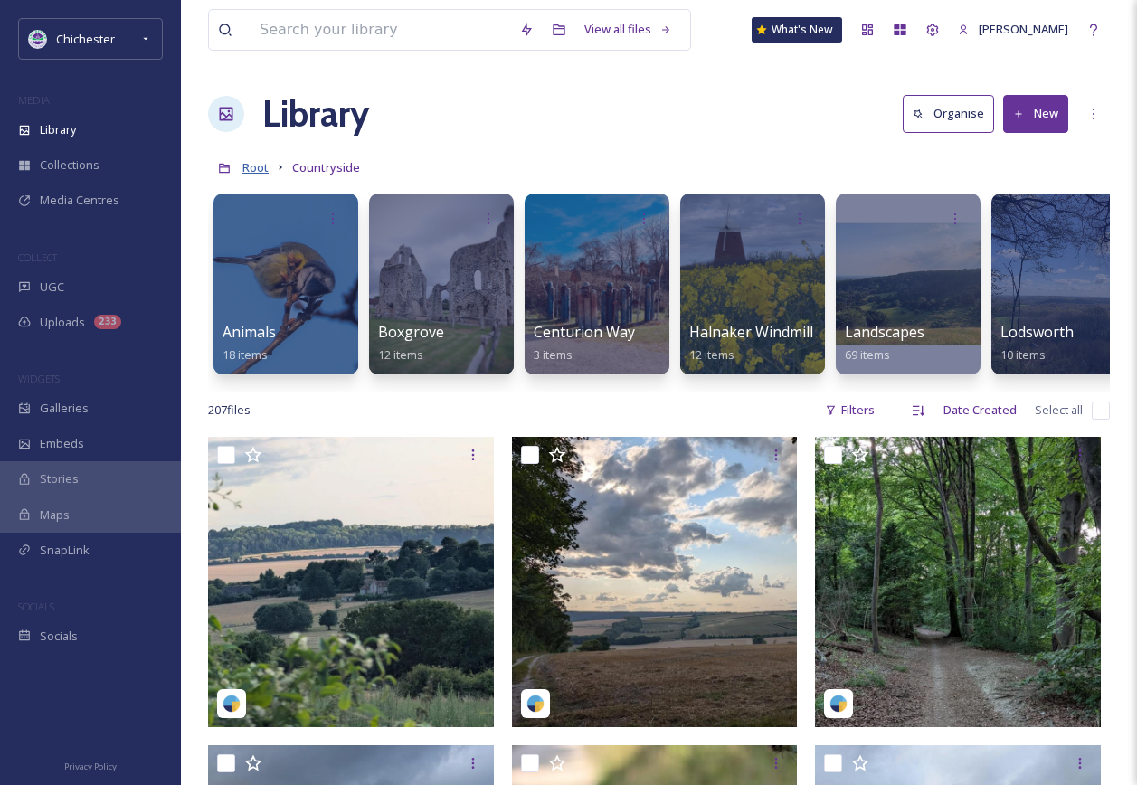
click at [254, 170] on span "Root" at bounding box center [255, 167] width 26 height 16
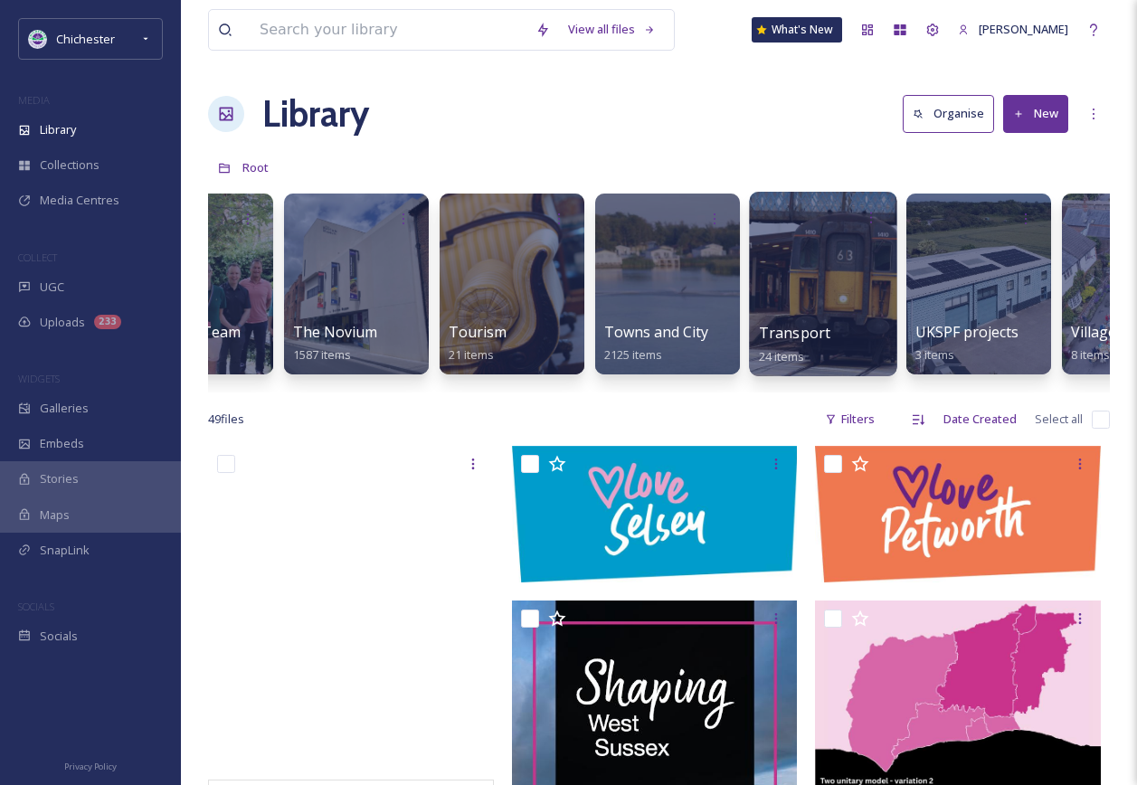
scroll to position [0, 7387]
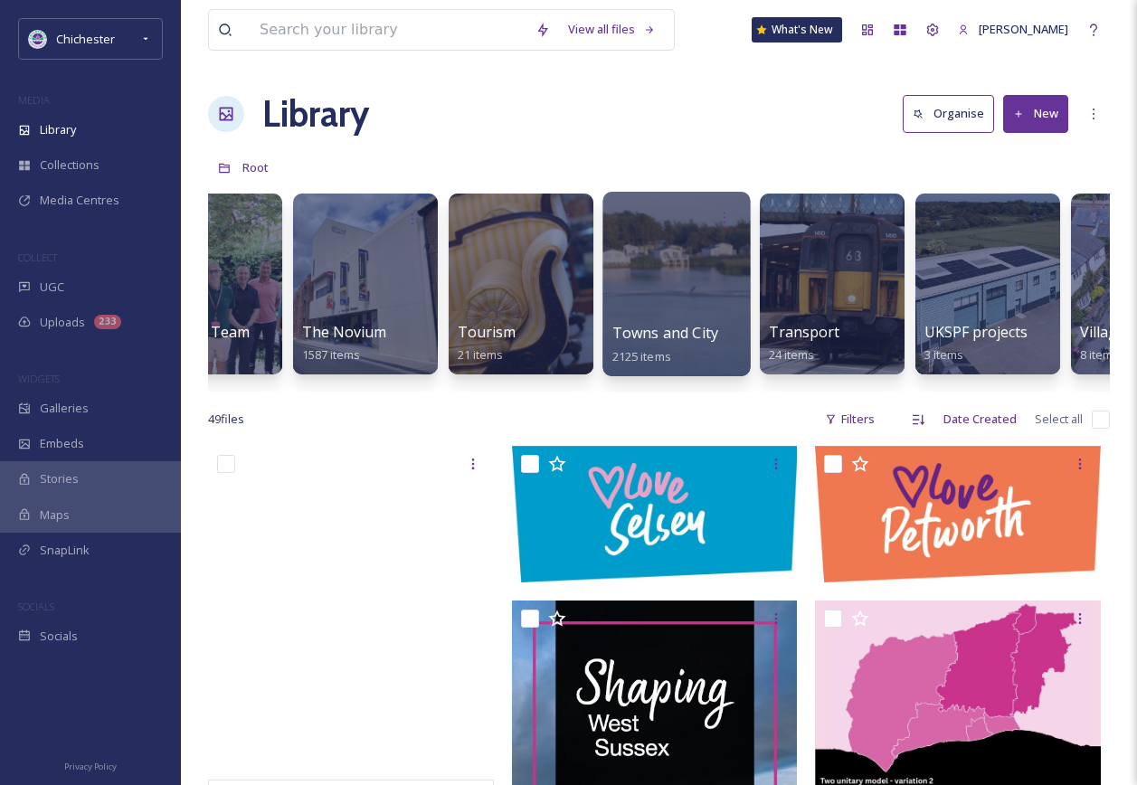
click at [669, 266] on div at bounding box center [675, 284] width 147 height 184
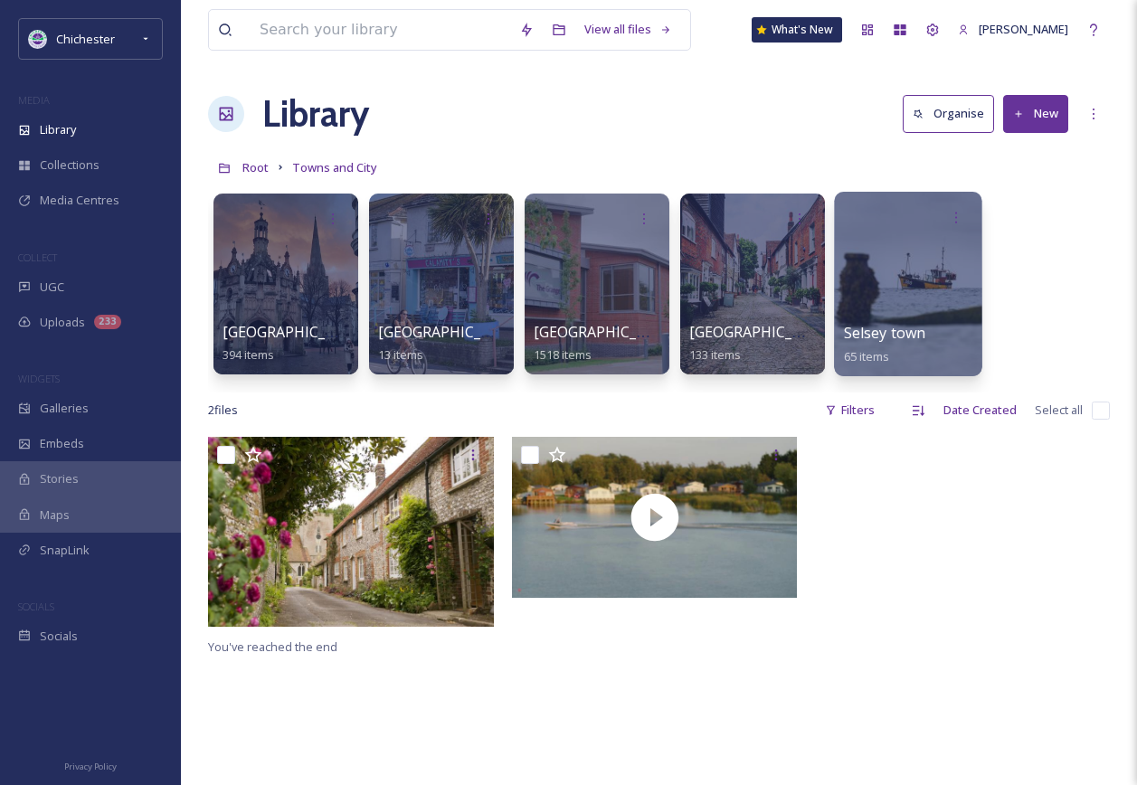
click at [922, 269] on div at bounding box center [907, 284] width 147 height 184
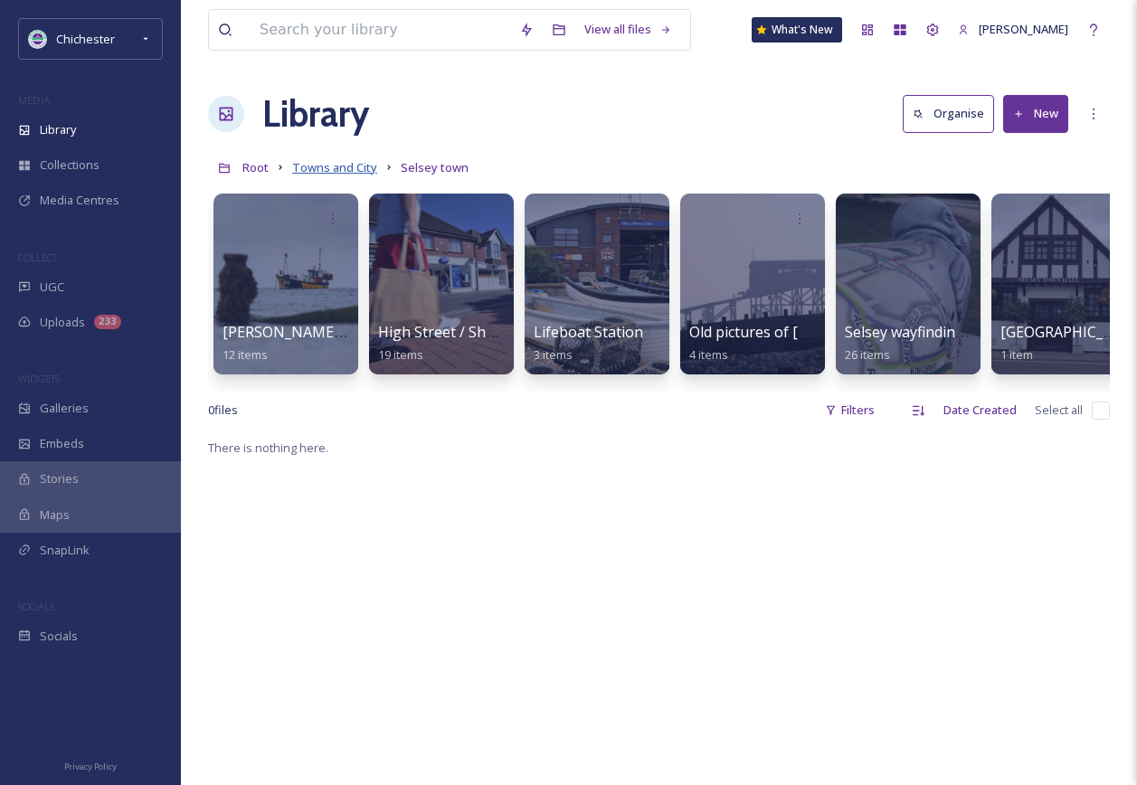
click at [338, 169] on span "Towns and City" at bounding box center [334, 167] width 85 height 16
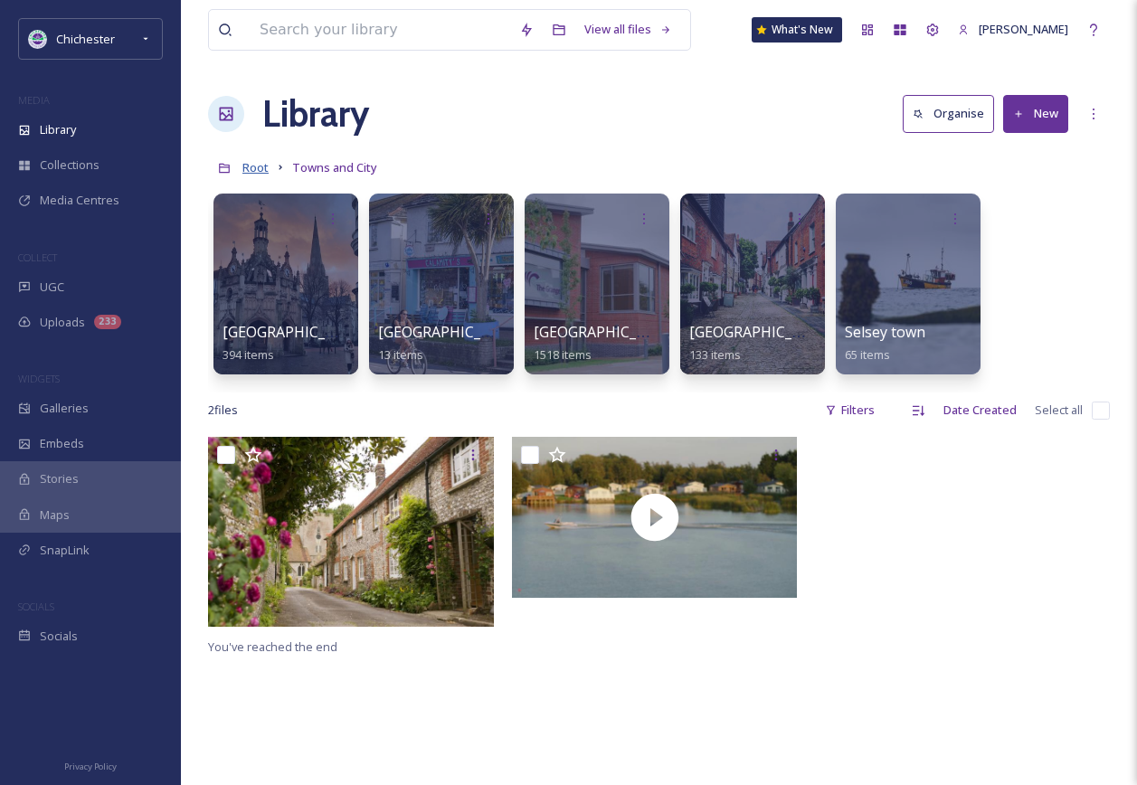
click at [249, 171] on span "Root" at bounding box center [255, 167] width 26 height 16
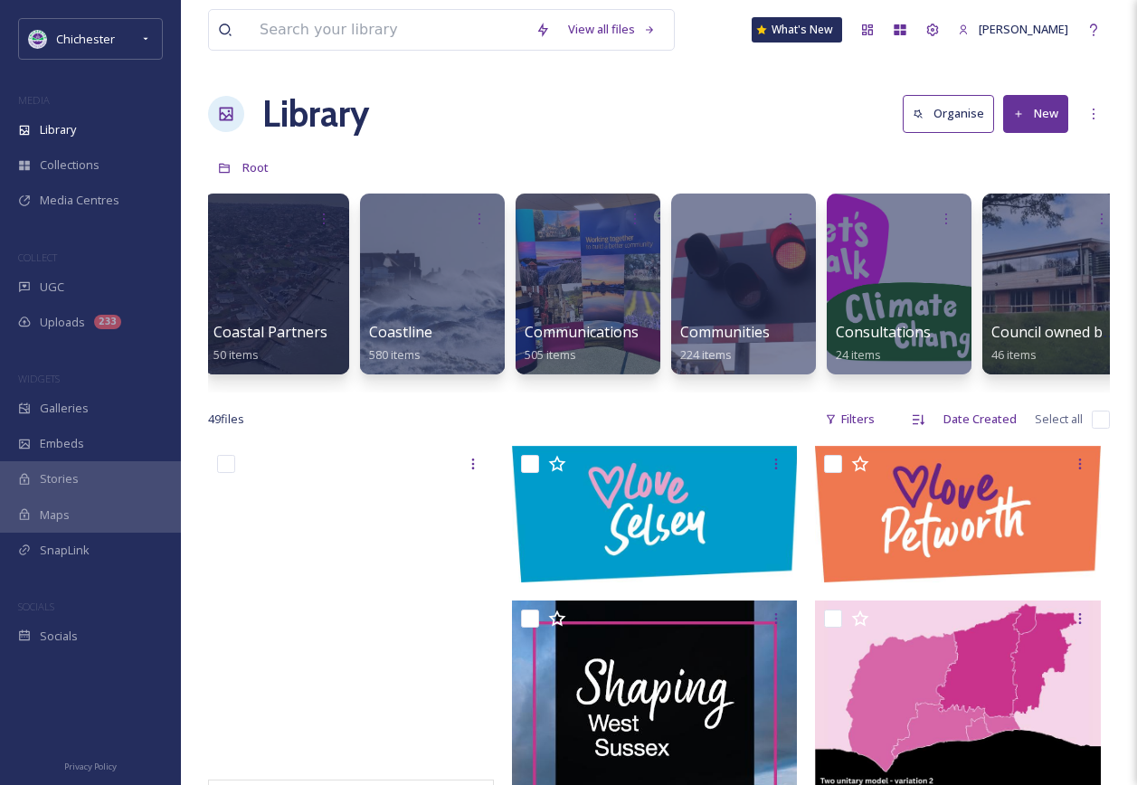
scroll to position [0, 904]
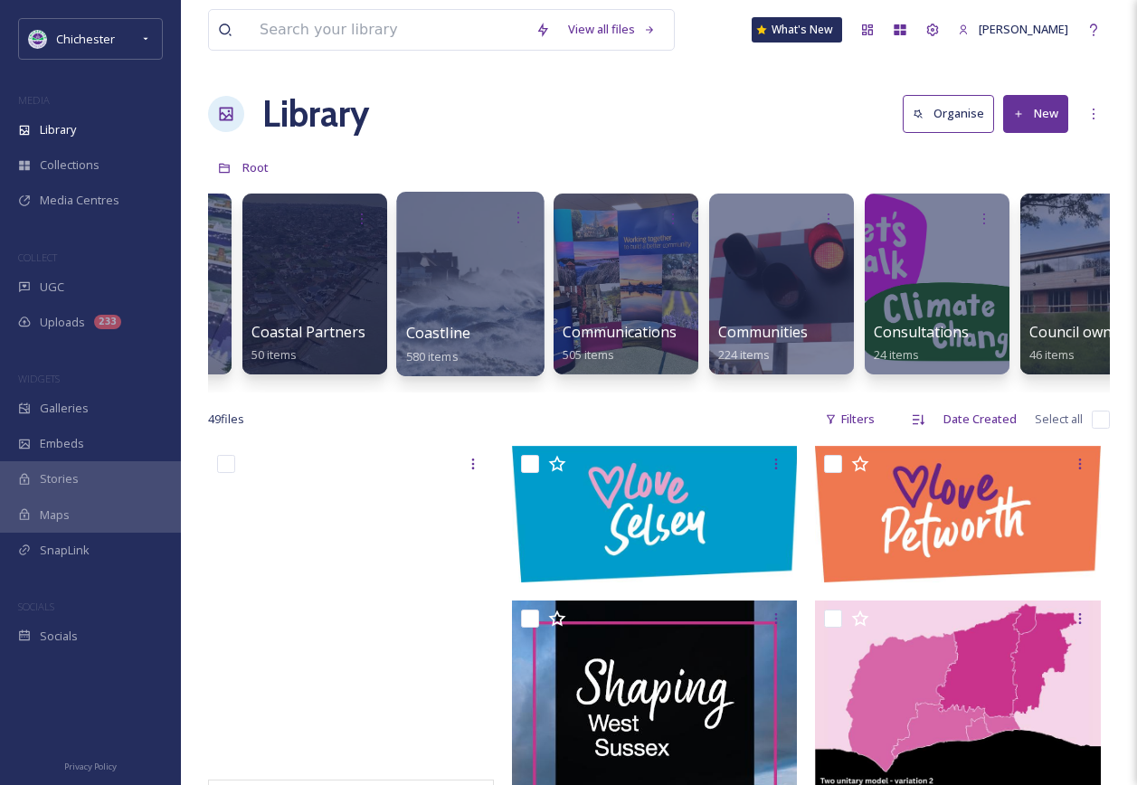
click at [492, 335] on div "Coastline 580 items" at bounding box center [470, 344] width 129 height 45
click at [479, 307] on div at bounding box center [469, 284] width 147 height 184
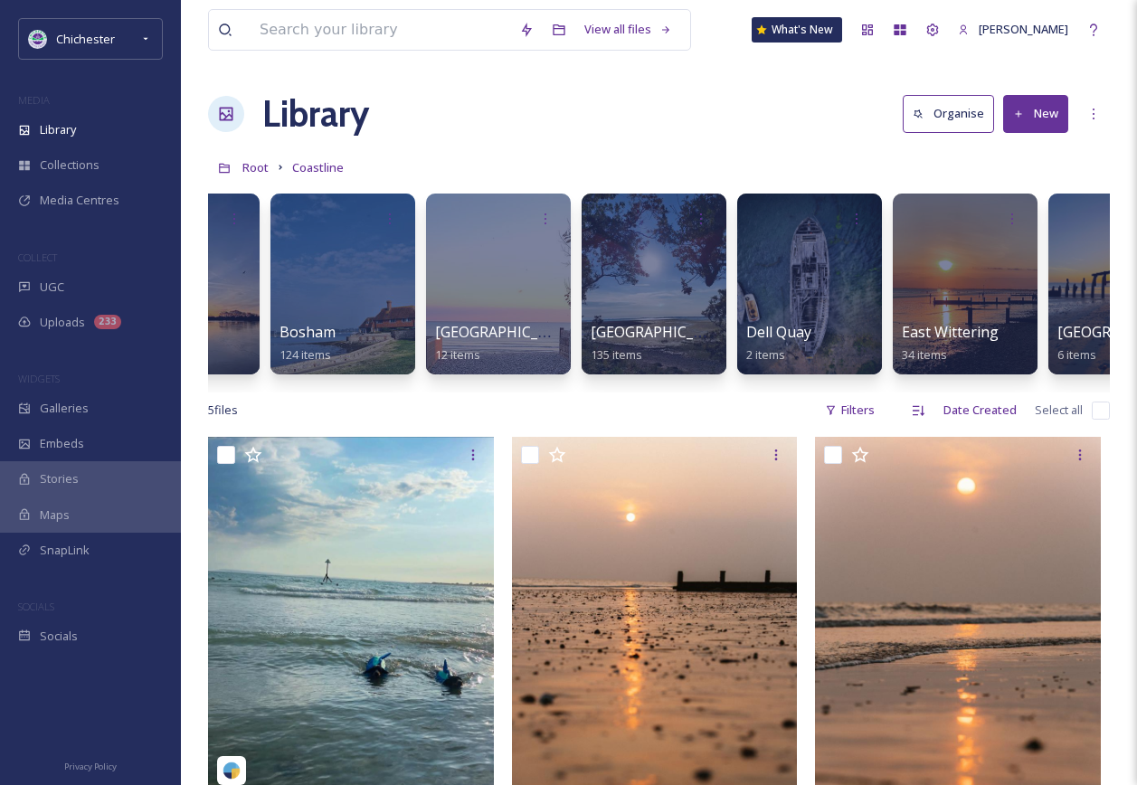
scroll to position [0, 498]
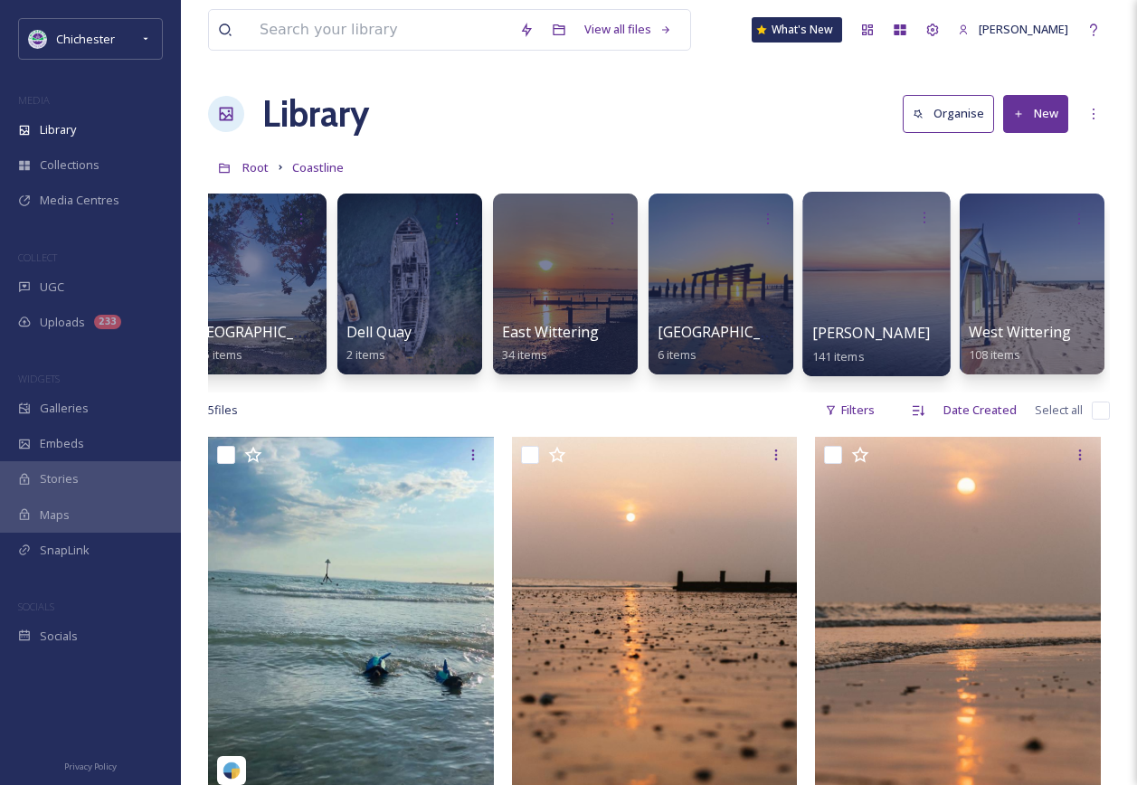
click at [851, 281] on div at bounding box center [875, 284] width 147 height 184
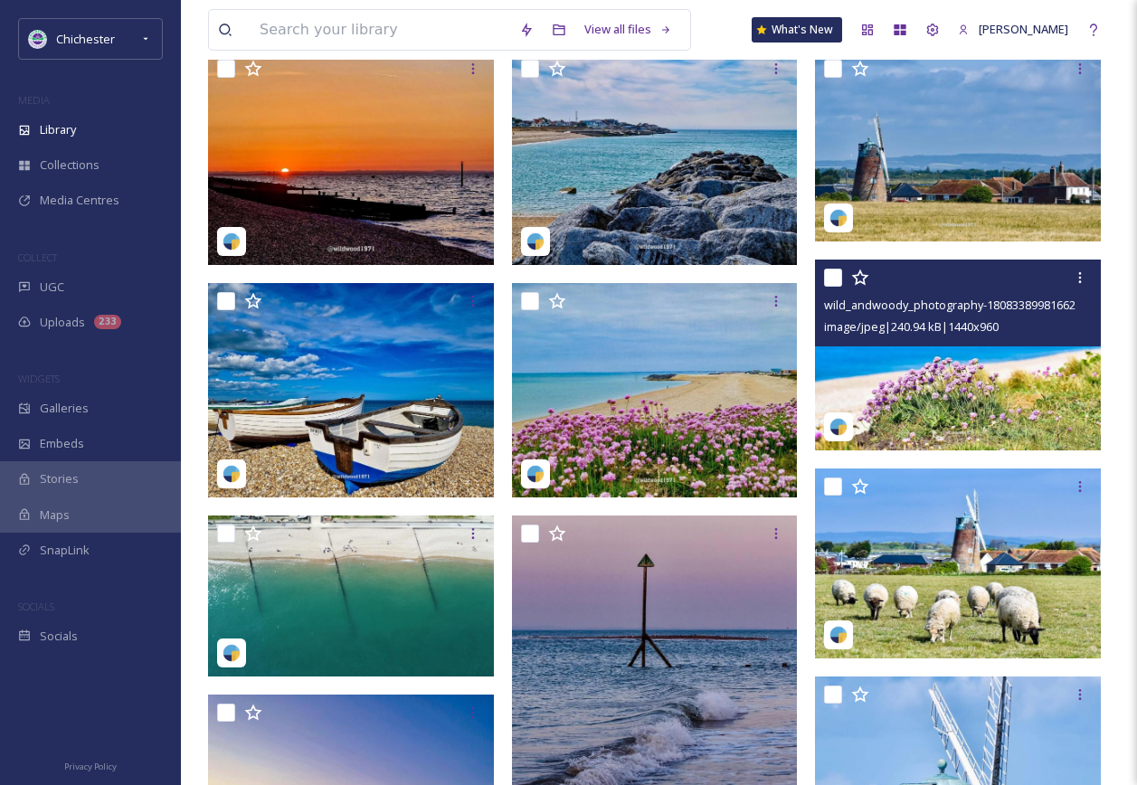
scroll to position [452, 0]
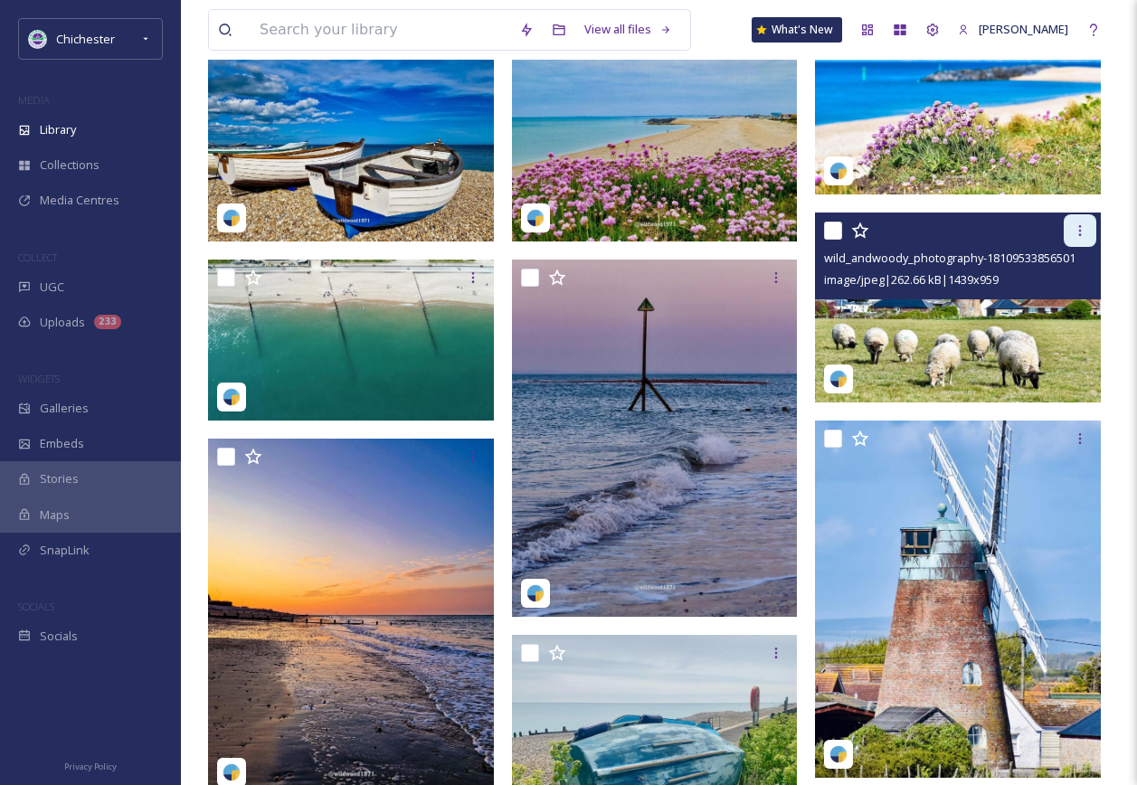
click at [1088, 220] on div at bounding box center [1079, 230] width 33 height 33
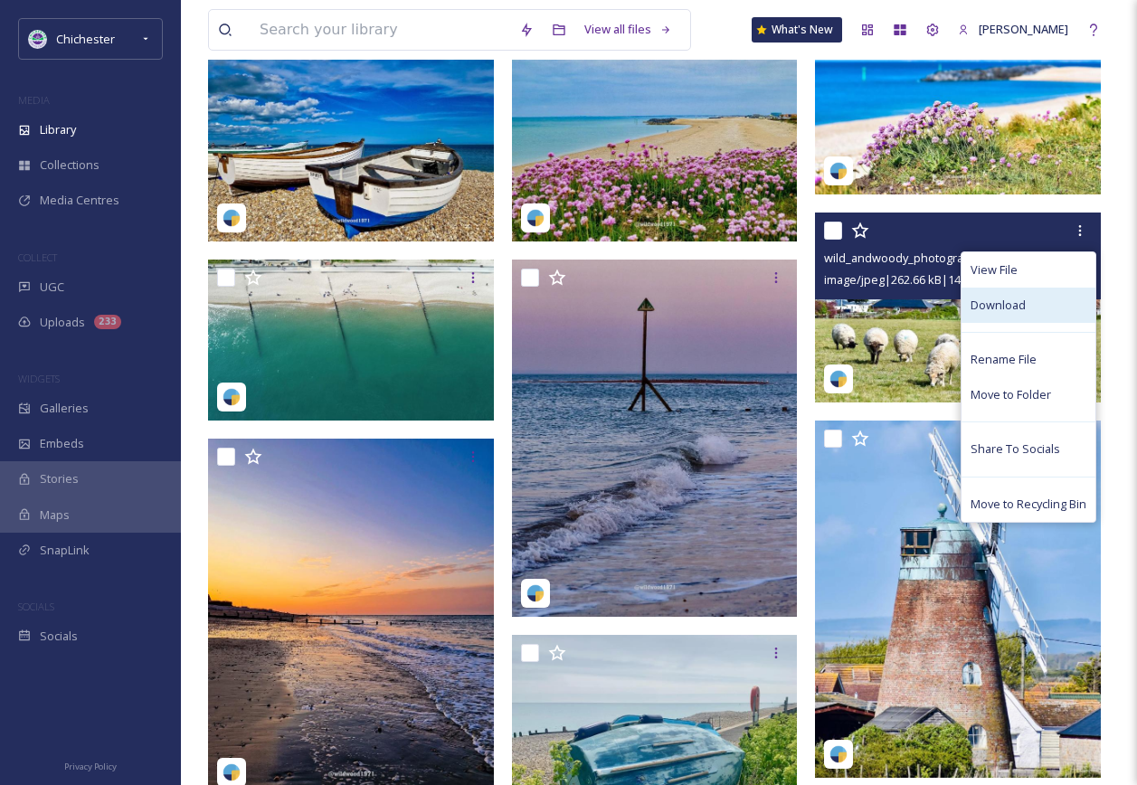
click at [1029, 294] on div "Download" at bounding box center [1028, 305] width 134 height 35
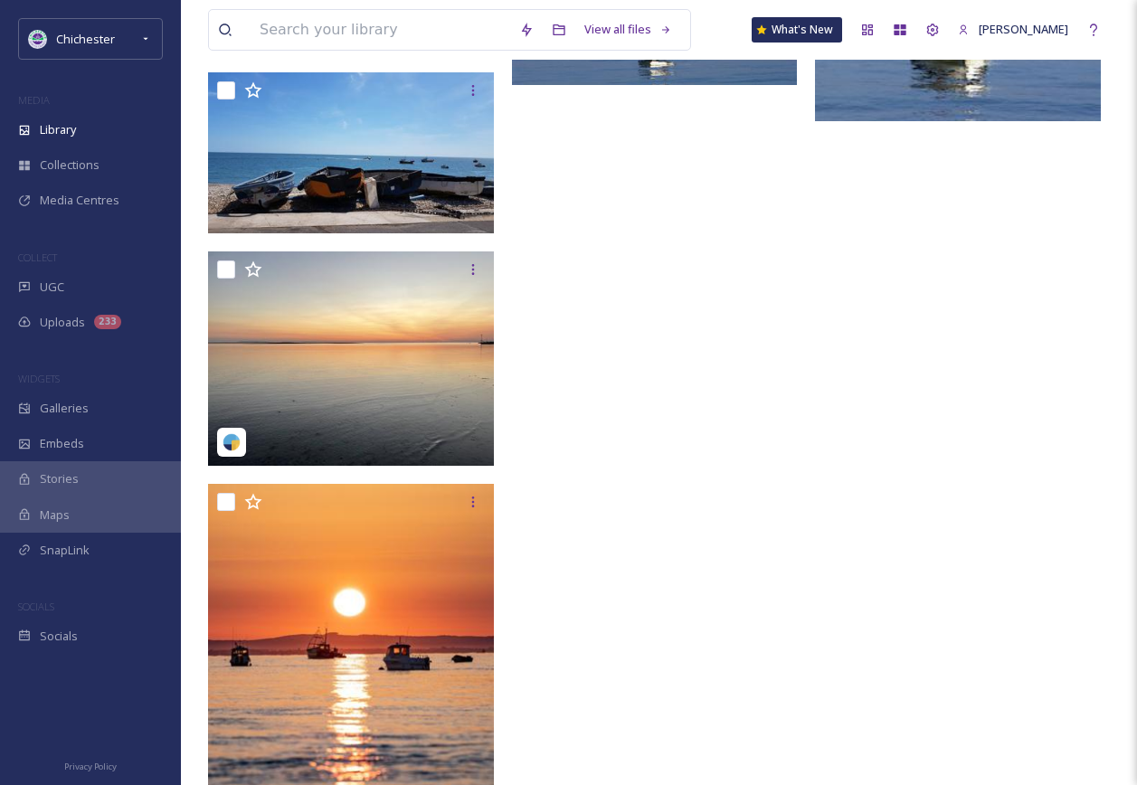
scroll to position [14085, 0]
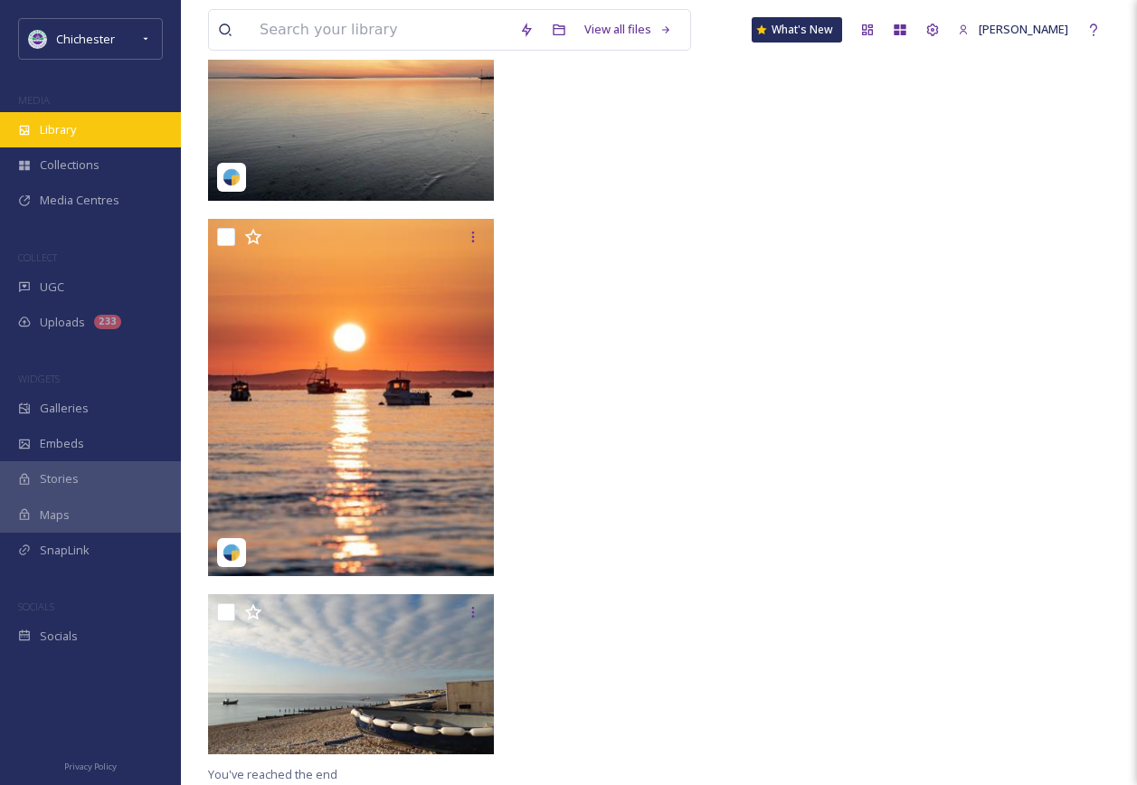
click at [84, 138] on div "Library" at bounding box center [90, 129] width 181 height 35
